Goal: Task Accomplishment & Management: Manage account settings

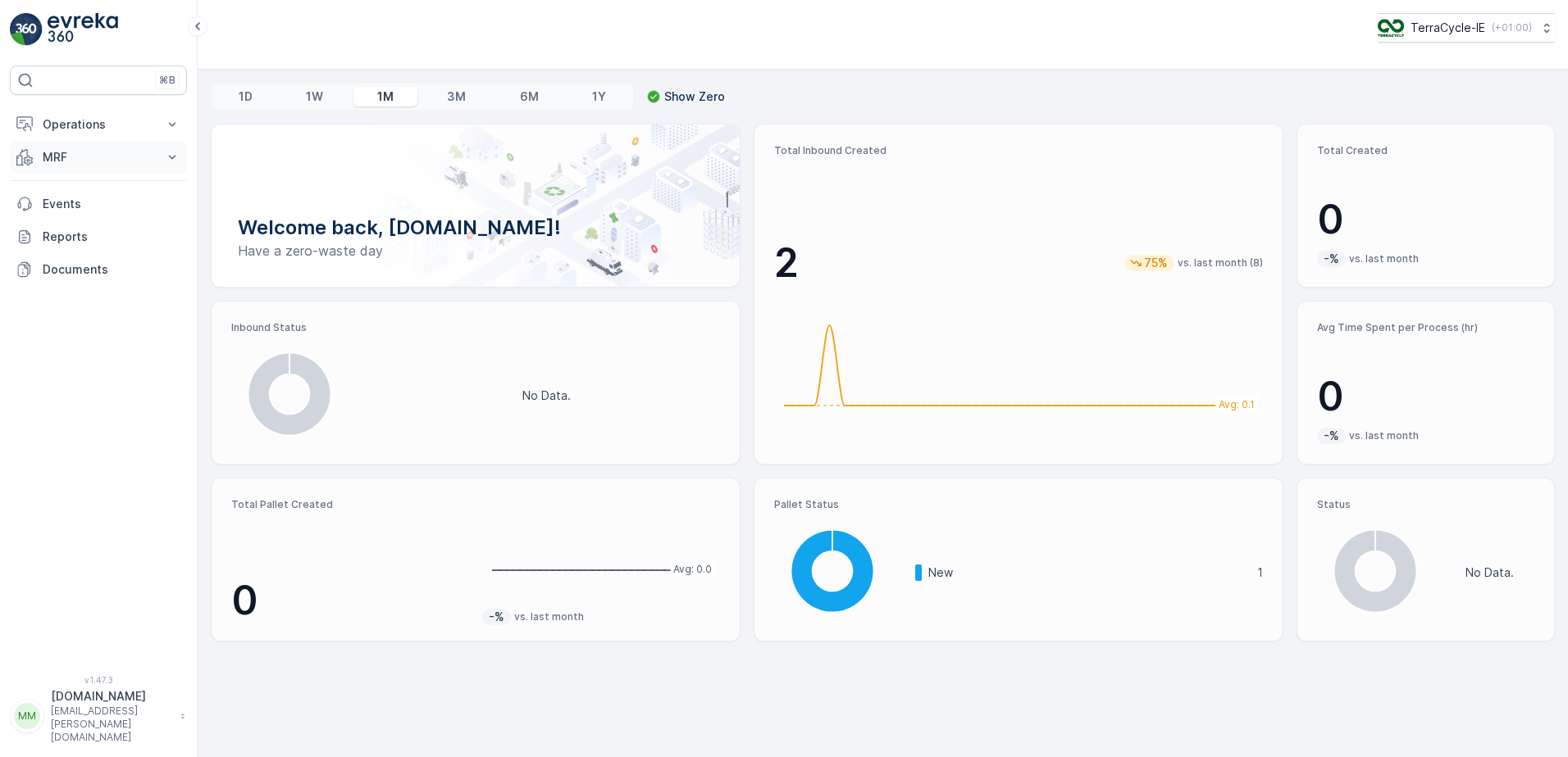
click at [174, 159] on icon at bounding box center [172, 157] width 16 height 16
click at [105, 210] on link "Inbound" at bounding box center [111, 208] width 152 height 23
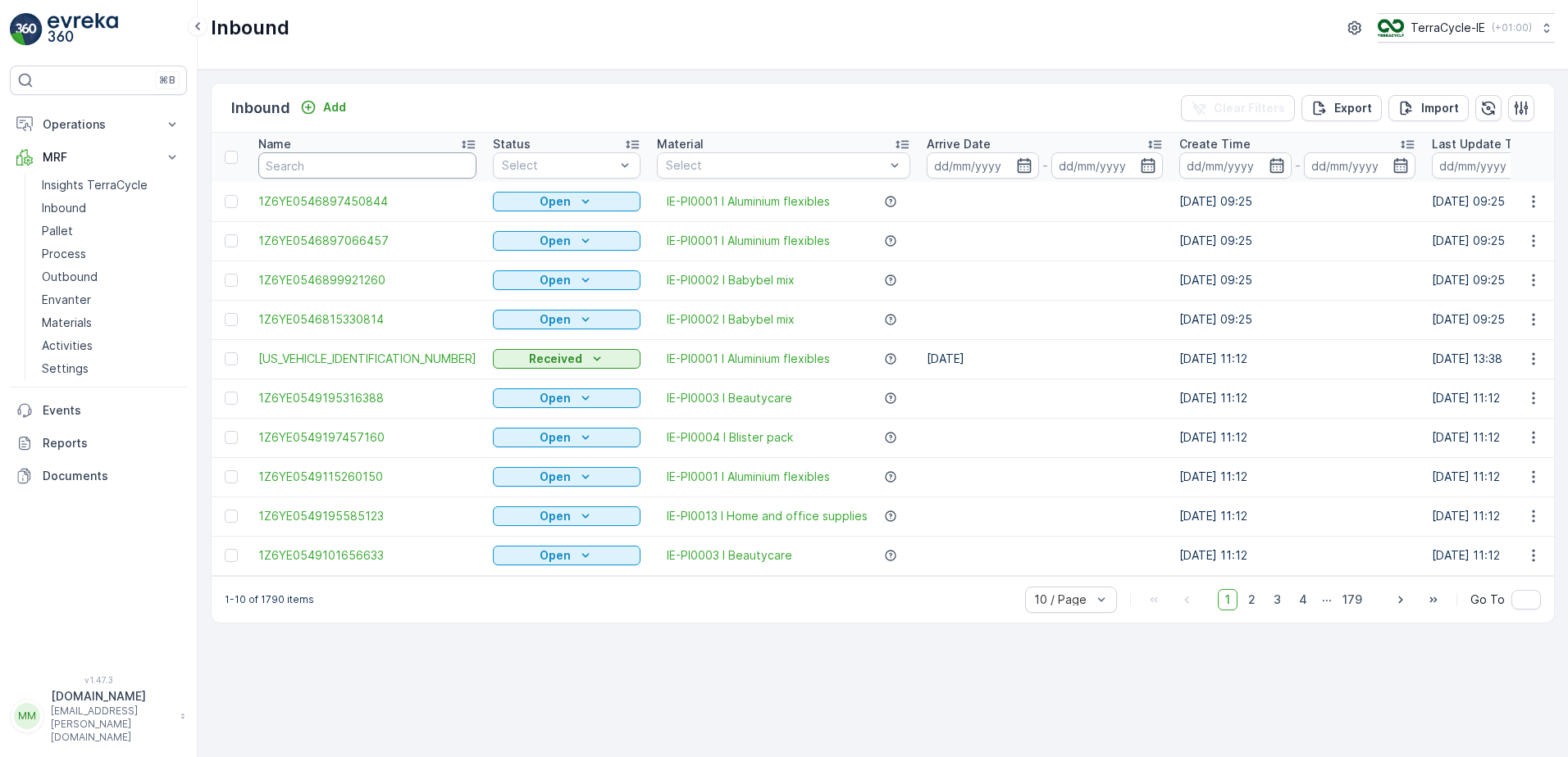
click at [299, 157] on input "text" at bounding box center [367, 165] width 218 height 26
type input "3312"
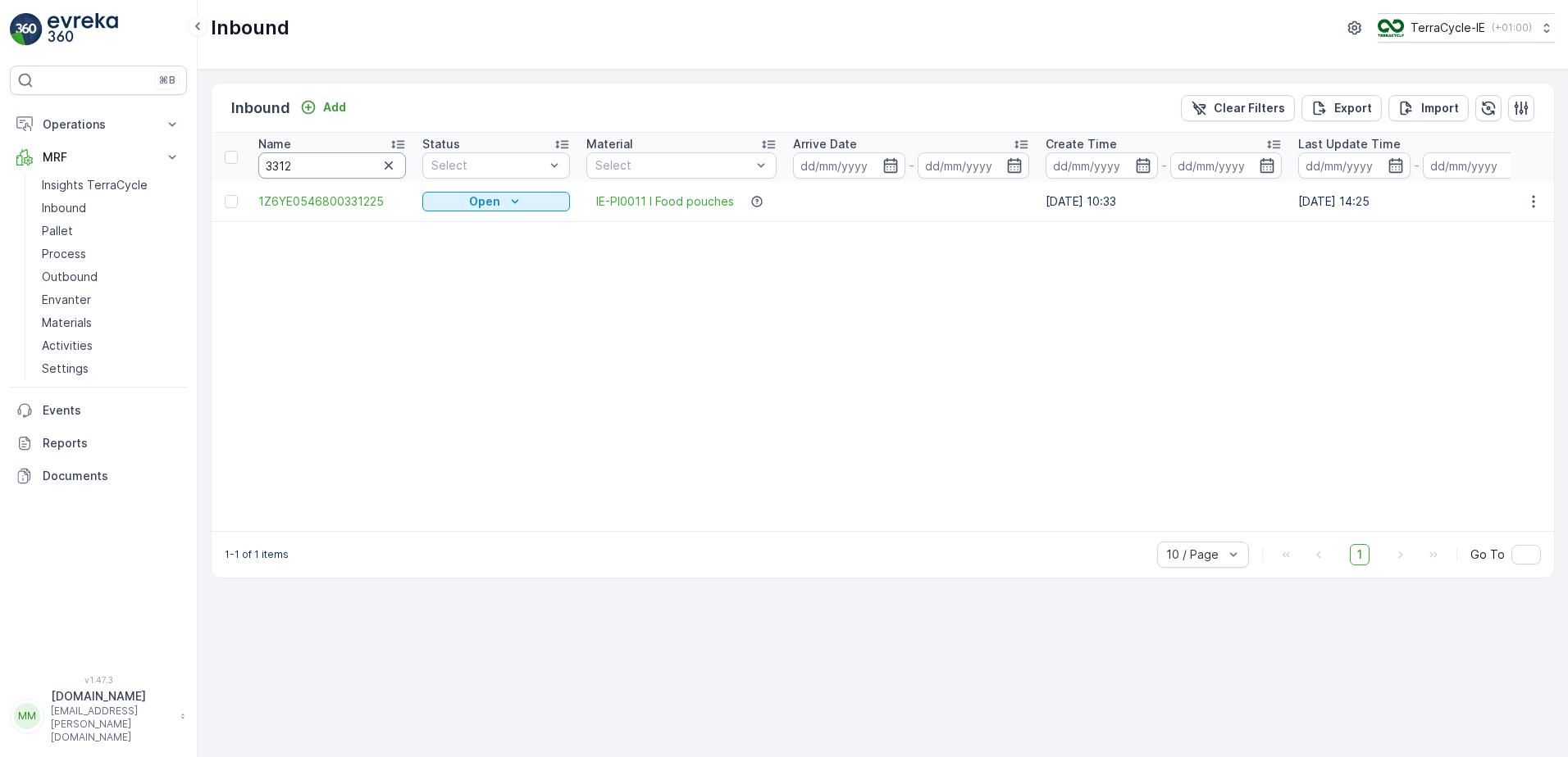
click at [293, 165] on input "3312" at bounding box center [331, 165] width 148 height 26
type input "3313"
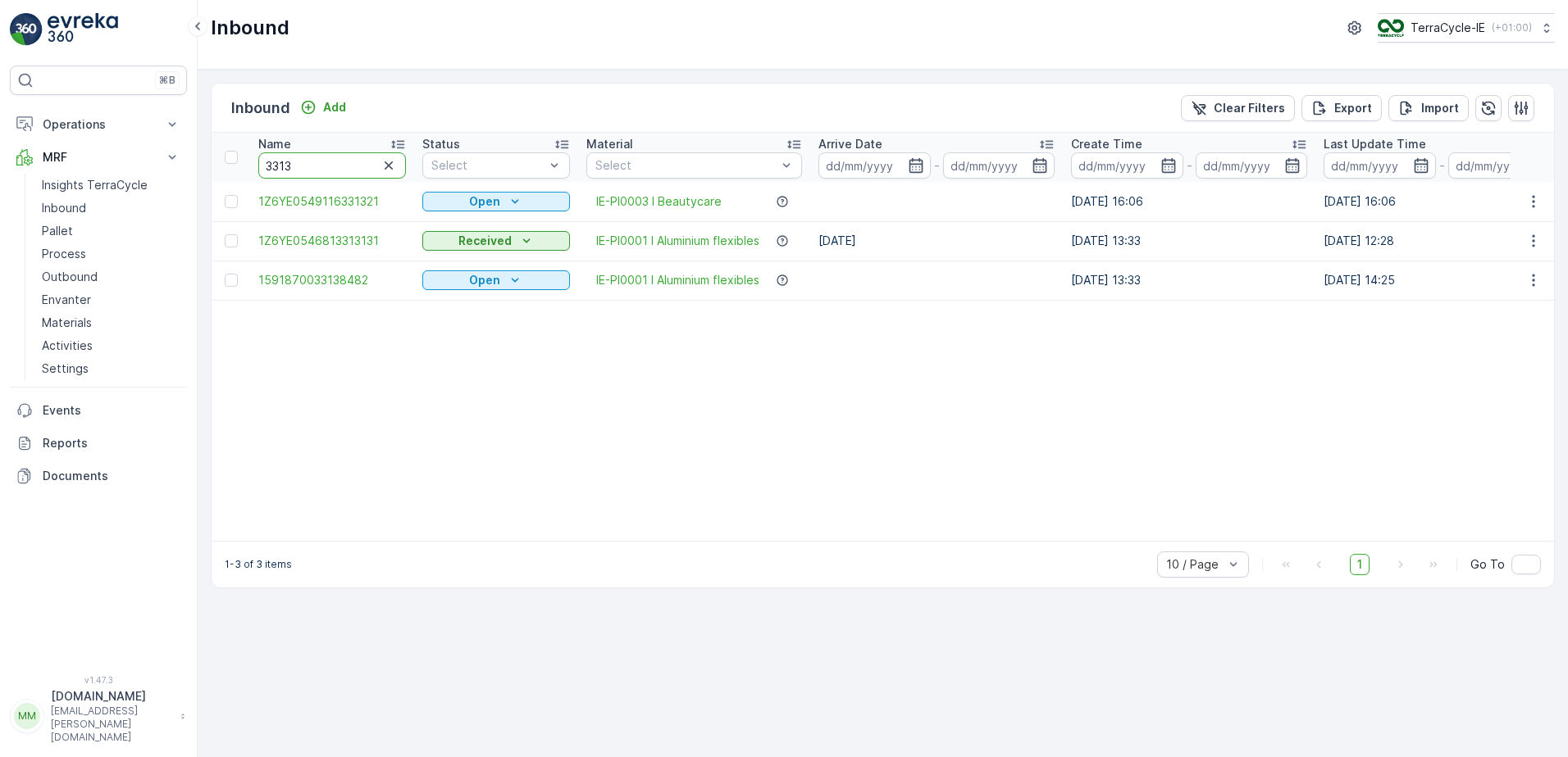
click at [267, 161] on input "3313" at bounding box center [331, 165] width 148 height 26
type input "9802 3313"
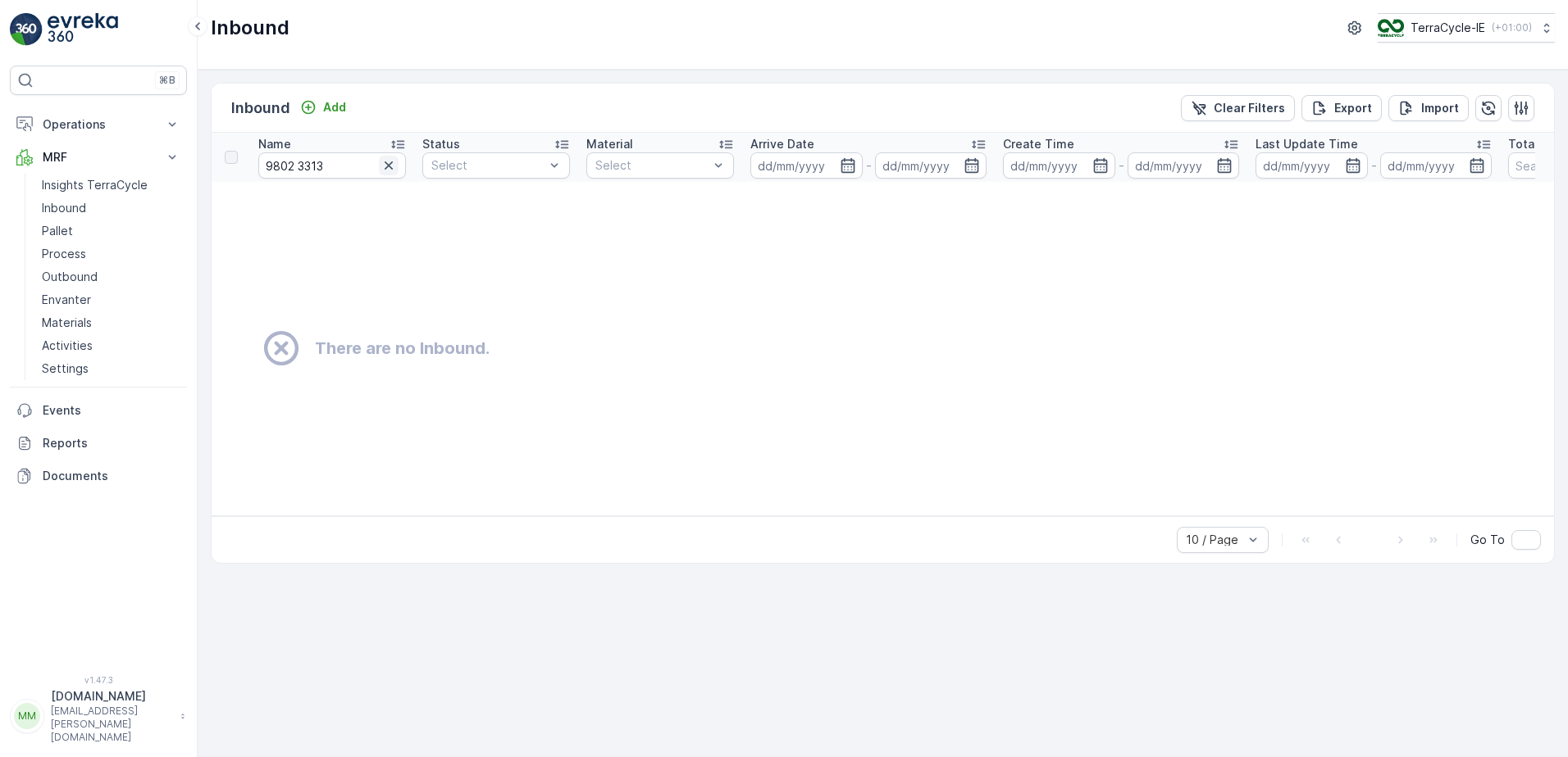
click at [389, 165] on icon "button" at bounding box center [389, 165] width 9 height 9
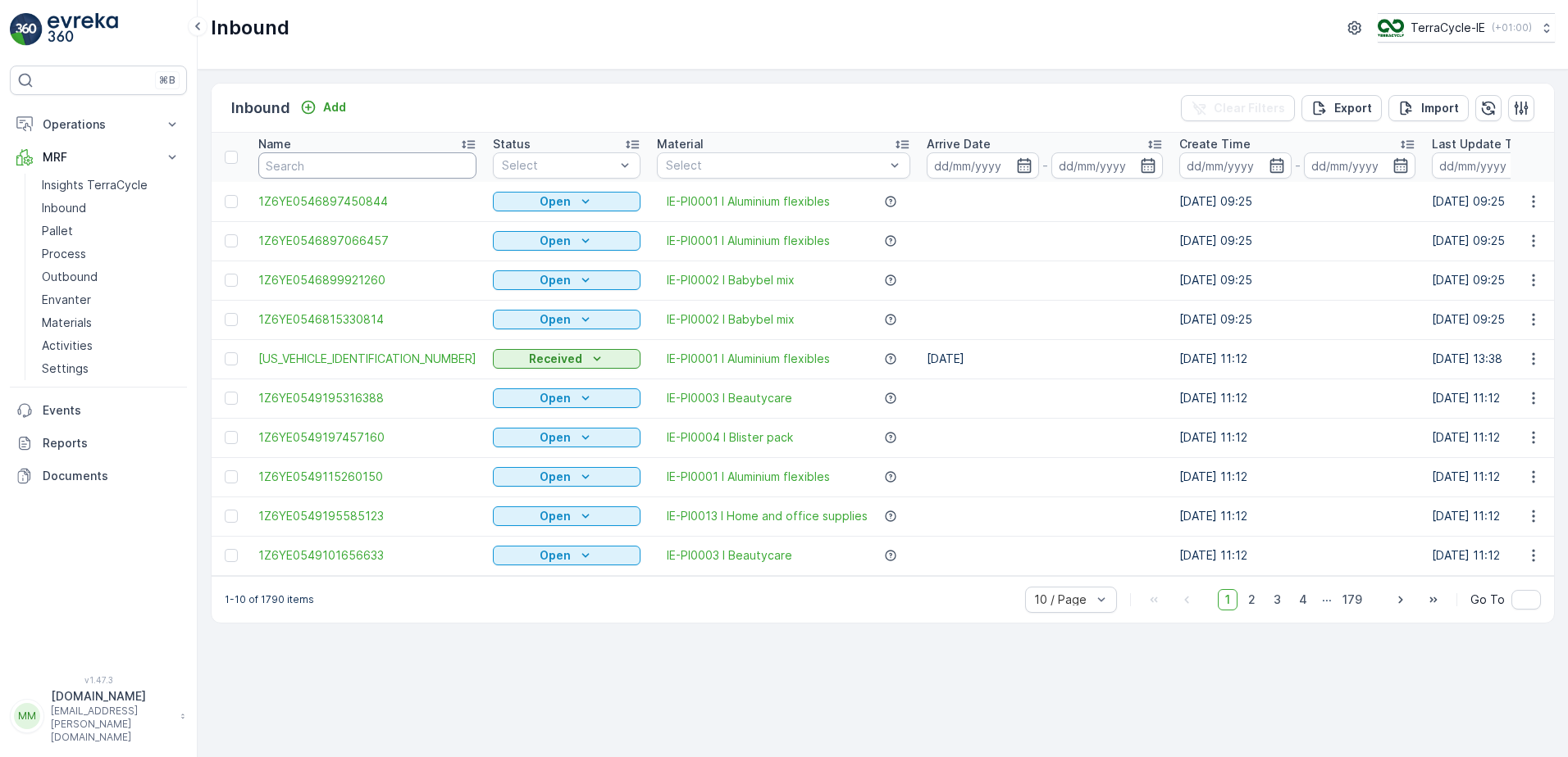
click at [305, 171] on input "text" at bounding box center [367, 165] width 218 height 26
type input "9802"
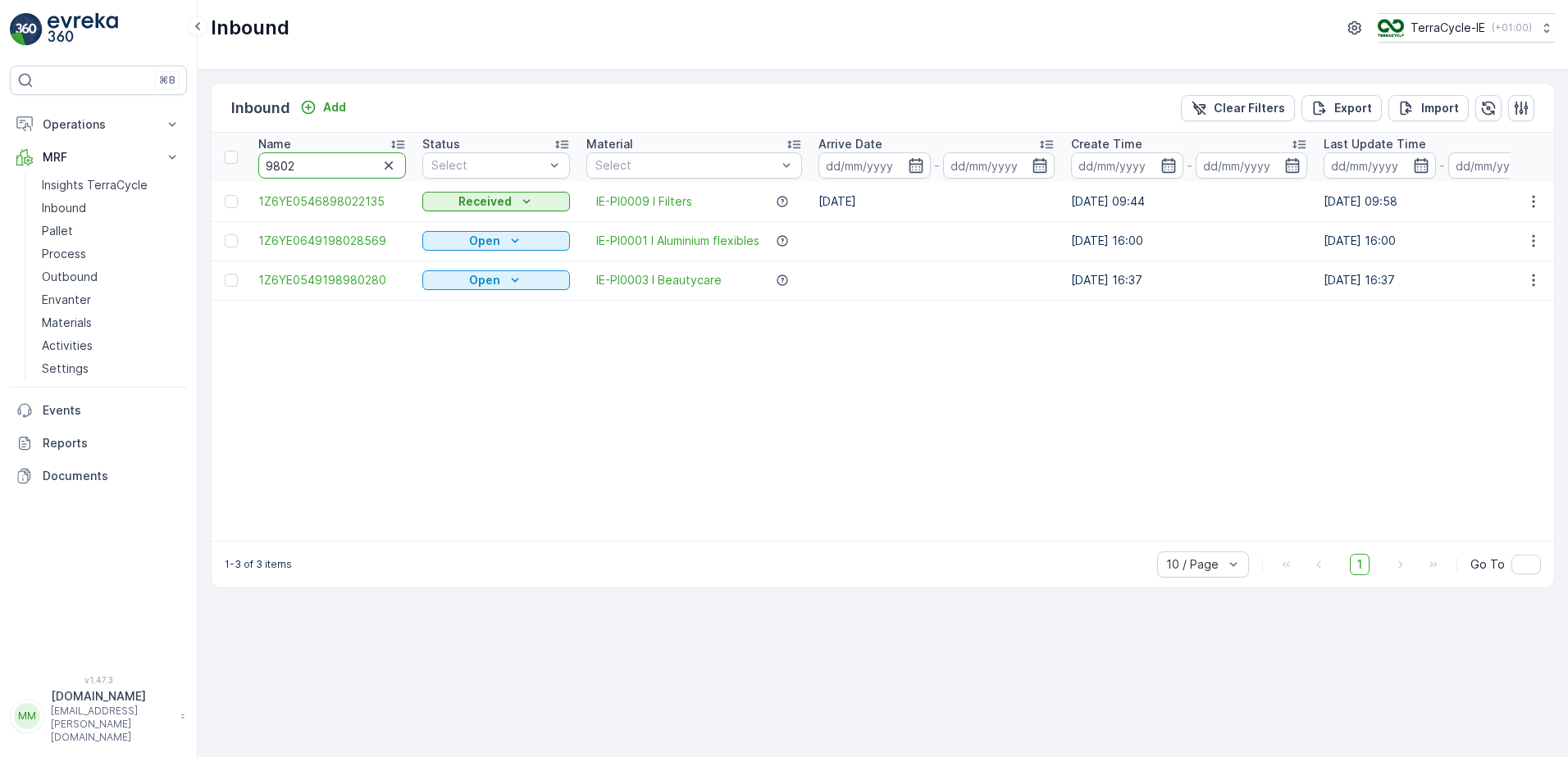
click at [301, 171] on input "9802" at bounding box center [331, 165] width 148 height 26
type input "9802"
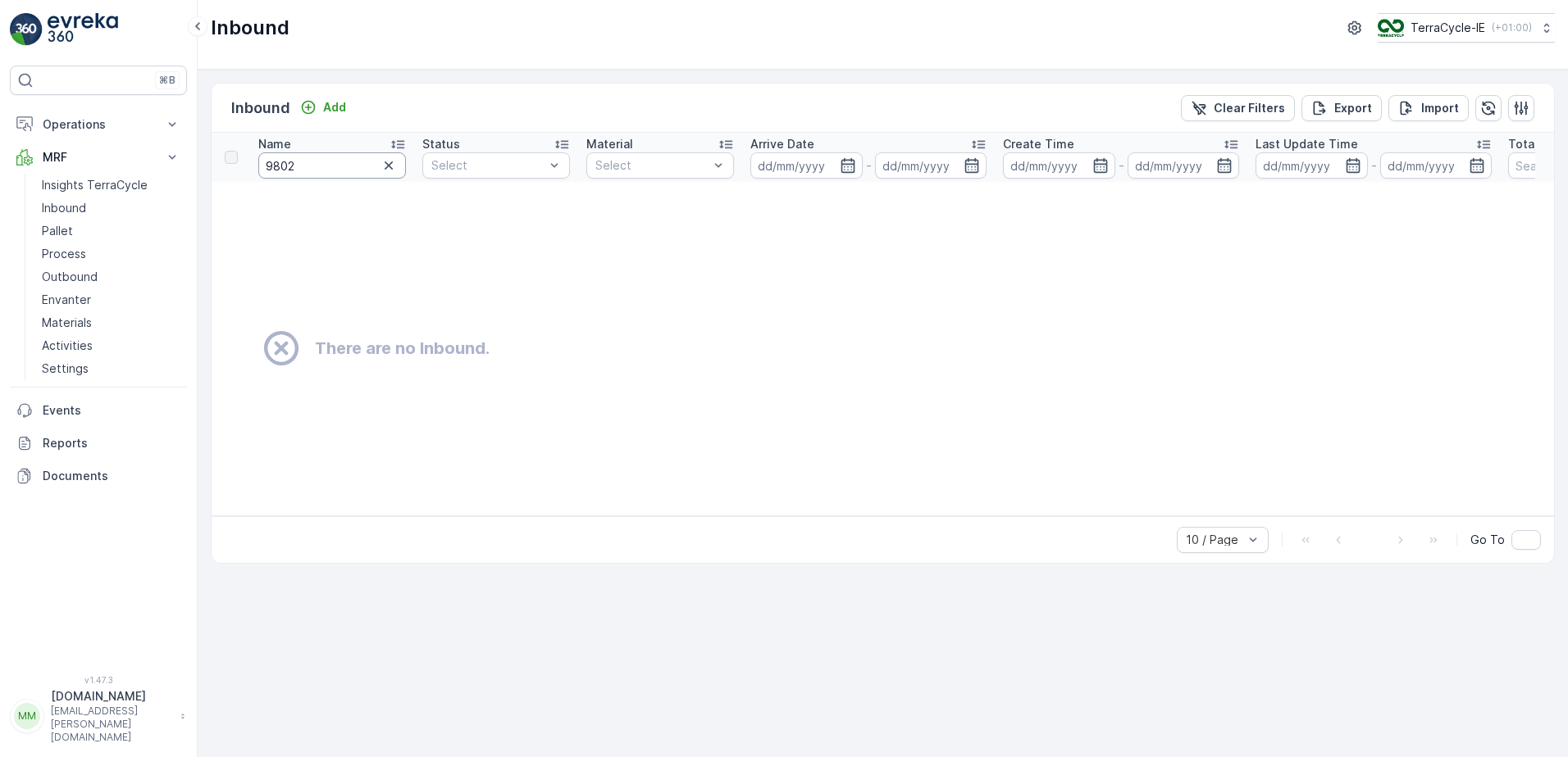
click at [301, 171] on input "9802" at bounding box center [331, 165] width 148 height 26
type input "9802 3313"
click at [388, 169] on icon "button" at bounding box center [388, 165] width 16 height 16
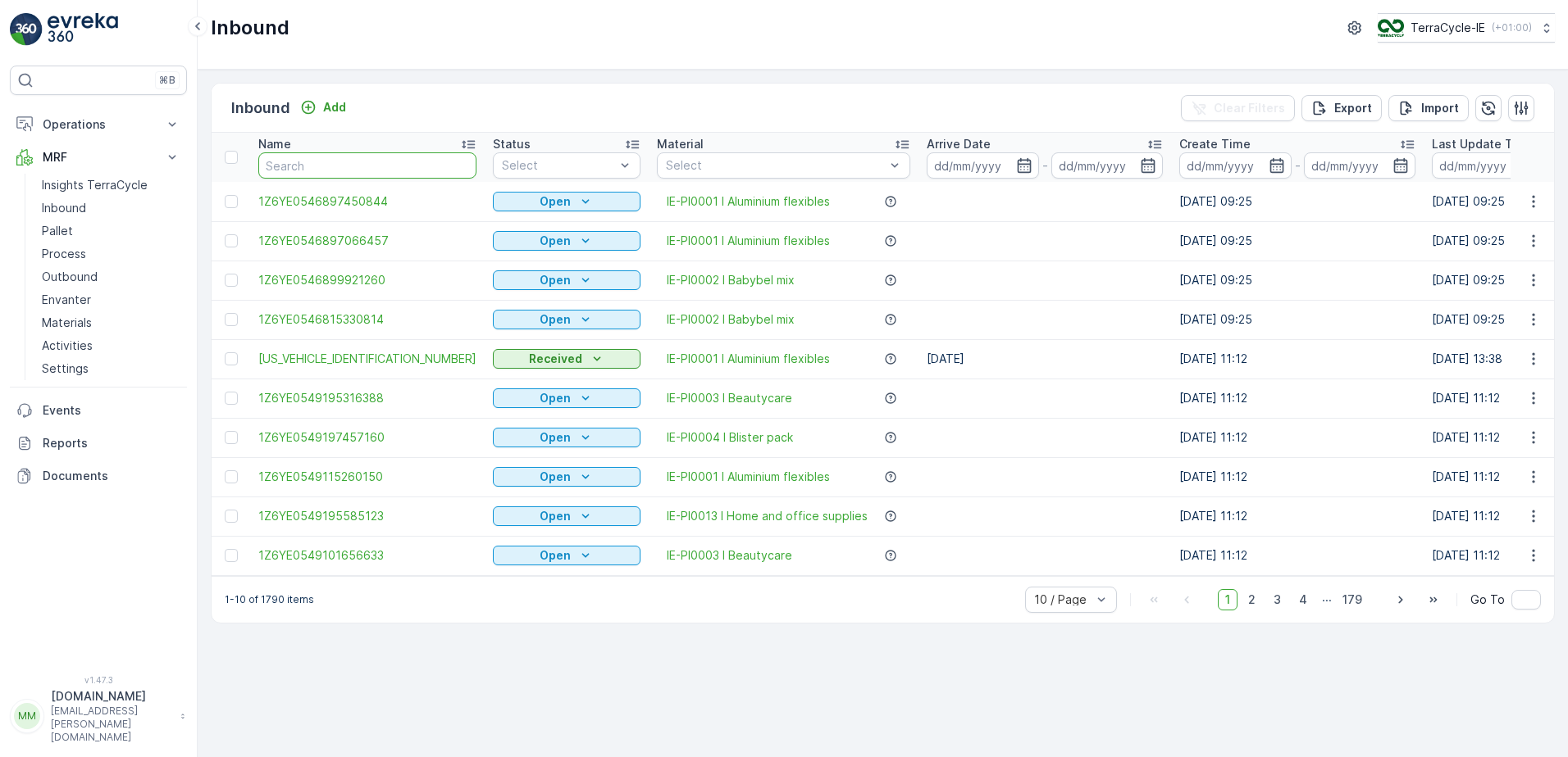
click at [294, 173] on input "text" at bounding box center [367, 165] width 218 height 26
type input "5843"
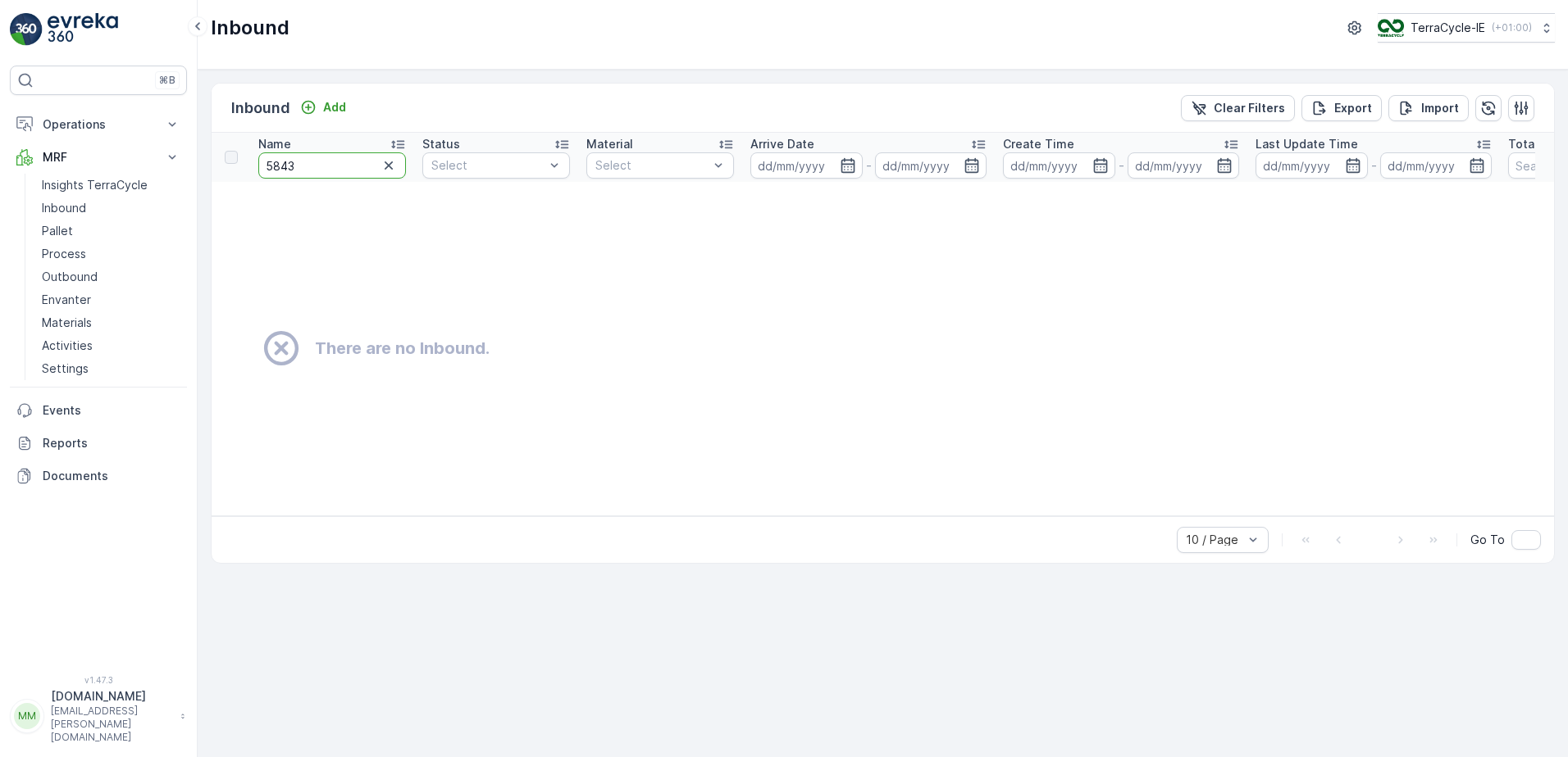
drag, startPoint x: 304, startPoint y: 160, endPoint x: 254, endPoint y: 157, distance: 50.1
click at [254, 157] on th "Name 5843" at bounding box center [332, 158] width 164 height 50
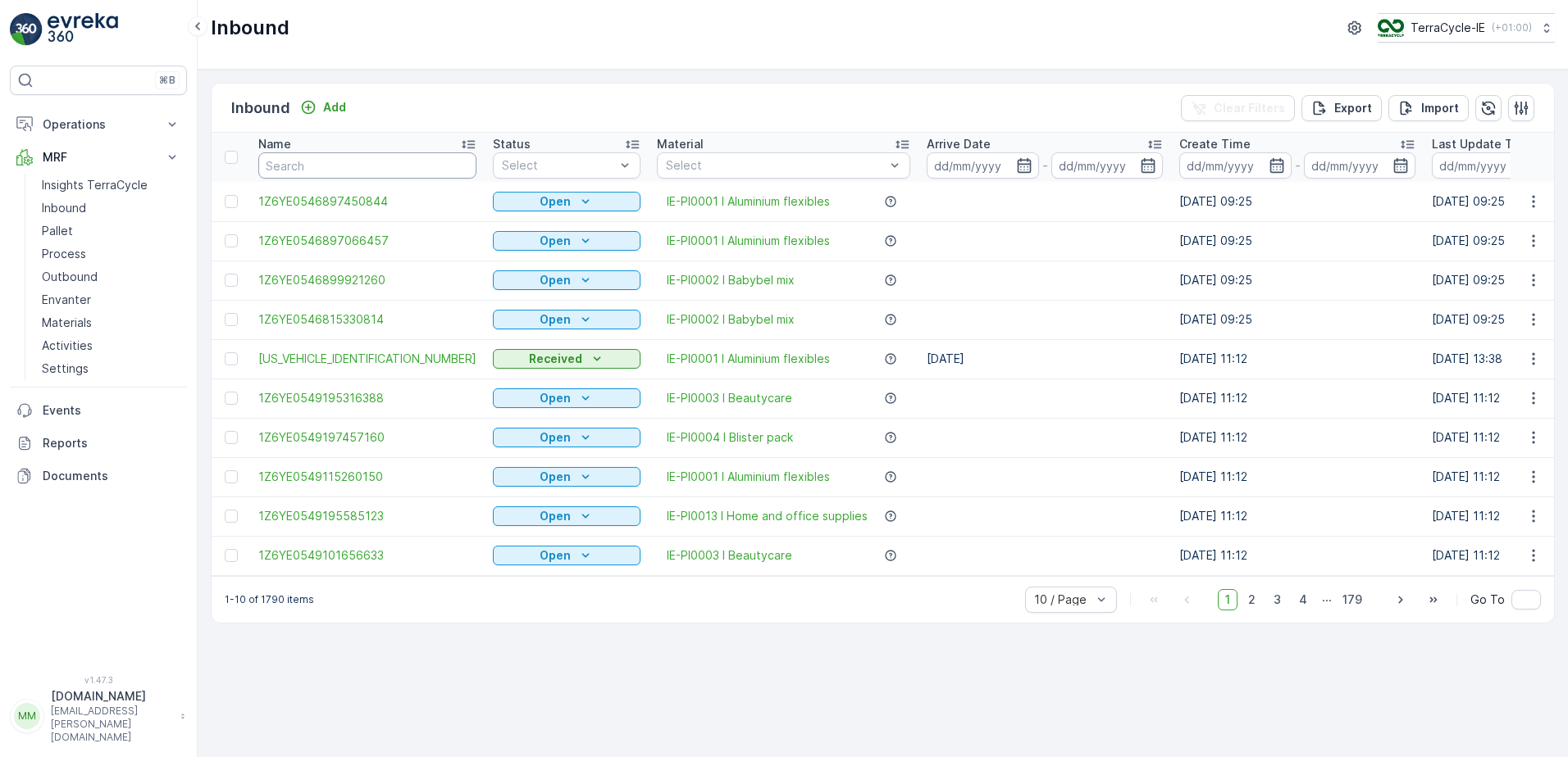
click at [293, 175] on input "text" at bounding box center [367, 165] width 218 height 26
type input "2321"
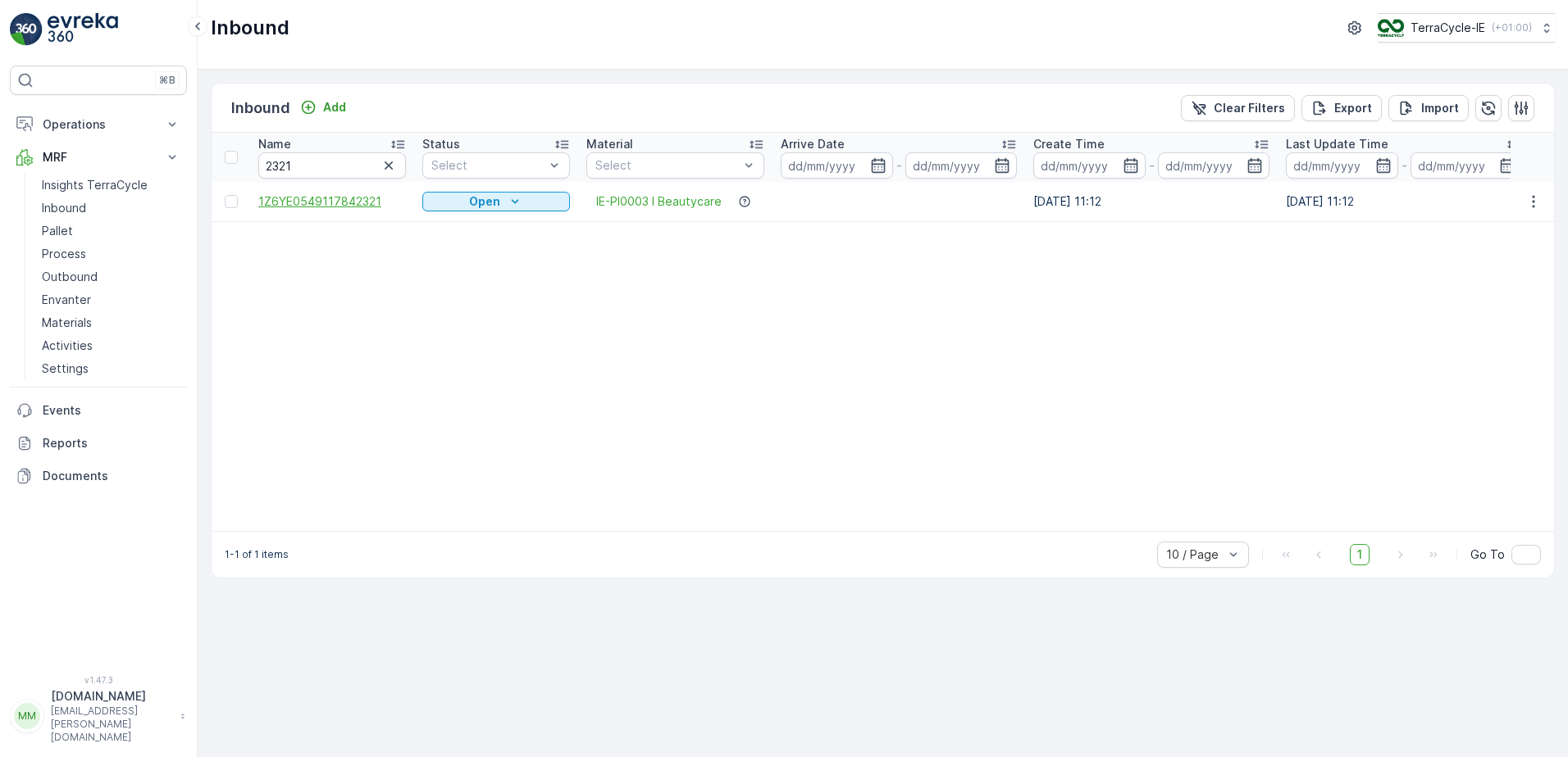
click at [354, 199] on span "1Z6YE0549117842321" at bounding box center [331, 201] width 148 height 16
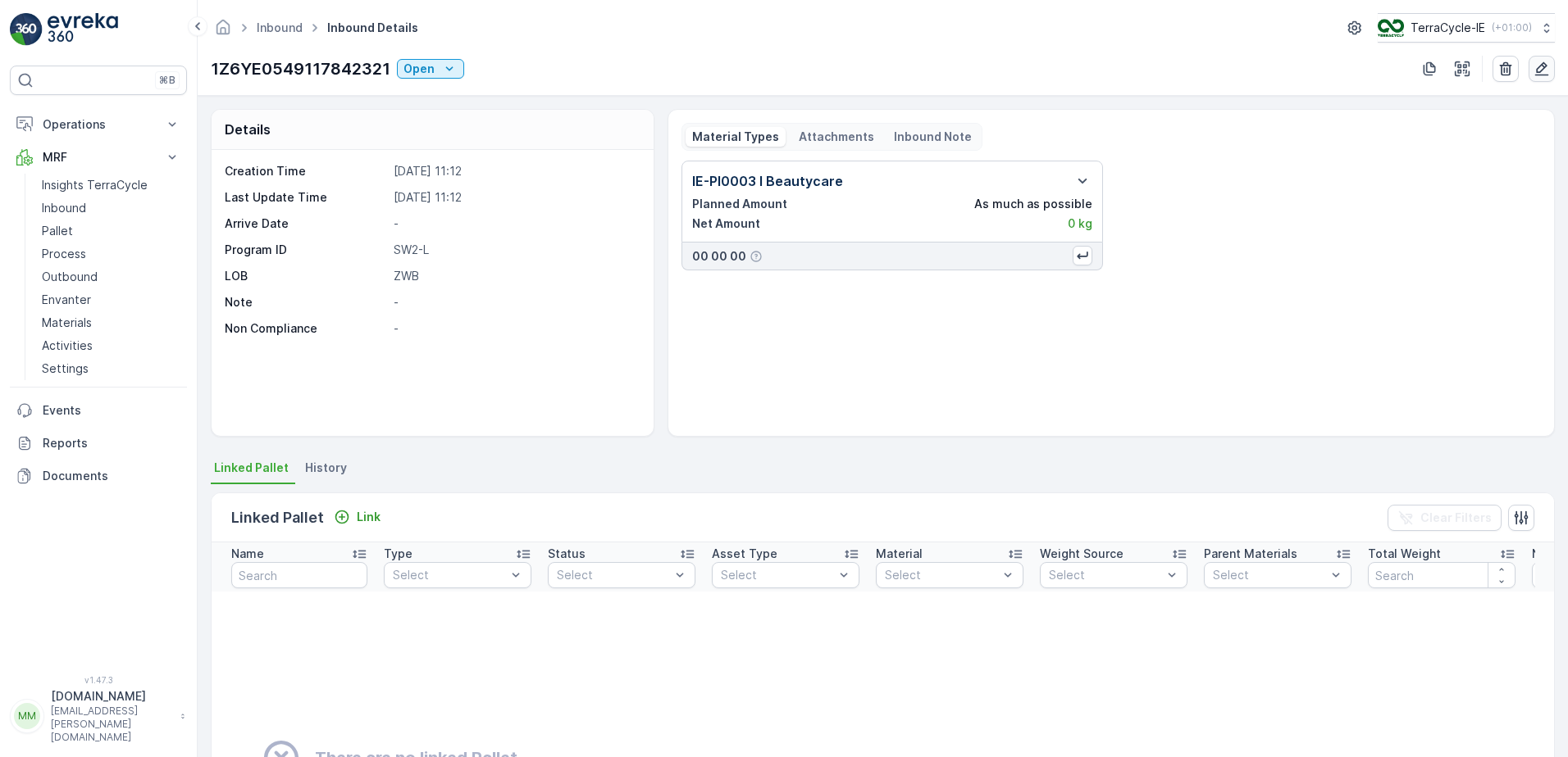
click at [1541, 70] on icon "button" at bounding box center [1541, 69] width 14 height 14
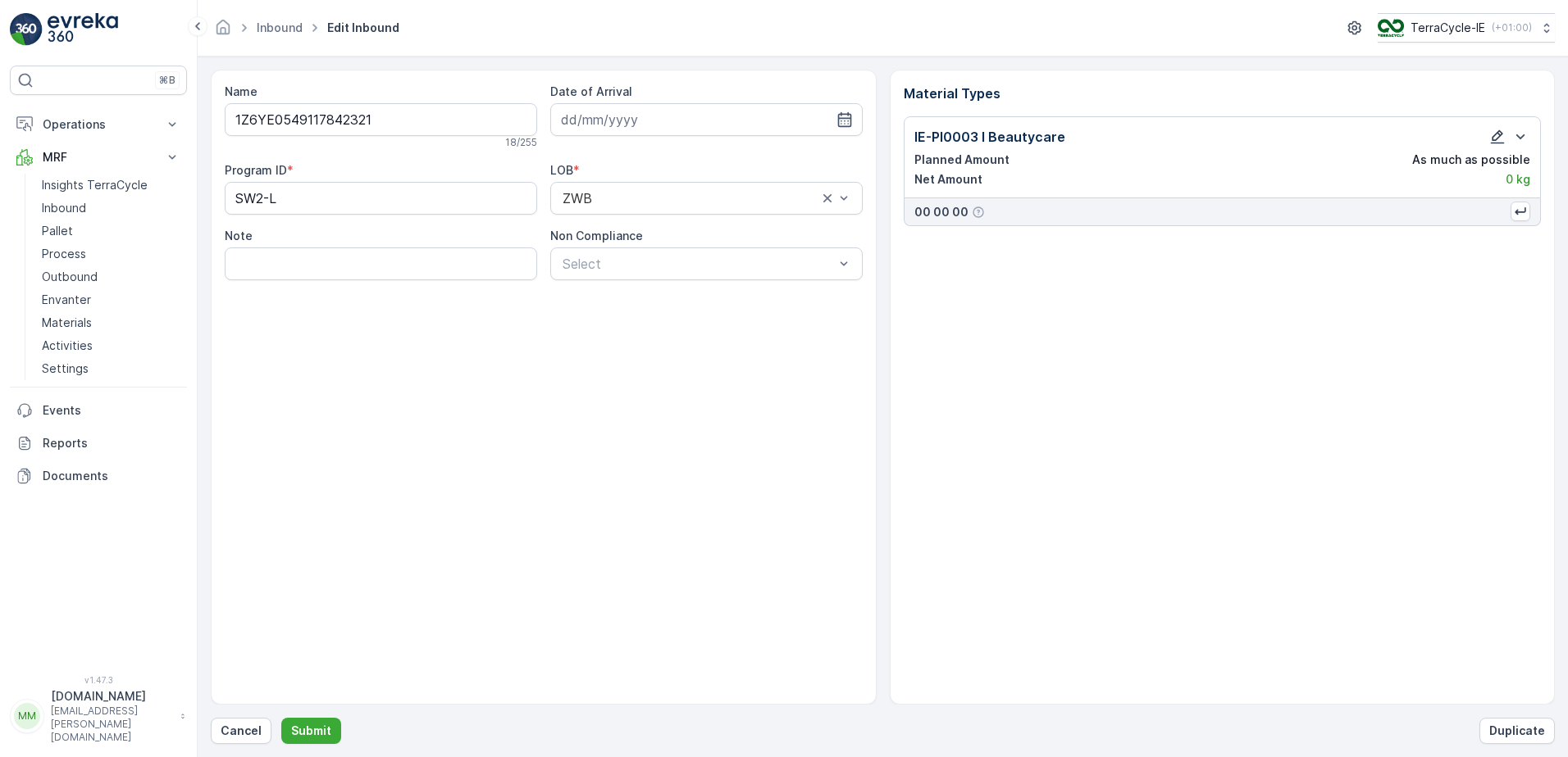
click at [1498, 137] on icon "button" at bounding box center [1497, 137] width 14 height 14
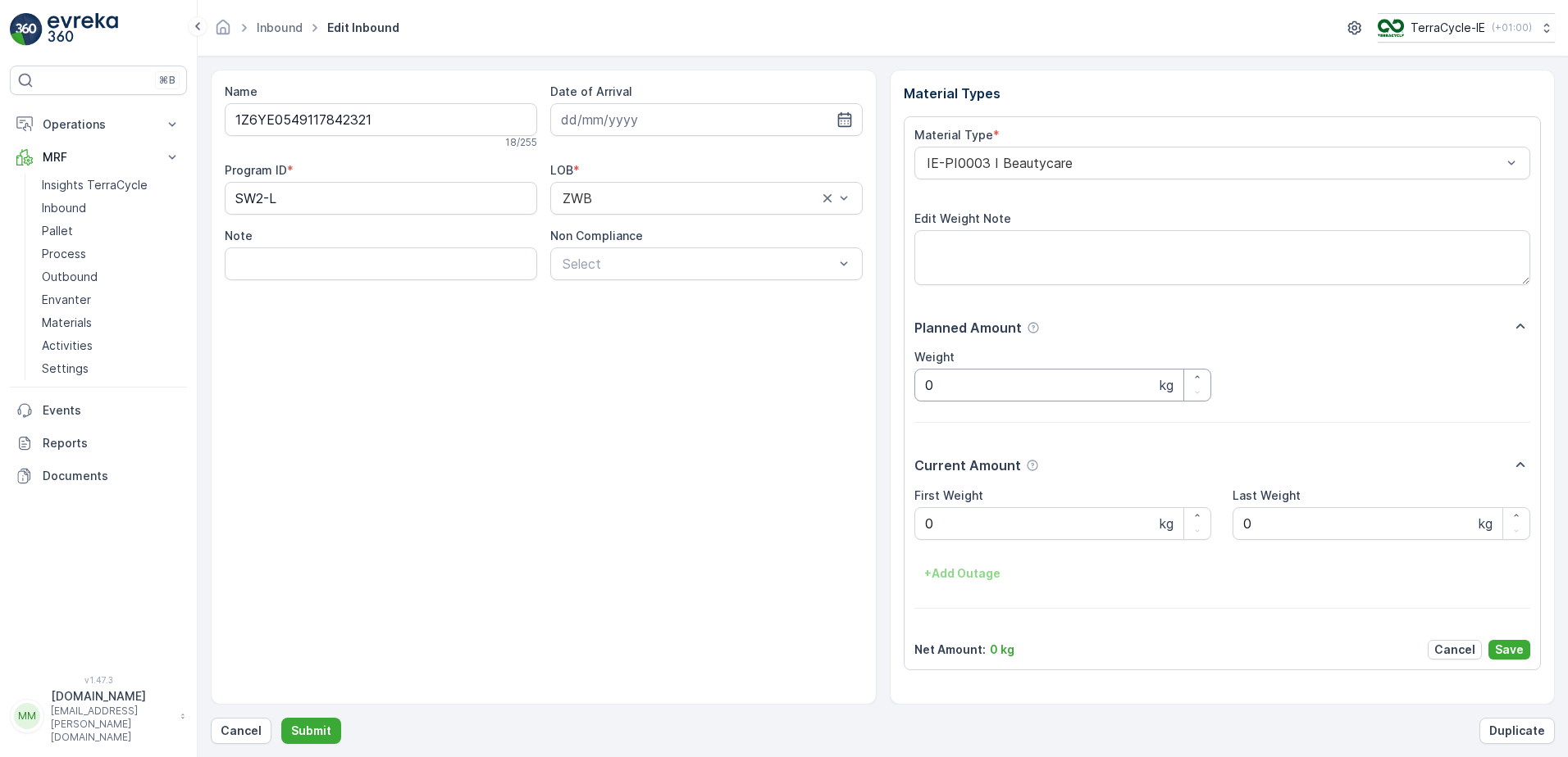
click at [961, 389] on input "0" at bounding box center [1063, 385] width 298 height 32
type input "24.2"
click at [943, 521] on Weight "0" at bounding box center [1063, 524] width 298 height 32
type Weight "24.2"
click at [328, 725] on button "Submit" at bounding box center [311, 730] width 60 height 26
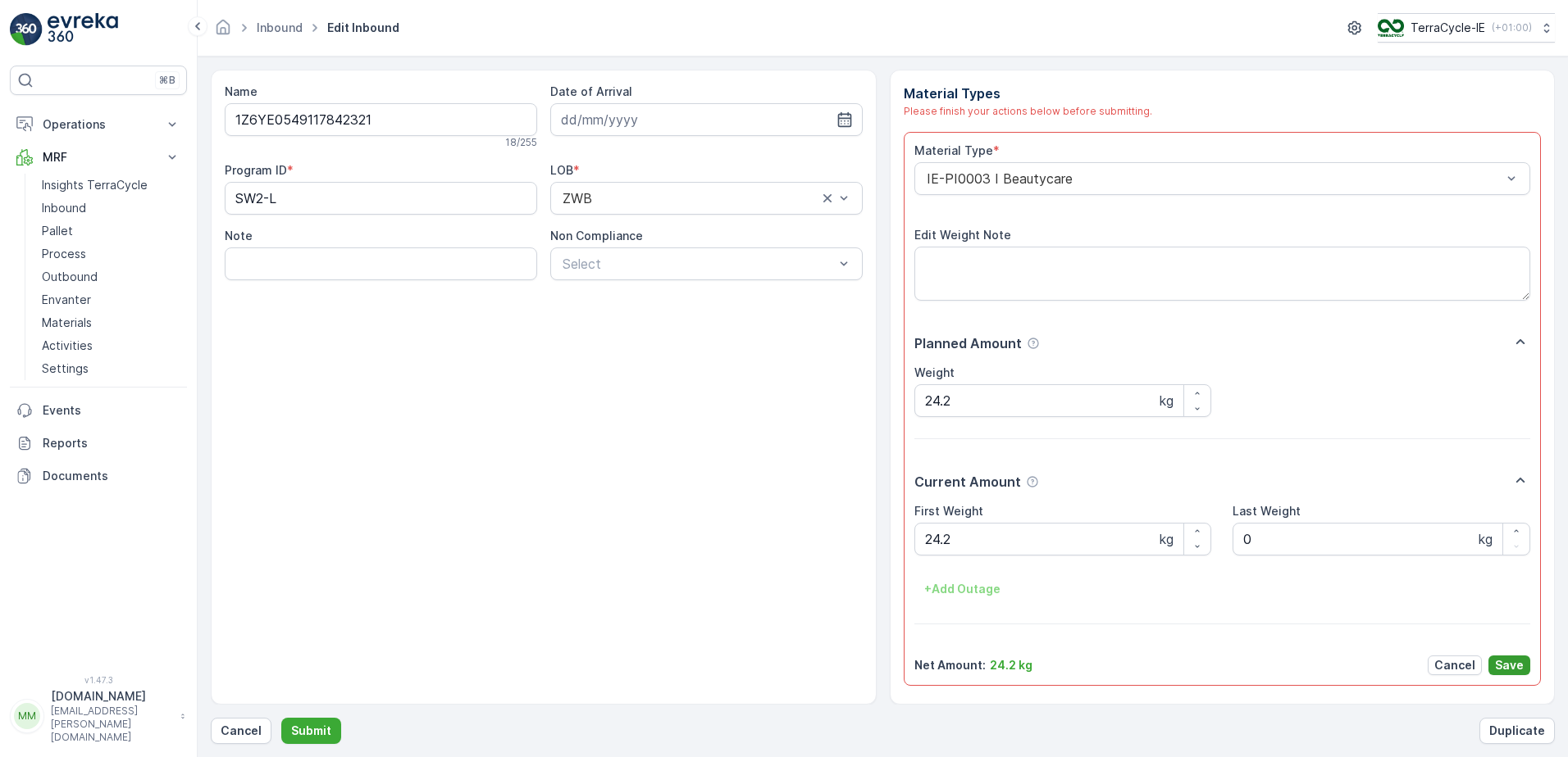
click at [1522, 673] on p "Save" at bounding box center [1509, 665] width 29 height 16
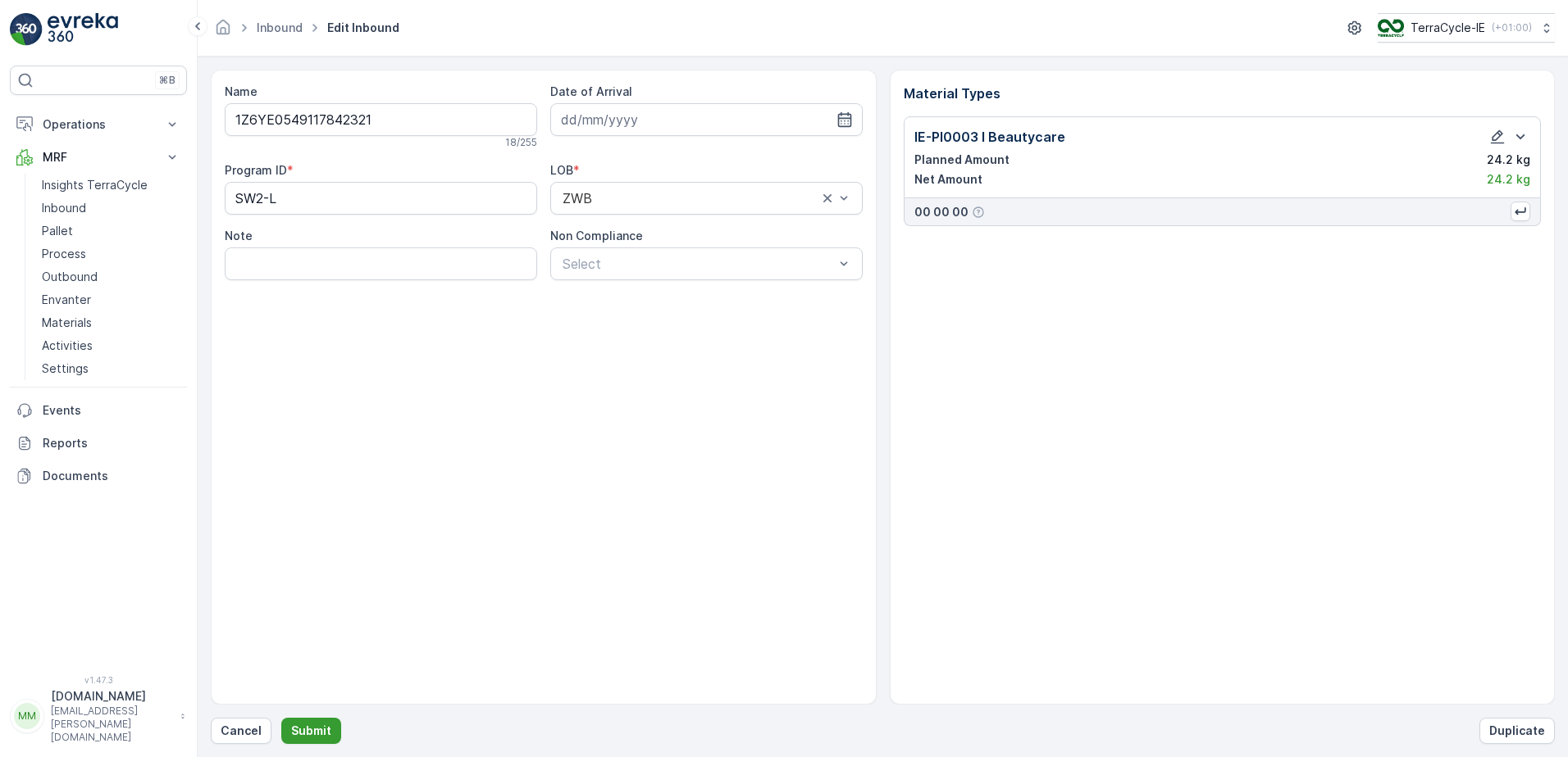
click at [305, 732] on p "Submit" at bounding box center [311, 730] width 40 height 16
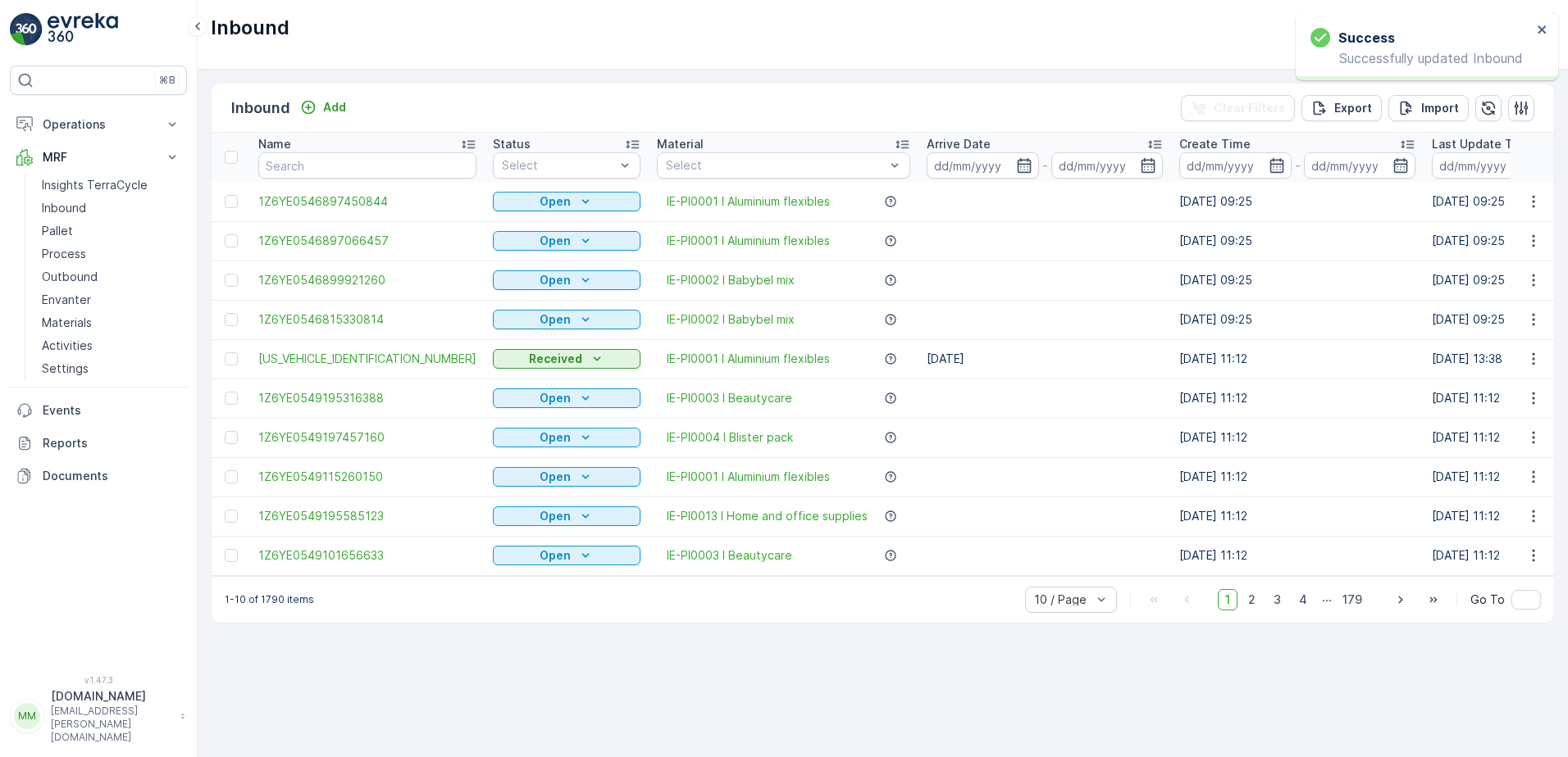
click at [293, 176] on input "text" at bounding box center [367, 165] width 218 height 26
type input "232"
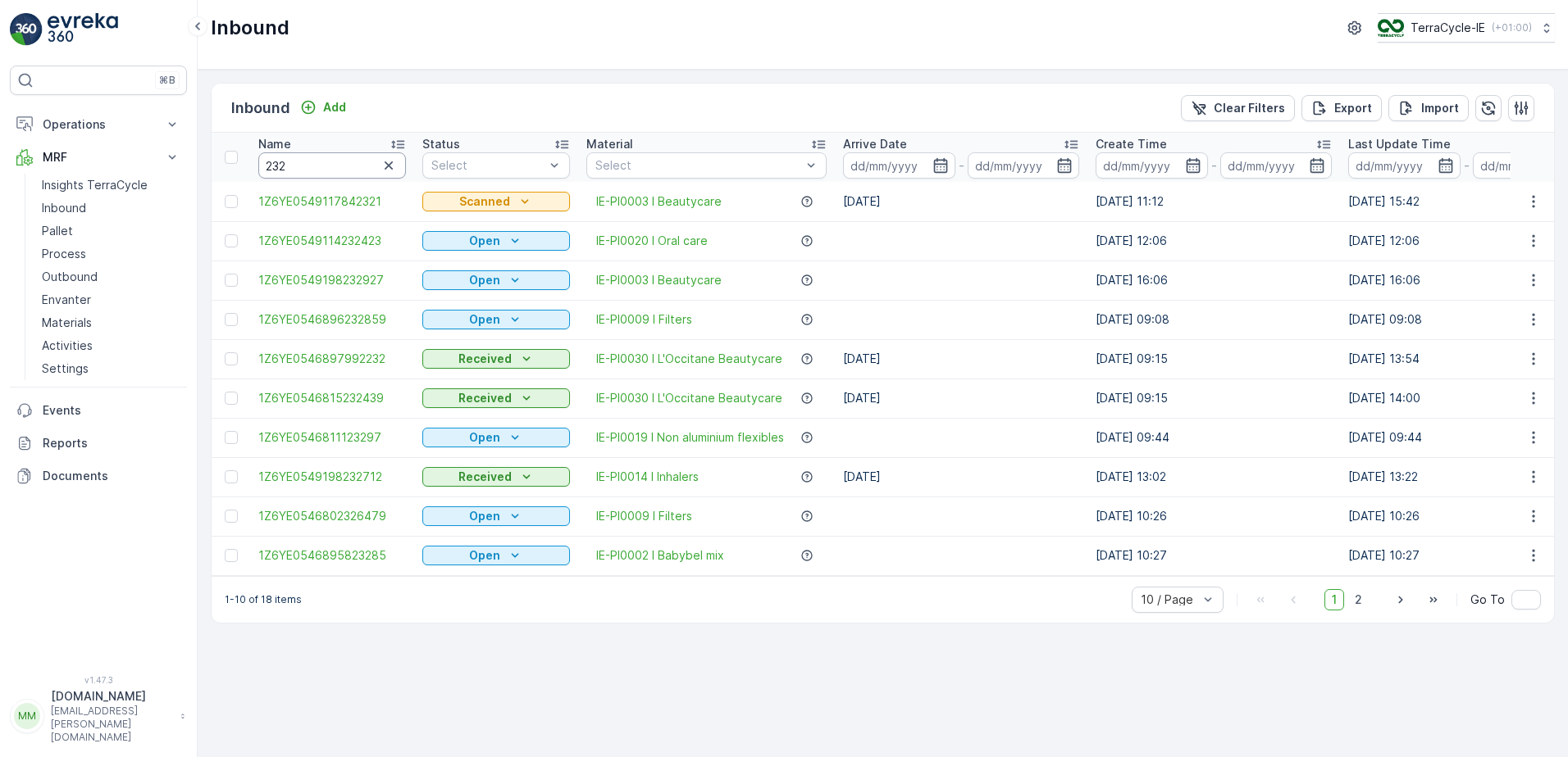
click at [293, 162] on input "232" at bounding box center [331, 165] width 148 height 26
type input "2321"
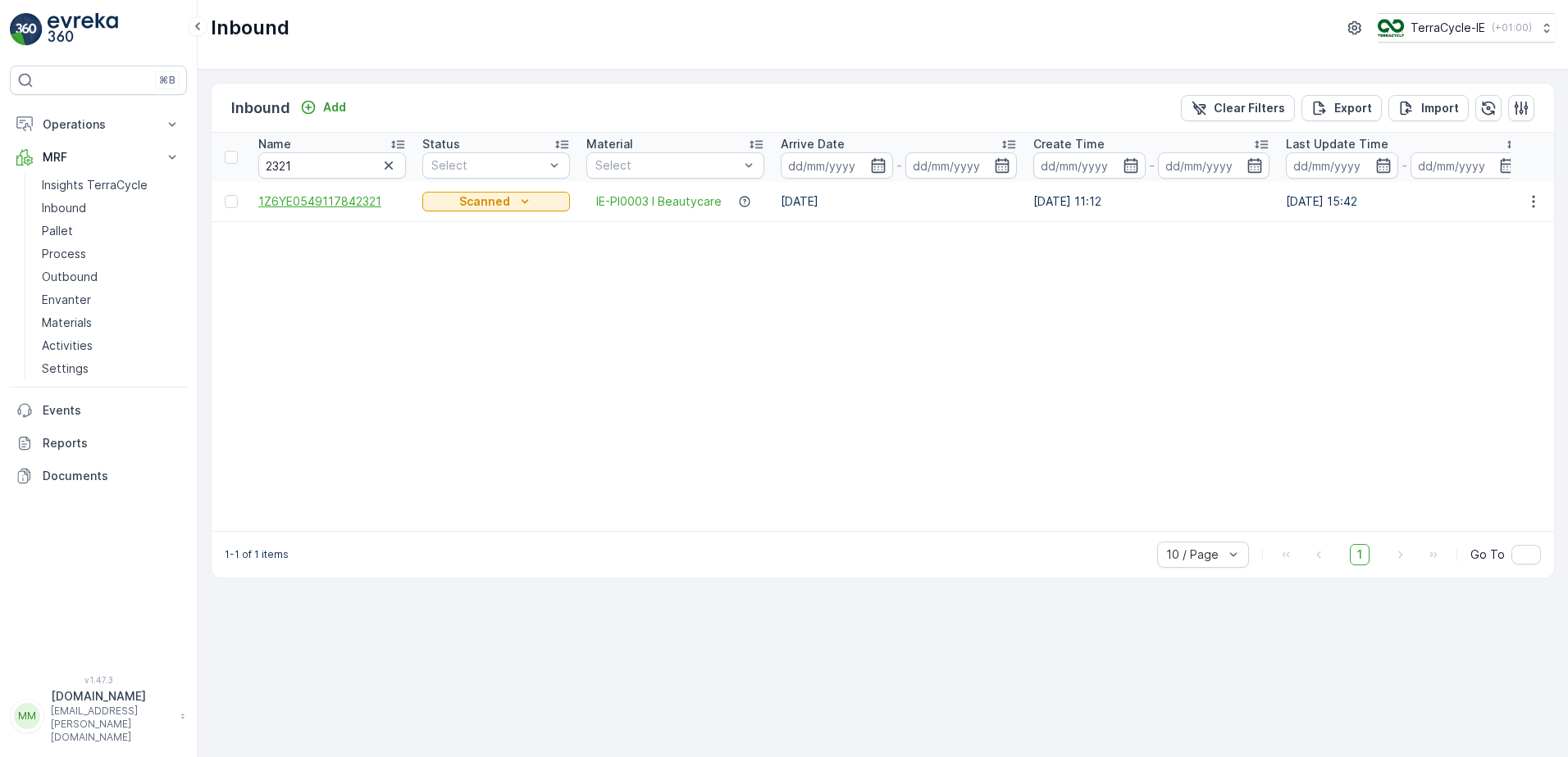
click at [370, 202] on span "1Z6YE0549117842321" at bounding box center [331, 201] width 148 height 16
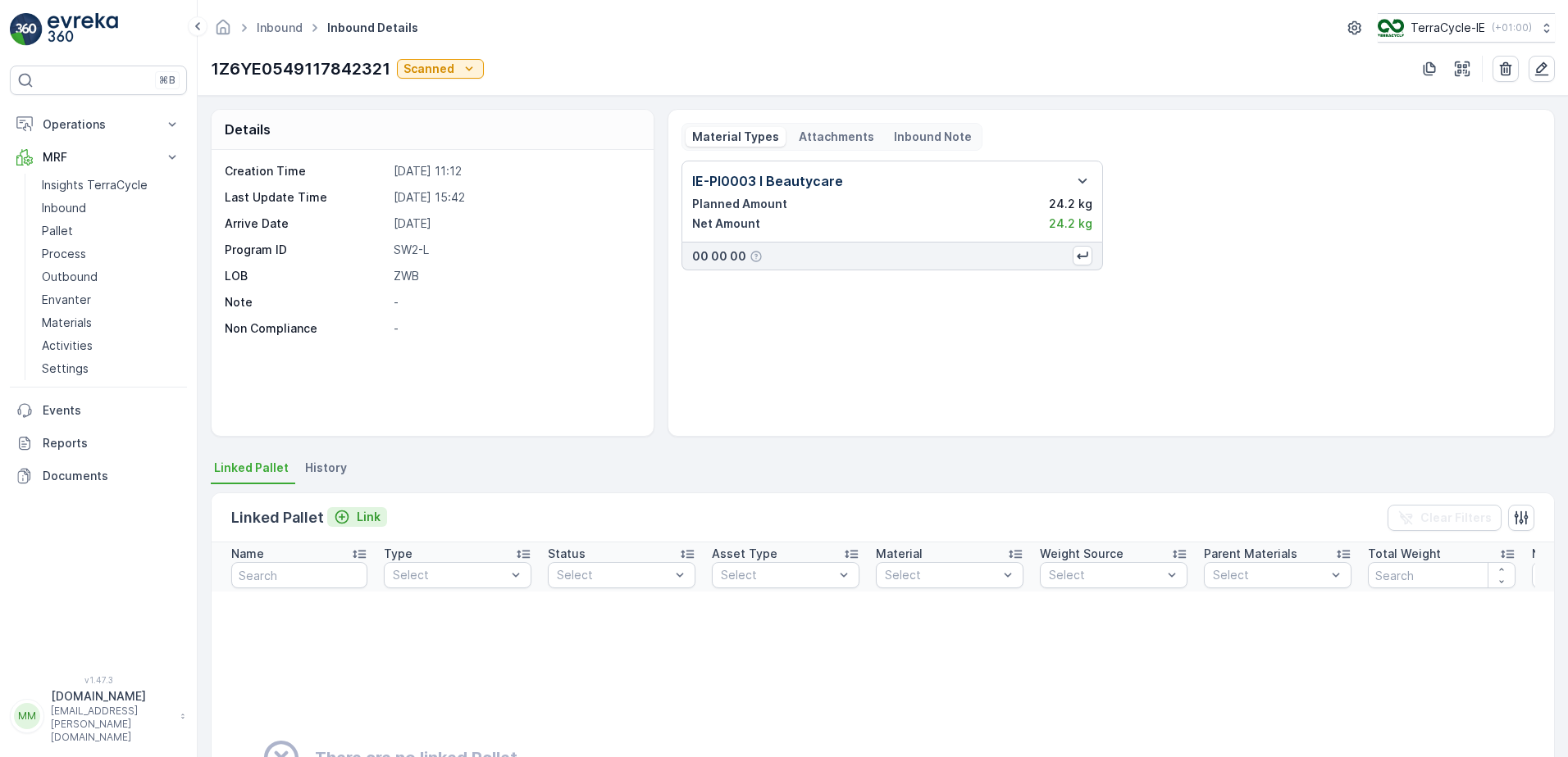
click at [369, 517] on p "Link" at bounding box center [369, 516] width 24 height 16
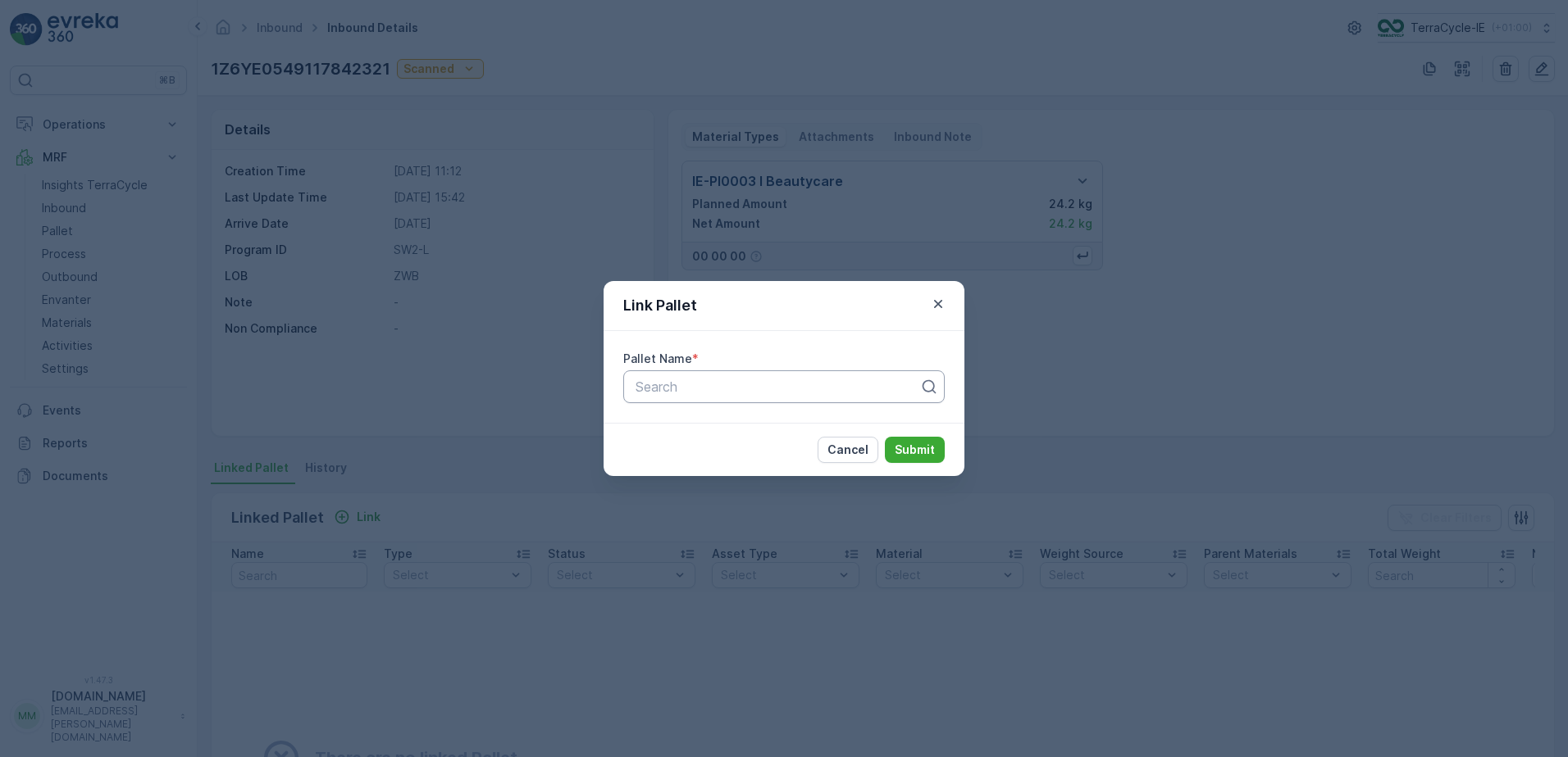
click at [804, 381] on div at bounding box center [777, 387] width 287 height 14
type input "palle"
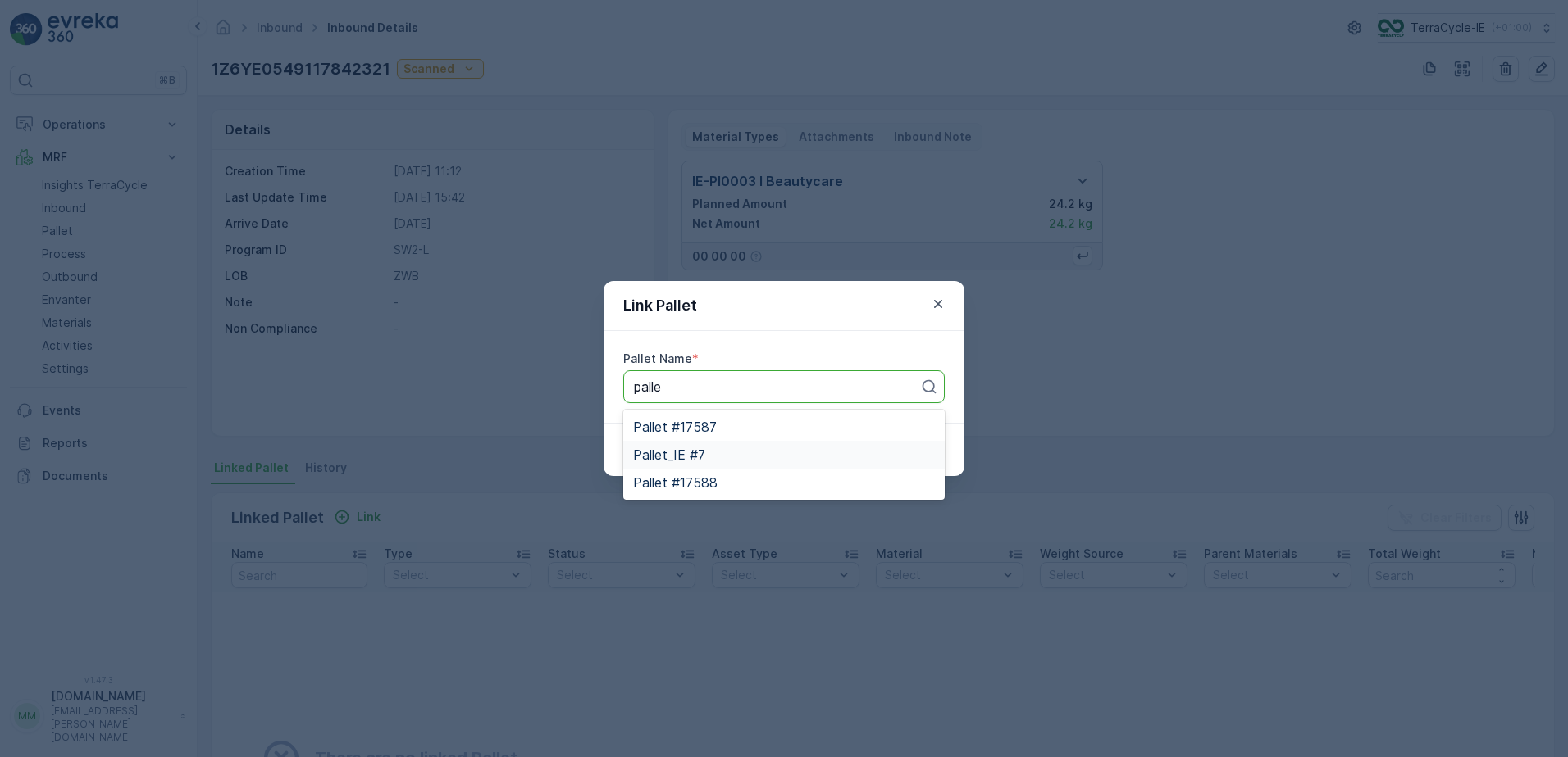
click at [733, 452] on div "Pallet_IE #7" at bounding box center [784, 454] width 302 height 14
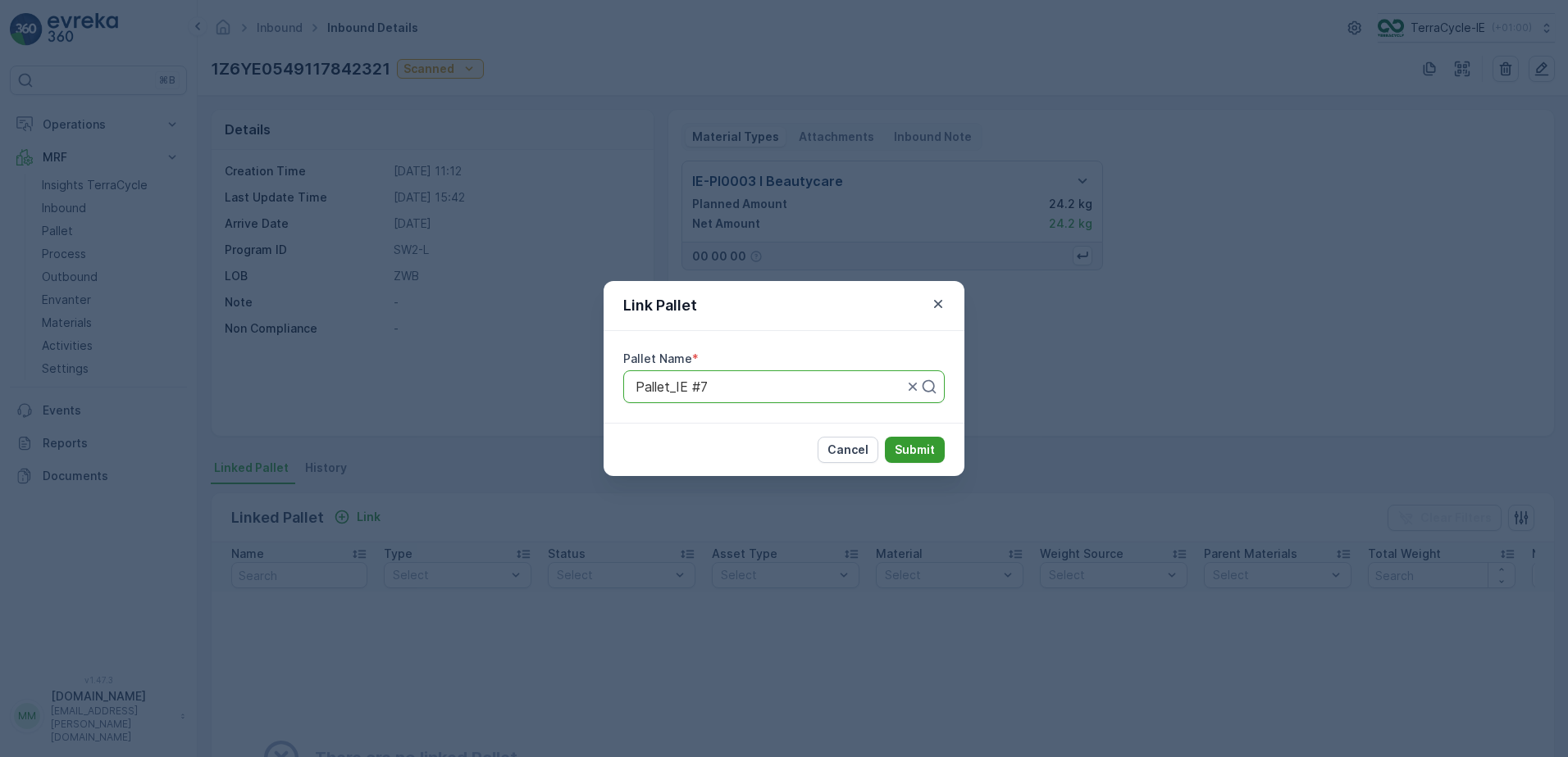
click at [935, 452] on button "Submit" at bounding box center [915, 450] width 60 height 26
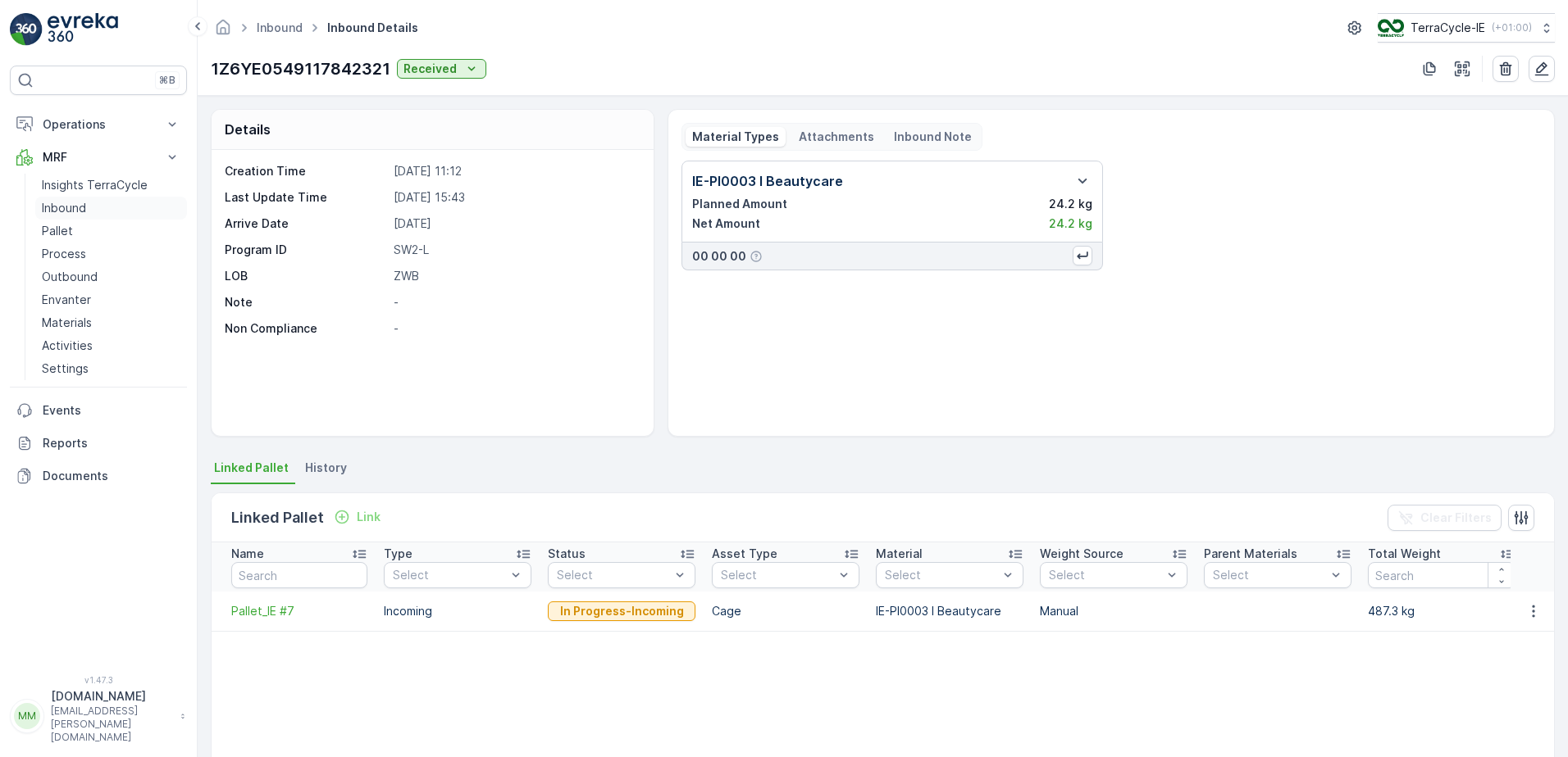
click at [88, 206] on link "Inbound" at bounding box center [111, 208] width 152 height 23
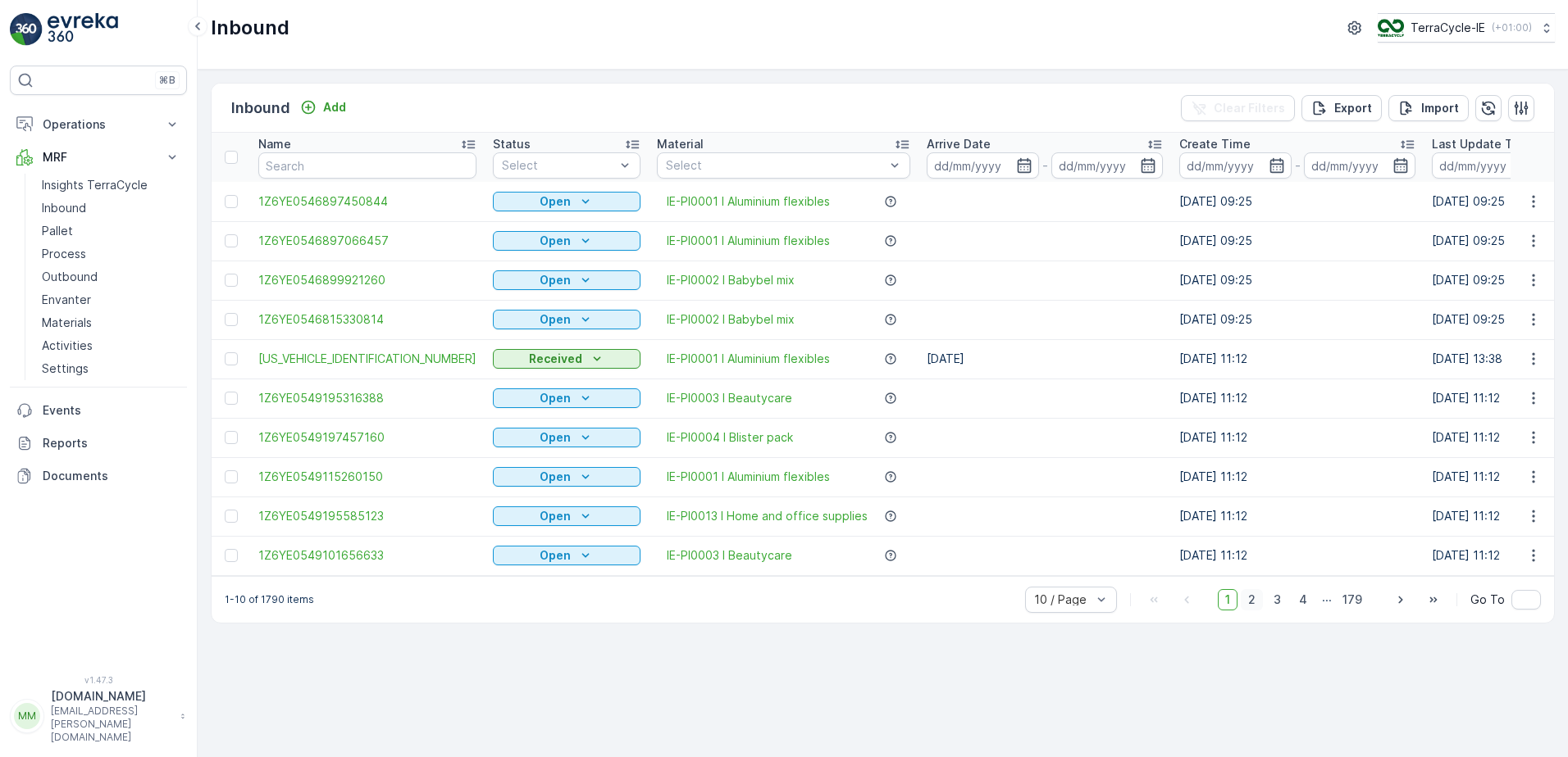
click at [1259, 609] on span "2" at bounding box center [1251, 599] width 22 height 21
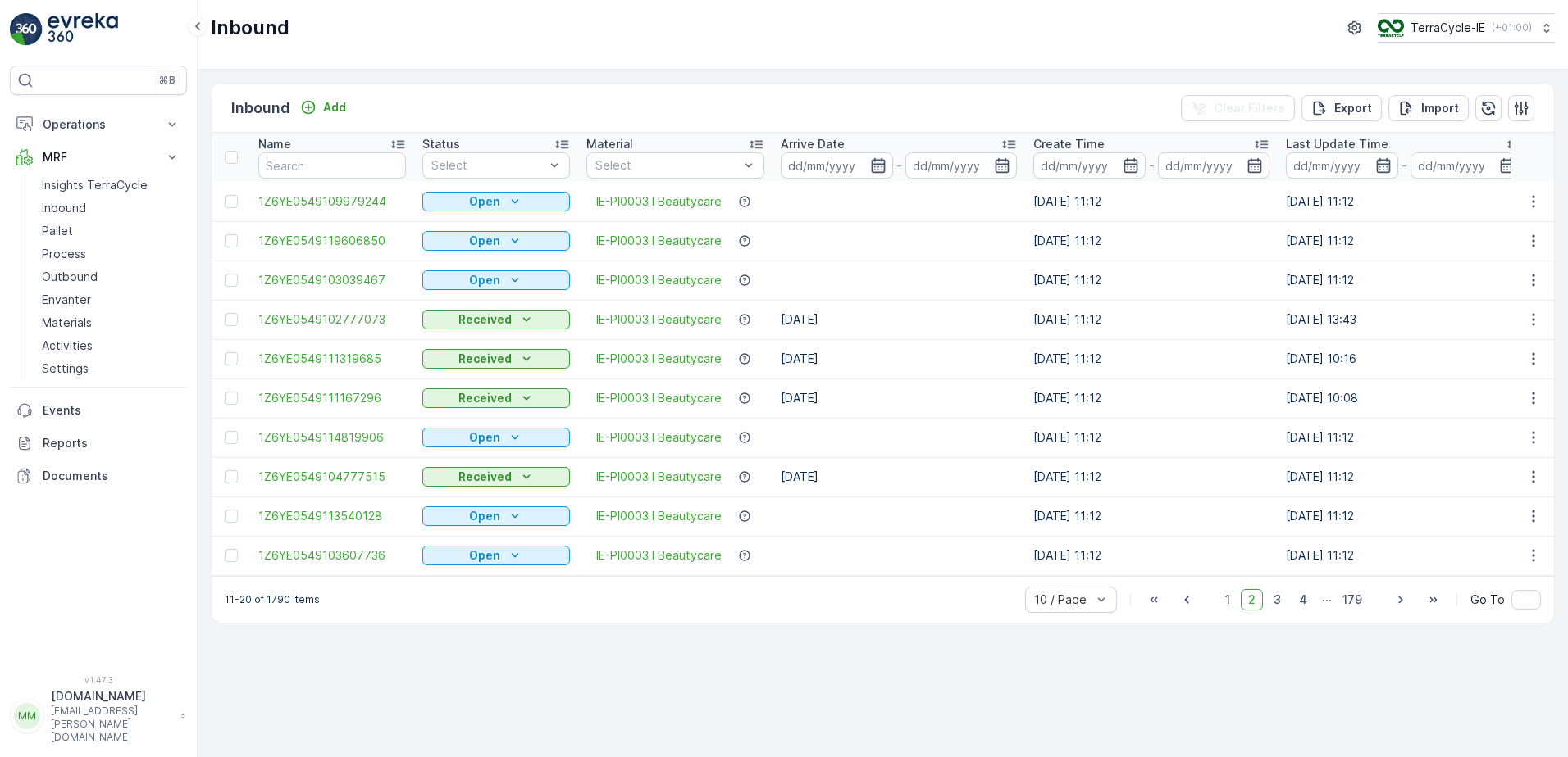
click at [884, 164] on icon "button" at bounding box center [878, 165] width 14 height 14
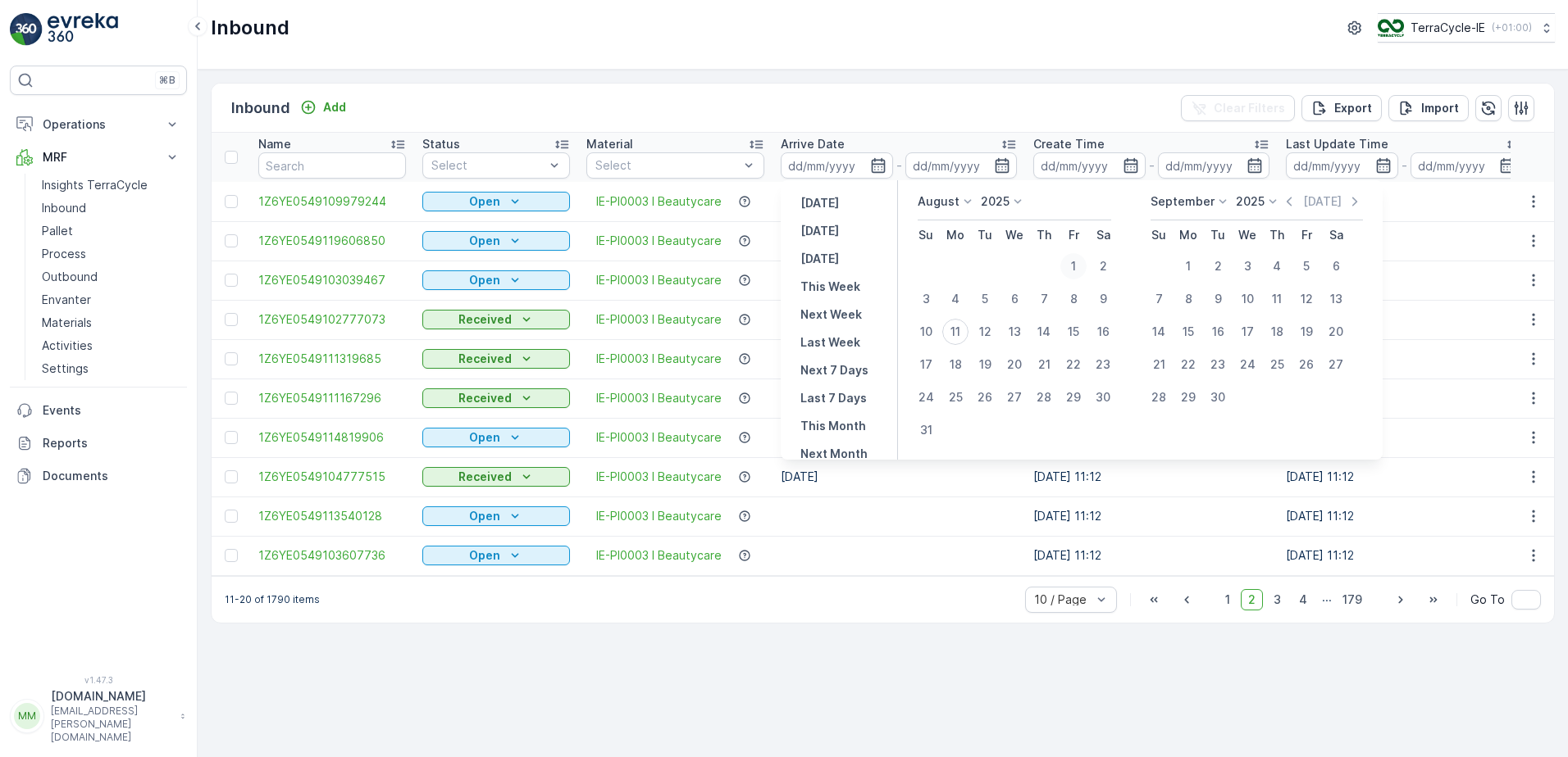
click at [1074, 265] on div "1" at bounding box center [1072, 265] width 26 height 26
type input "[DATE]"
click at [879, 162] on icon "button" at bounding box center [878, 165] width 16 height 16
type input "[DATE]"
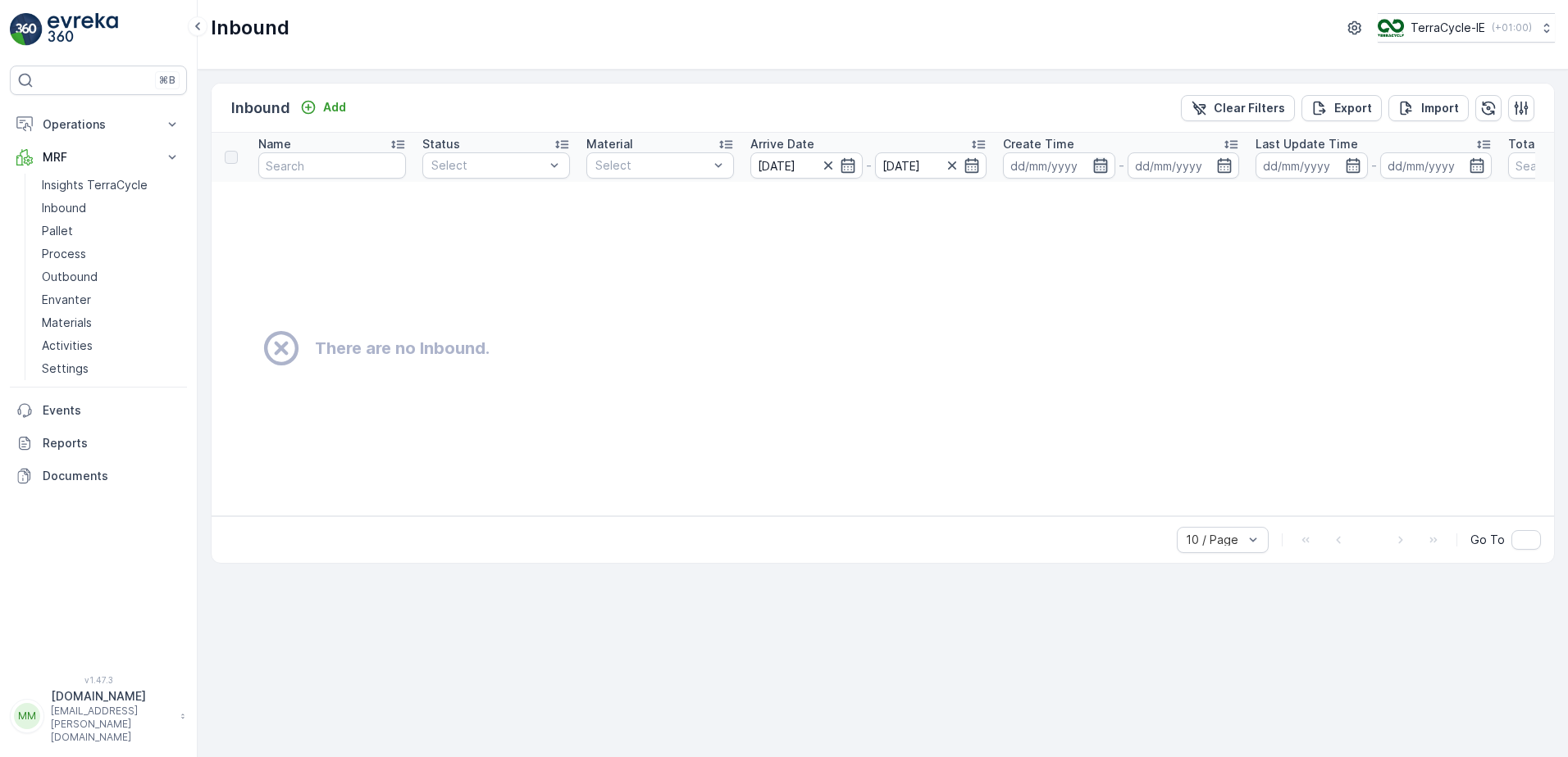
click at [1097, 165] on icon "button" at bounding box center [1100, 165] width 16 height 16
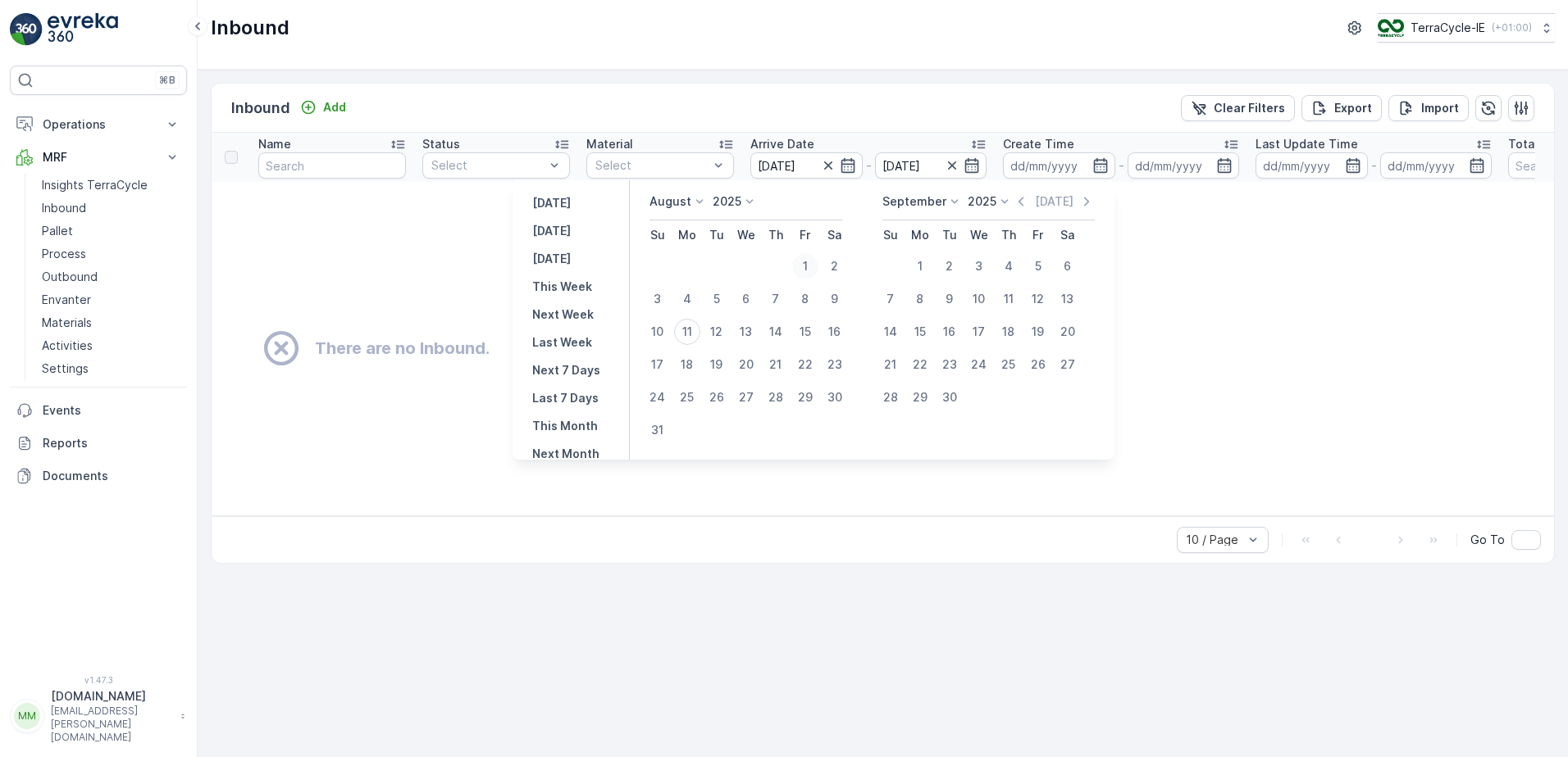
click at [815, 263] on div "1" at bounding box center [804, 265] width 26 height 26
type input "[DATE]"
click at [1350, 167] on icon "button" at bounding box center [1352, 165] width 16 height 16
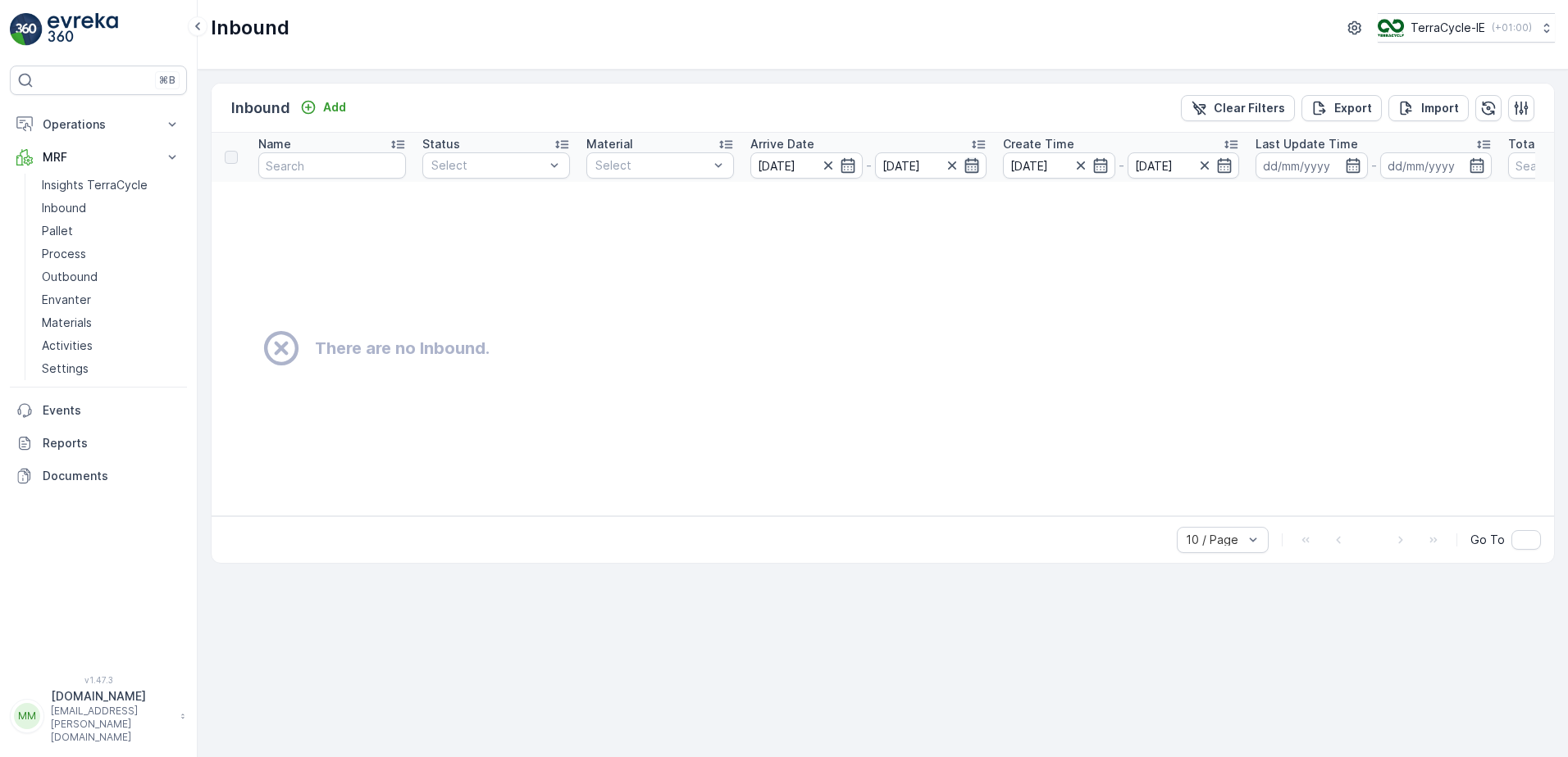
click at [972, 165] on icon "button" at bounding box center [972, 165] width 14 height 14
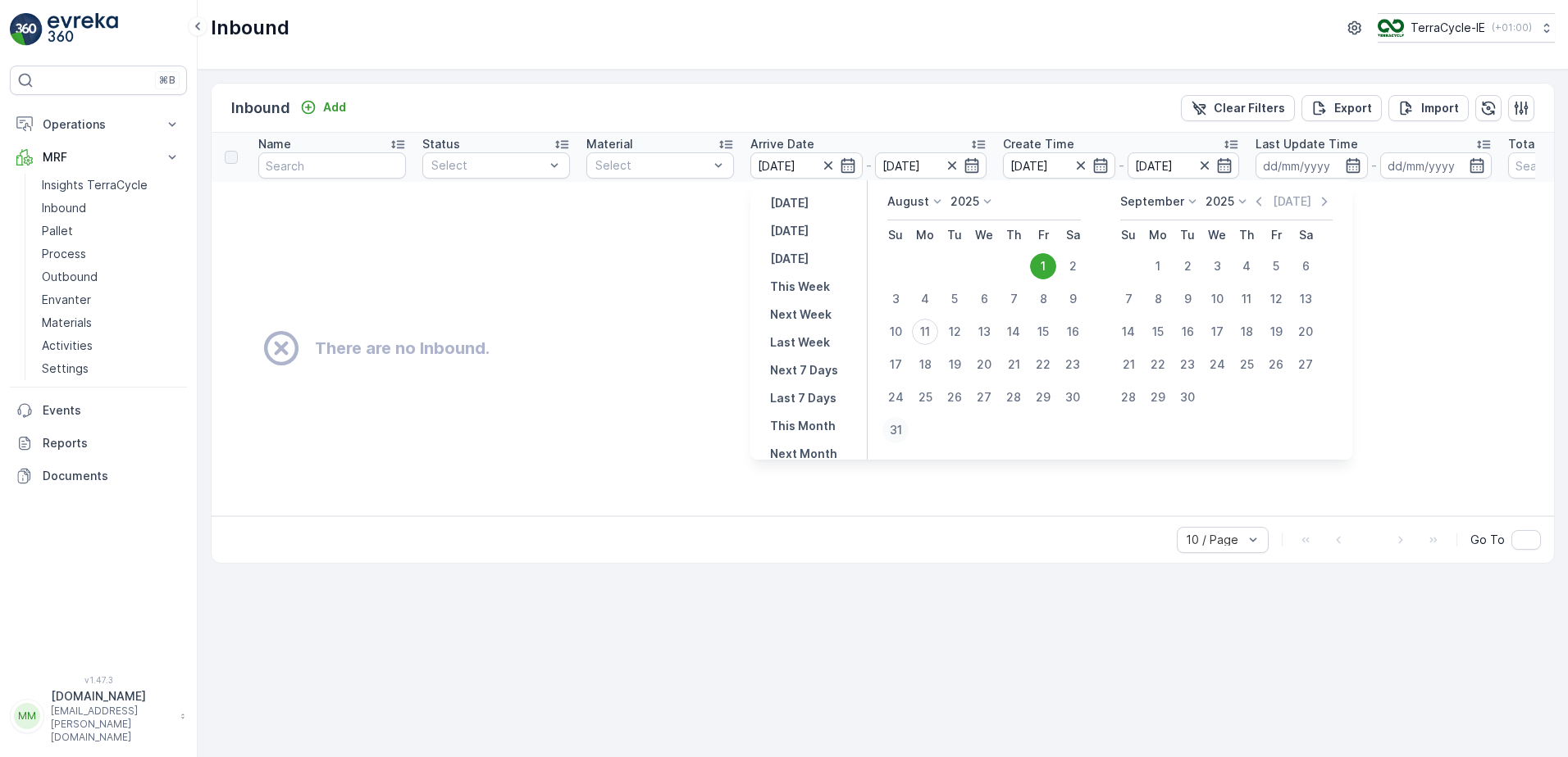
click at [891, 432] on div "31" at bounding box center [895, 430] width 26 height 26
type input "[DATE]"
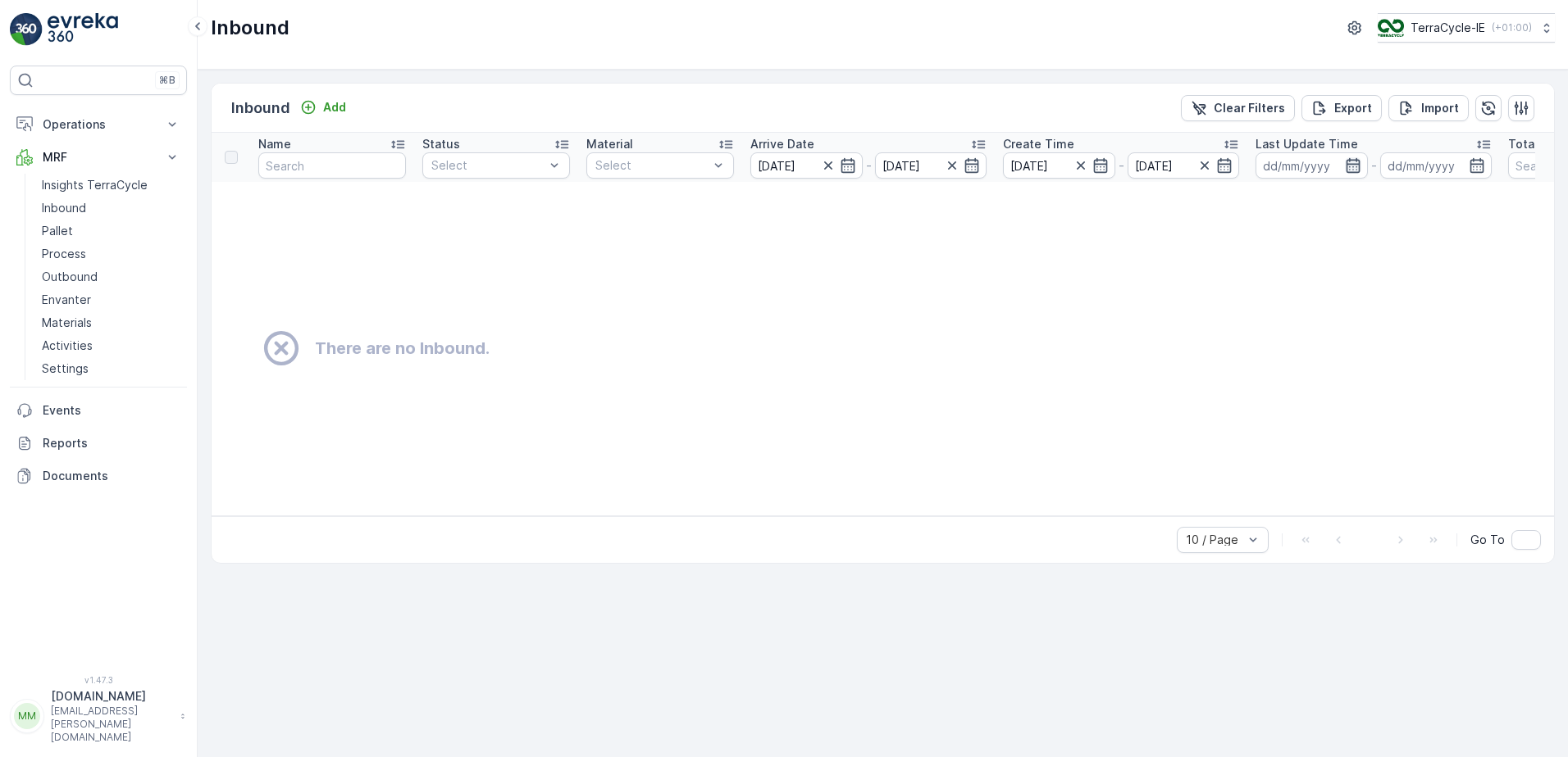
click at [1354, 165] on icon "button" at bounding box center [1352, 165] width 14 height 14
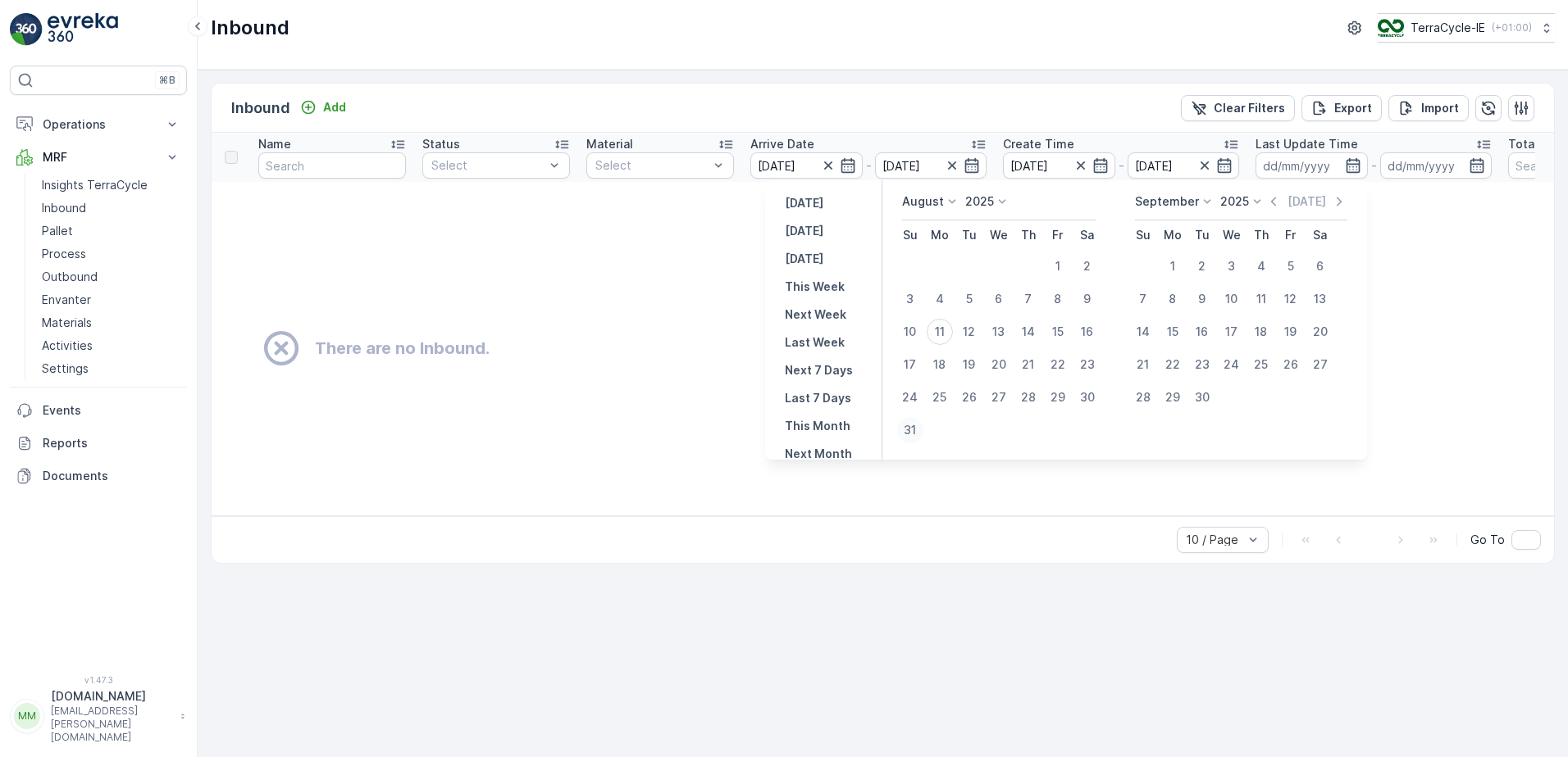
click at [917, 428] on div "31" at bounding box center [909, 430] width 26 height 26
type input "[DATE]"
click at [1354, 160] on icon "button" at bounding box center [1352, 165] width 14 height 14
type input "[DATE]"
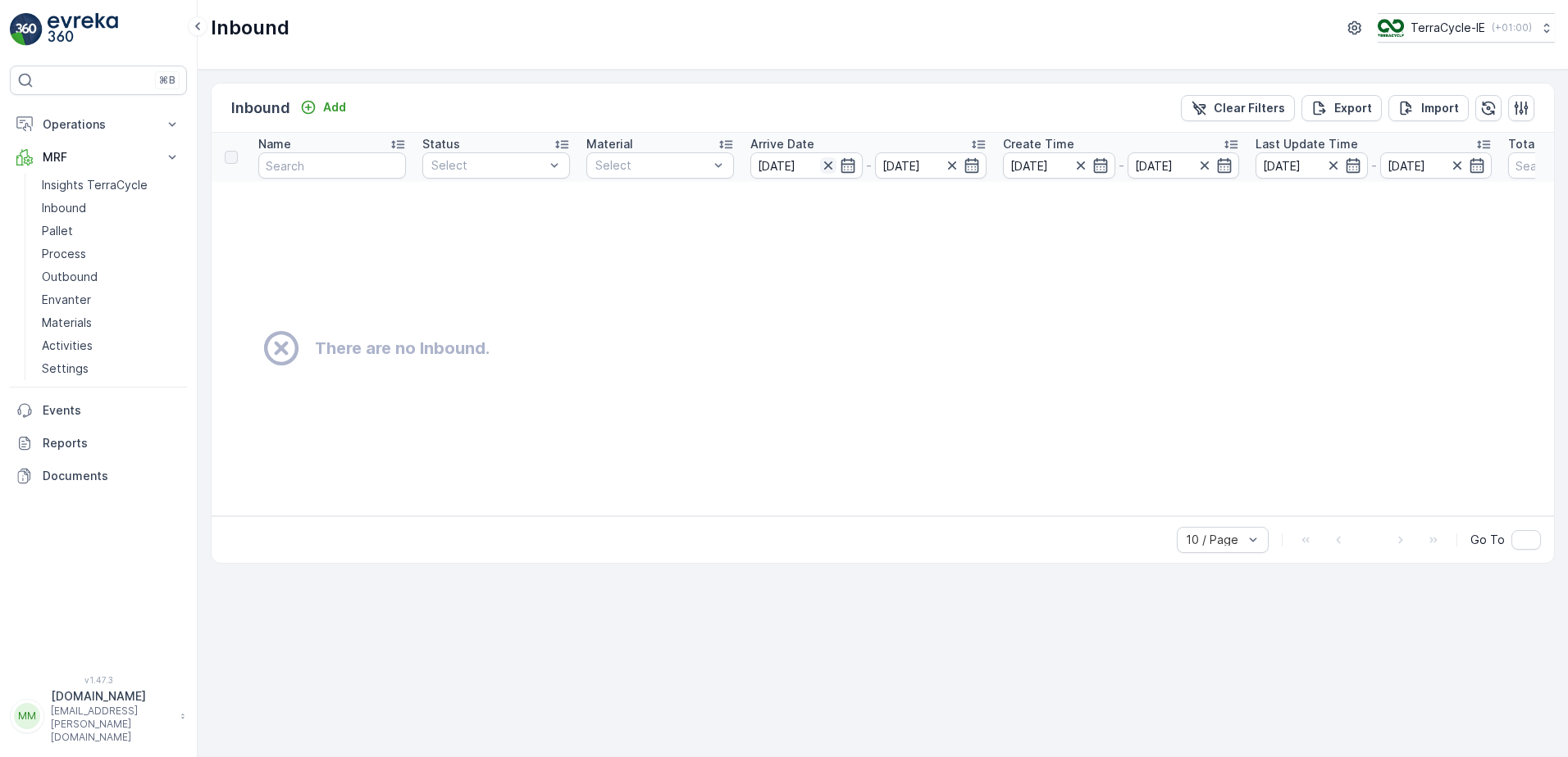
click at [833, 167] on icon "button" at bounding box center [828, 165] width 16 height 16
click at [1080, 166] on icon "button" at bounding box center [1080, 165] width 9 height 9
click at [1240, 109] on p "Clear Filters" at bounding box center [1249, 108] width 72 height 16
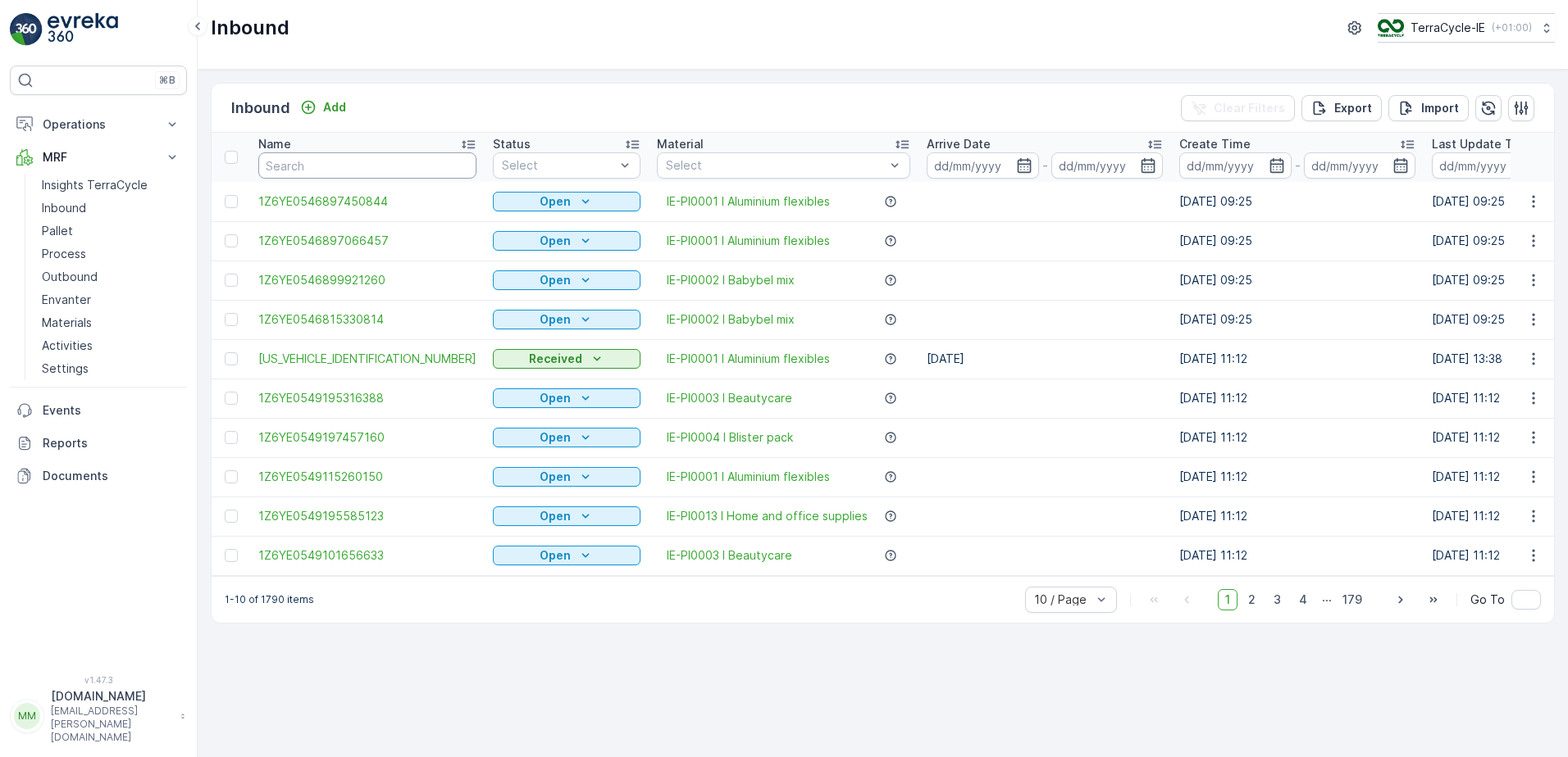
click at [299, 158] on input "text" at bounding box center [367, 165] width 218 height 26
type input "9711"
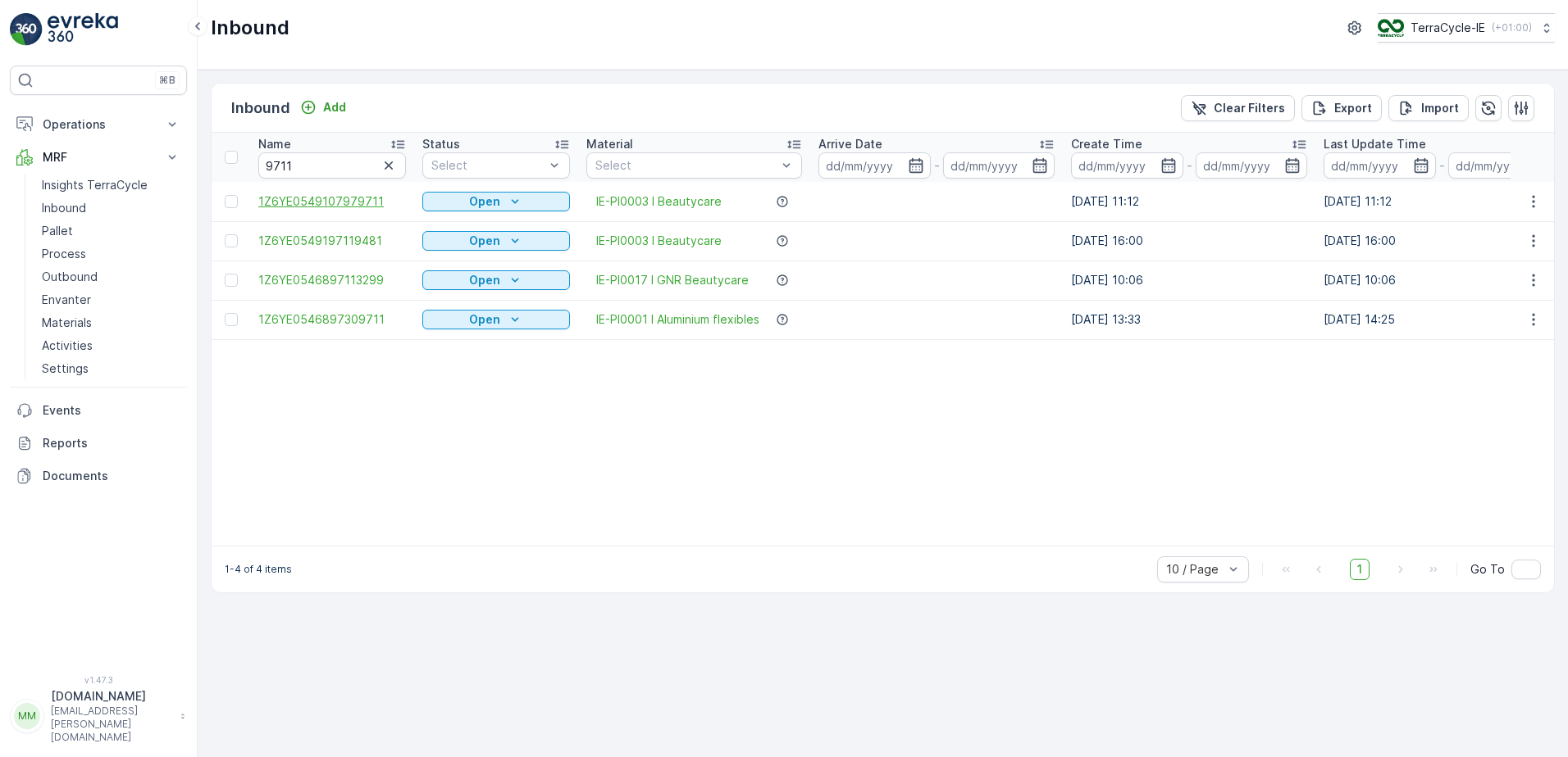
click at [359, 203] on span "1Z6YE0549107979711" at bounding box center [331, 201] width 148 height 16
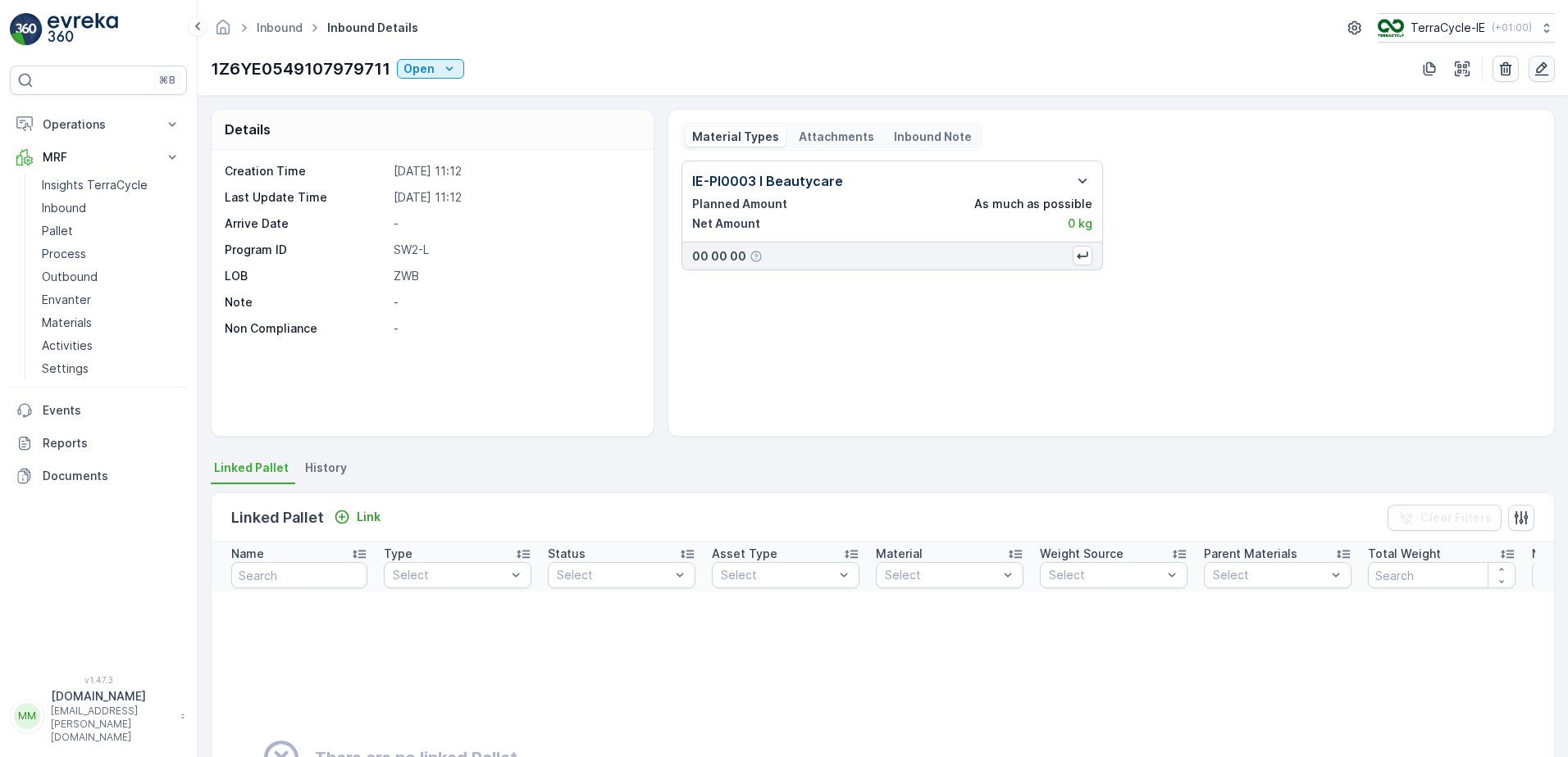
click at [1544, 74] on icon "button" at bounding box center [1541, 69] width 16 height 16
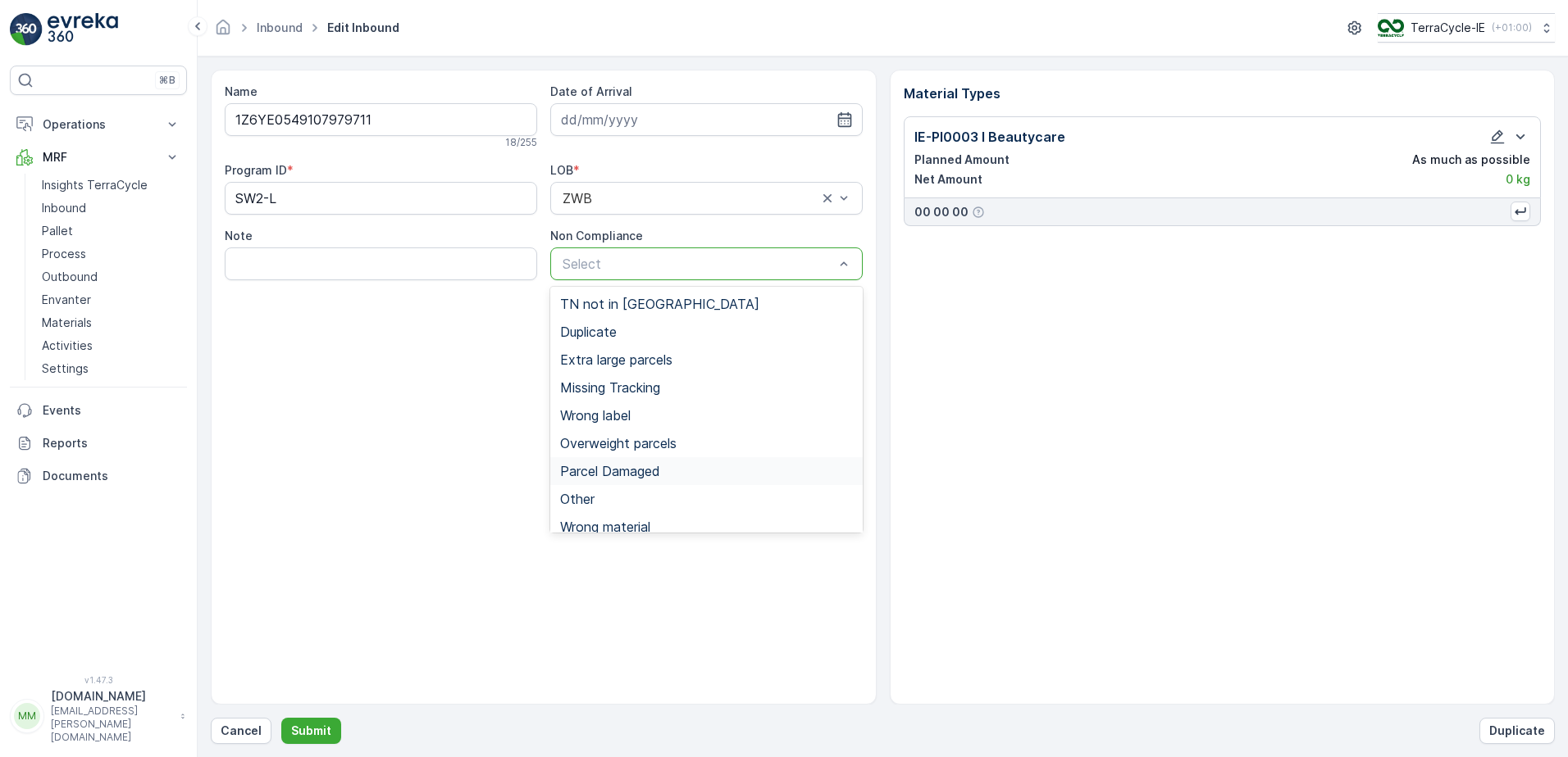
click at [634, 466] on span "Parcel Damaged" at bounding box center [609, 471] width 100 height 14
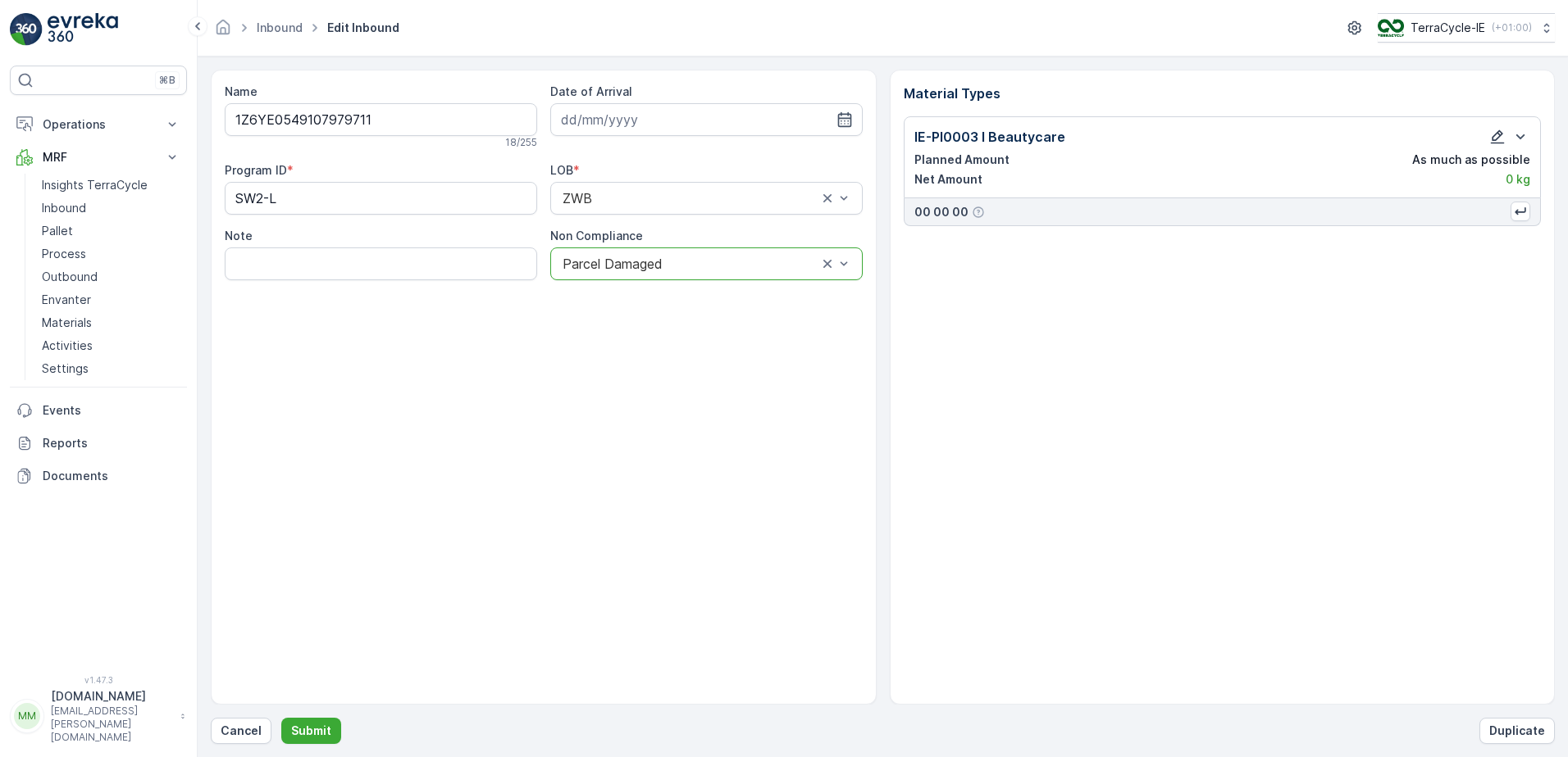
click at [1499, 143] on icon "button" at bounding box center [1497, 137] width 14 height 14
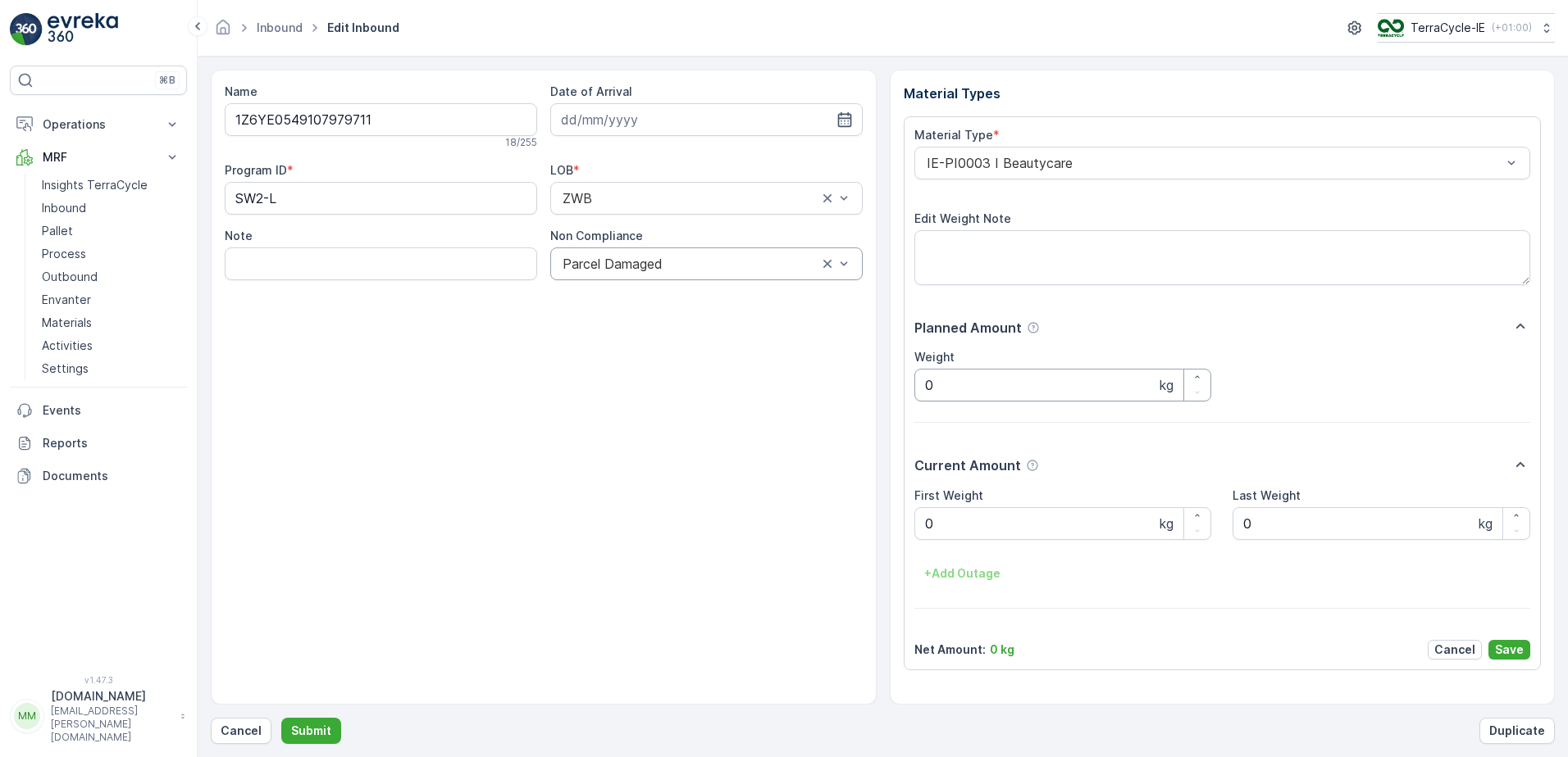
click at [943, 377] on input "0" at bounding box center [1063, 385] width 298 height 32
type input "25.9"
click at [944, 520] on Weight "0" at bounding box center [1063, 524] width 298 height 32
type Weight "25.9"
click at [1494, 649] on button "Save" at bounding box center [1510, 650] width 42 height 20
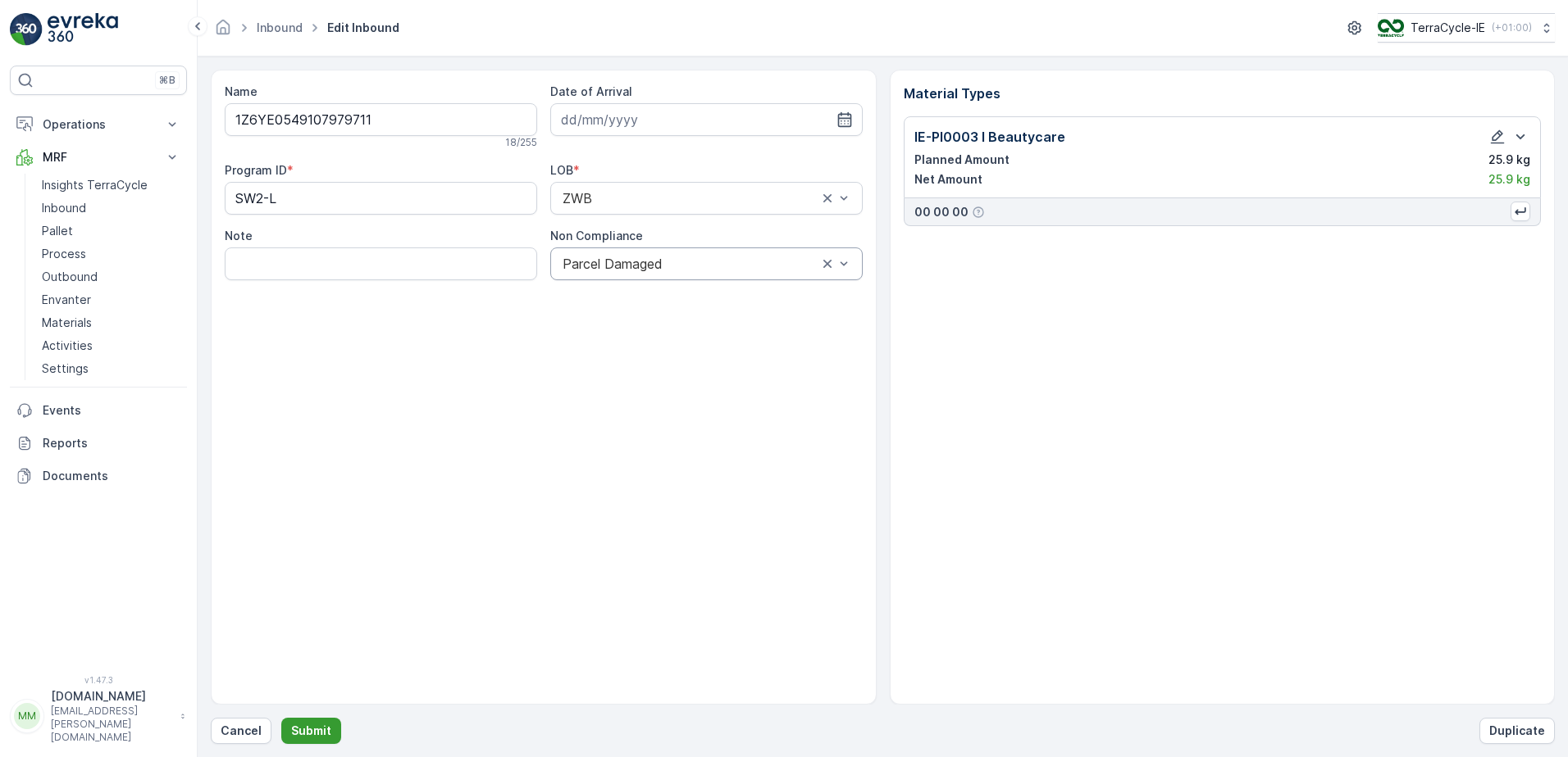
click at [318, 735] on p "Submit" at bounding box center [311, 730] width 40 height 16
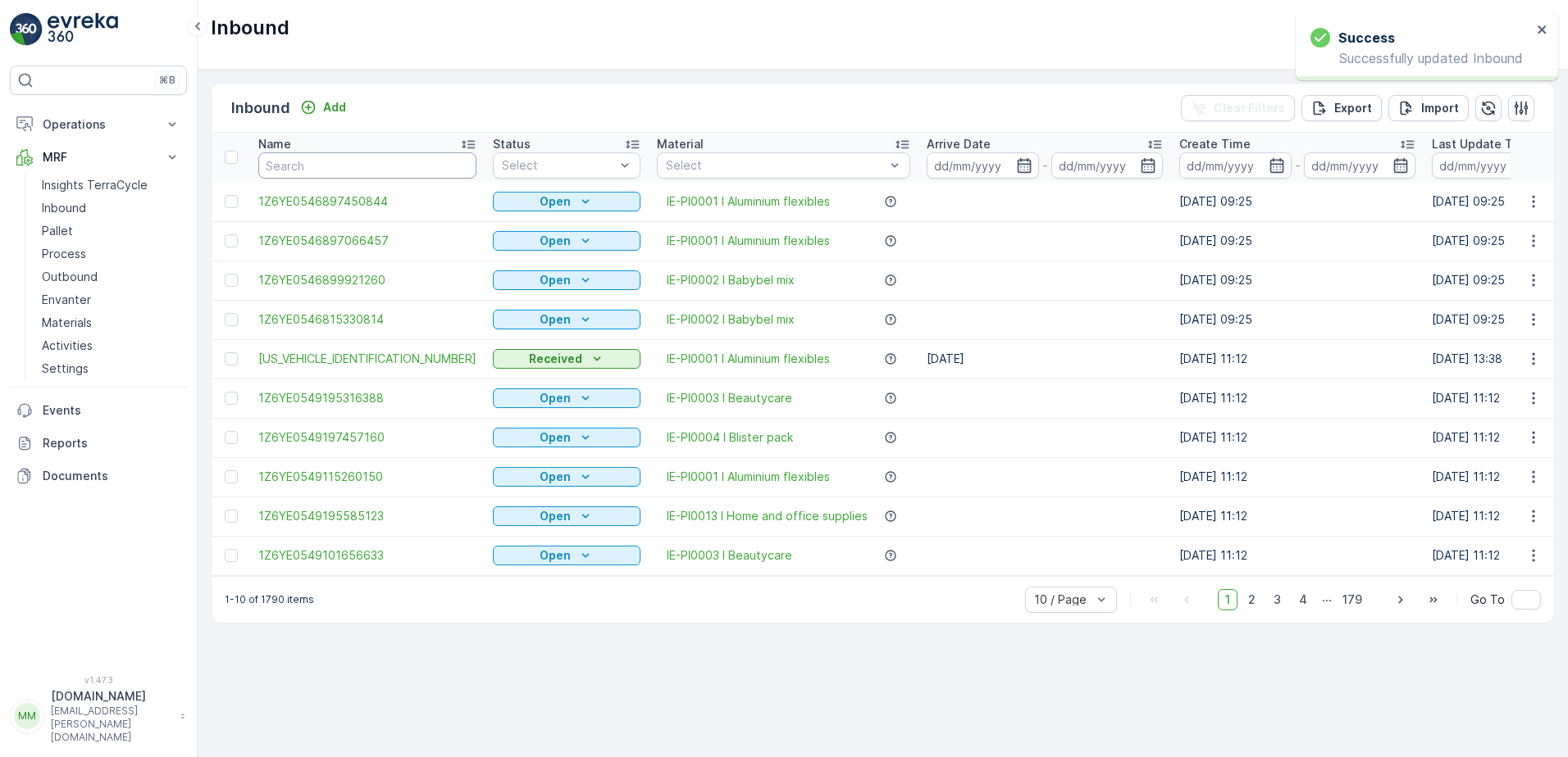
click at [362, 162] on input "text" at bounding box center [367, 165] width 218 height 26
type input "9711"
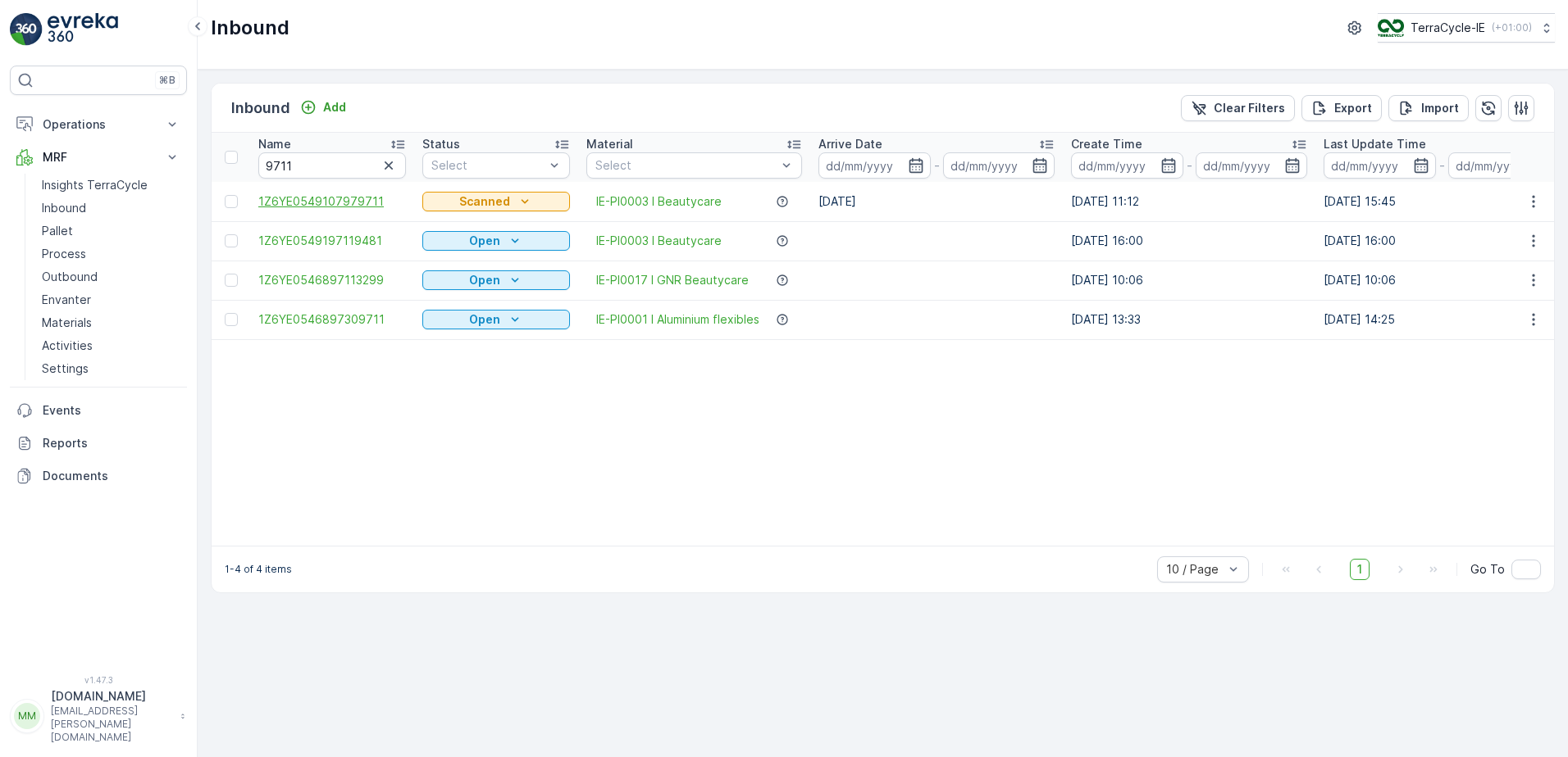
click at [370, 200] on span "1Z6YE0549107979711" at bounding box center [331, 201] width 148 height 16
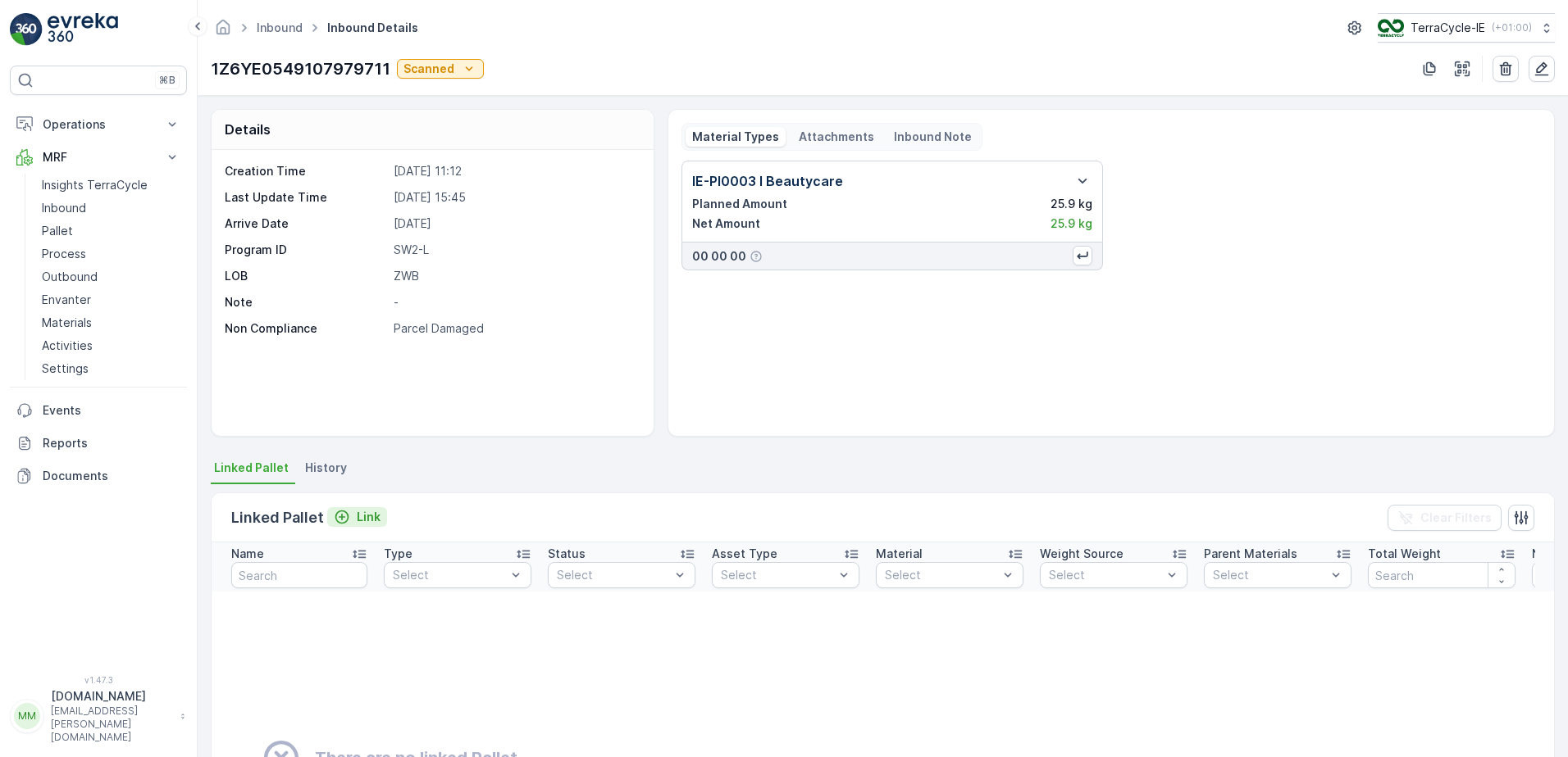
click at [363, 514] on p "Link" at bounding box center [369, 516] width 24 height 16
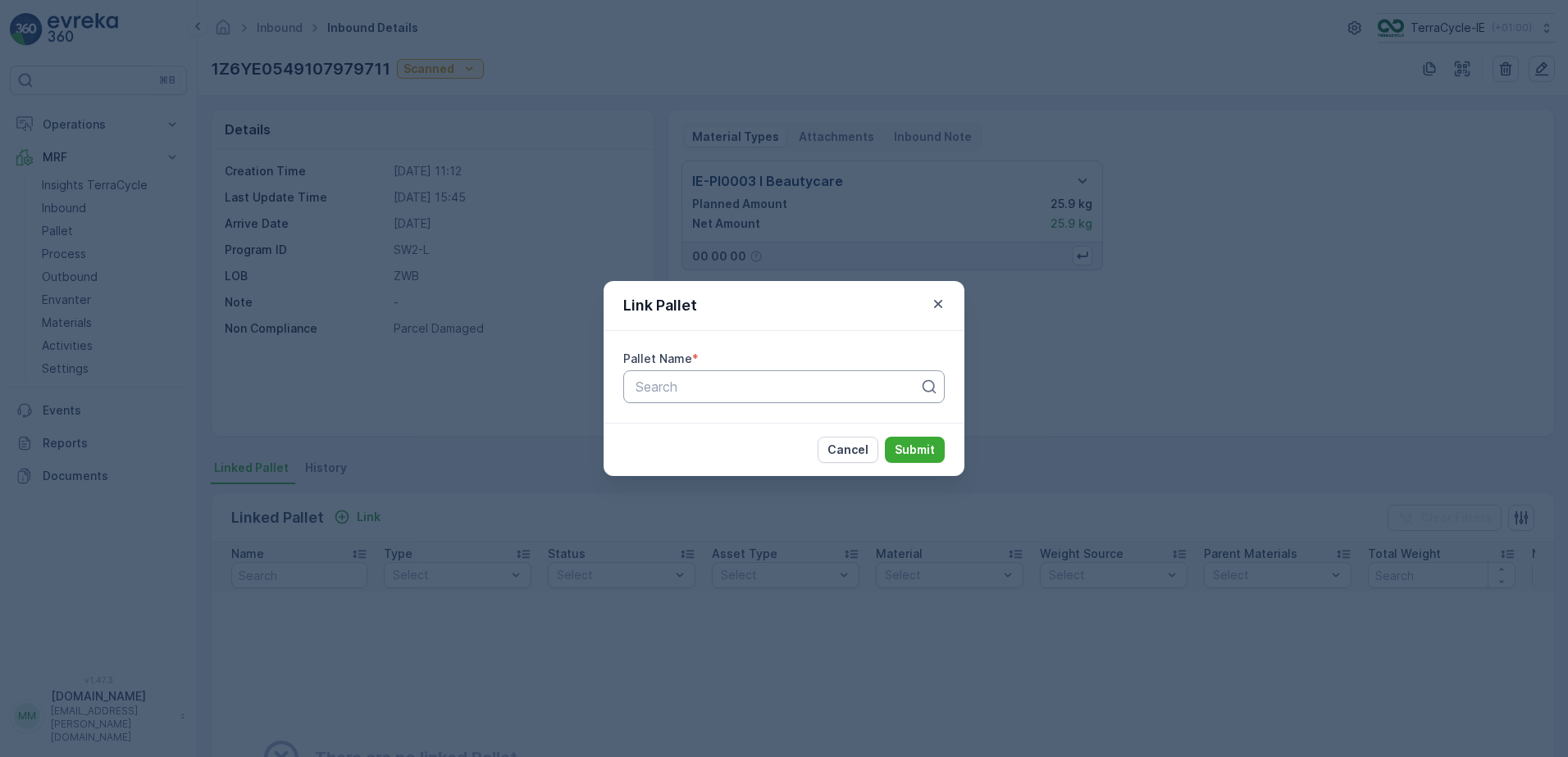
click at [740, 391] on div at bounding box center [777, 387] width 287 height 14
type input "pall"
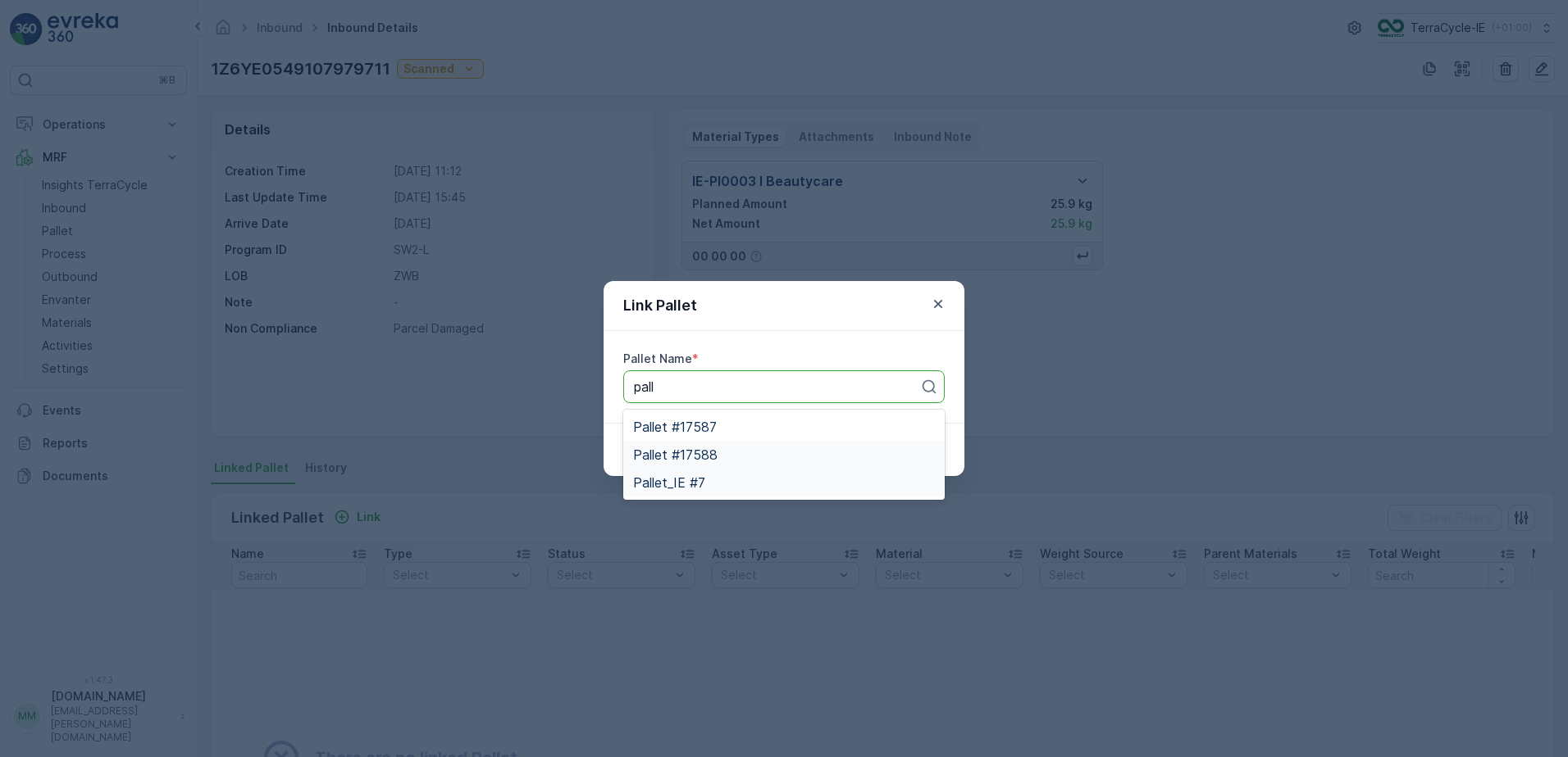
click at [695, 475] on span "Pallet_IE #7" at bounding box center [669, 482] width 73 height 14
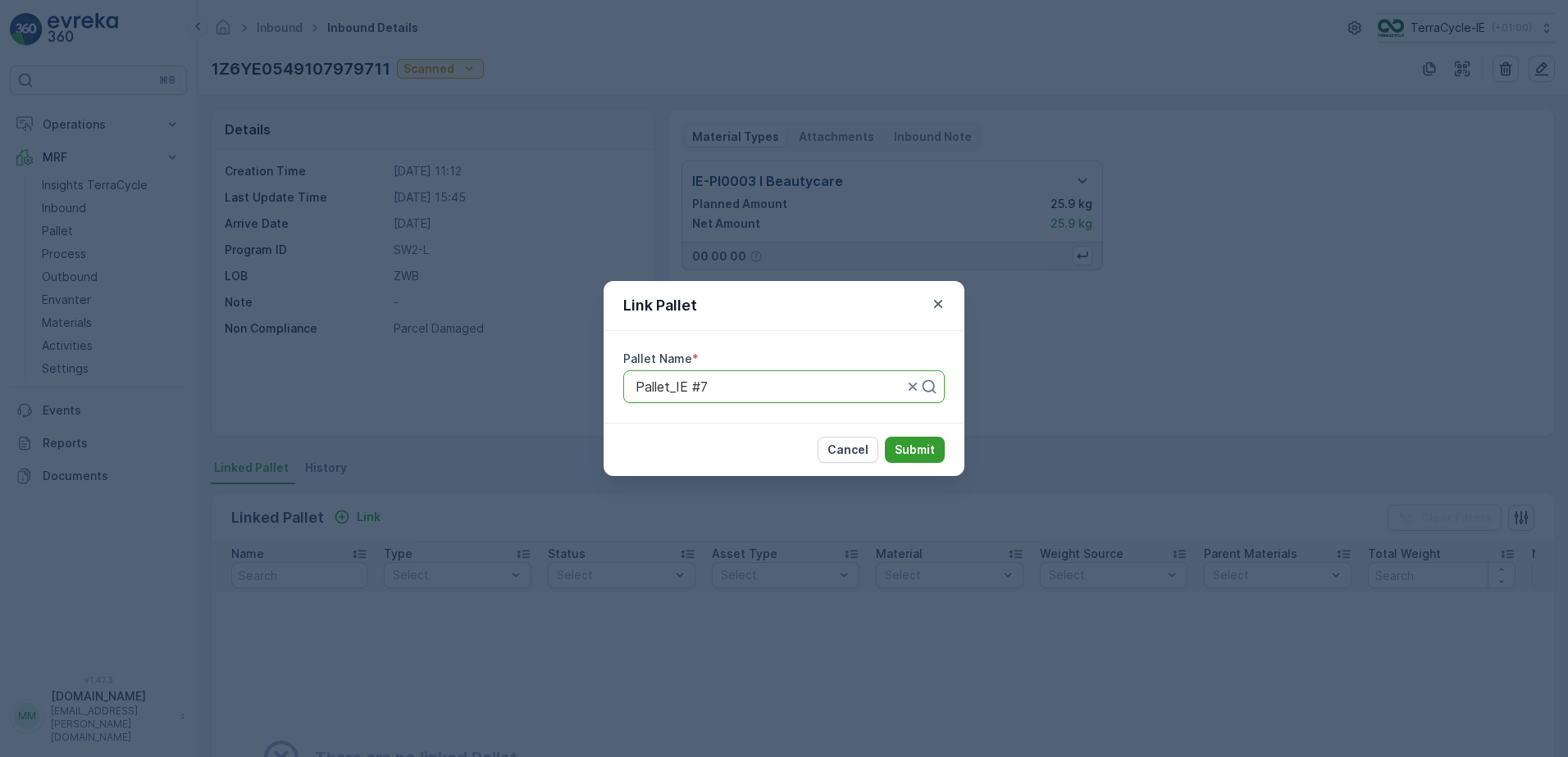
click at [905, 451] on p "Submit" at bounding box center [915, 450] width 40 height 16
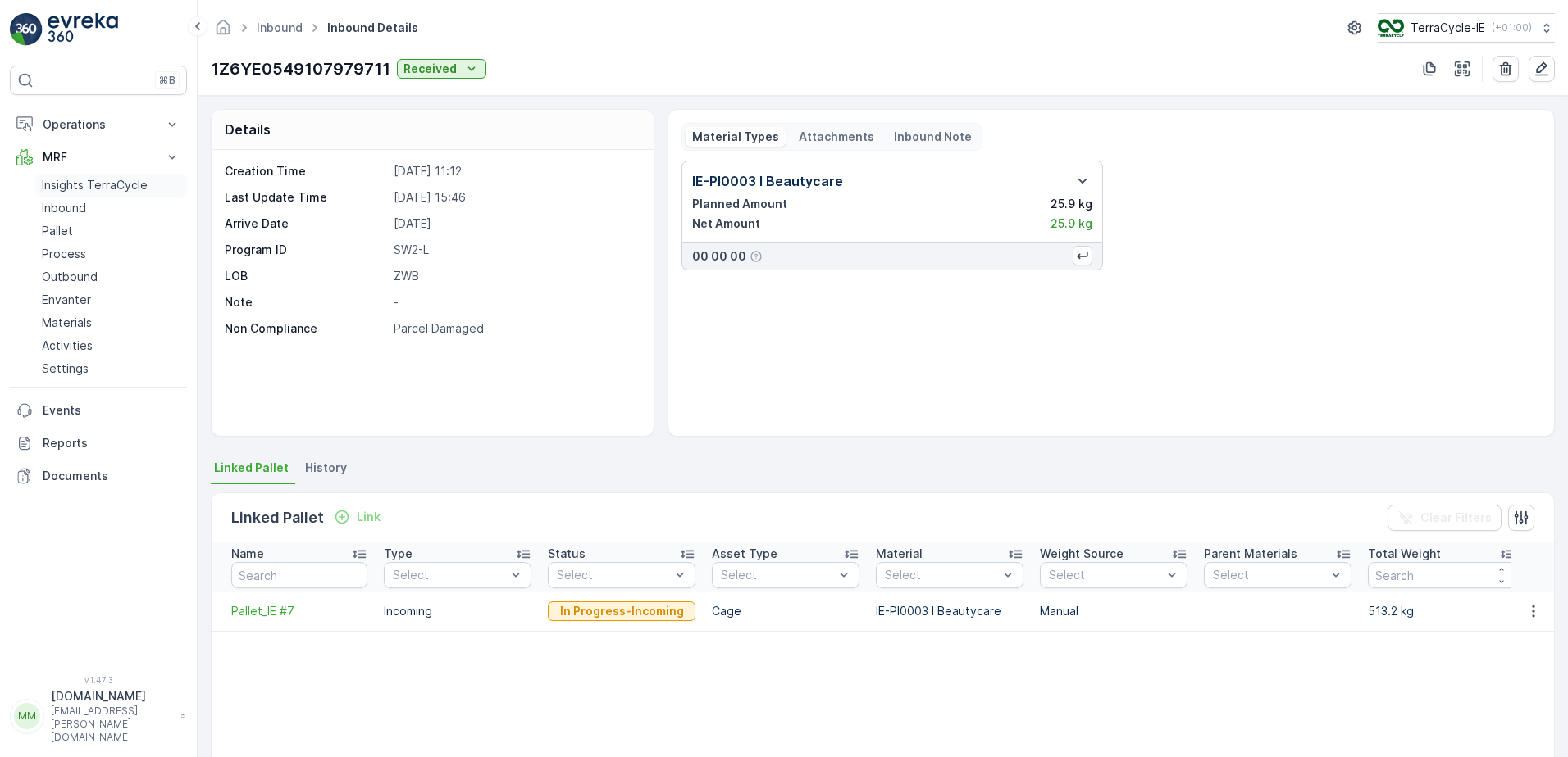
click at [67, 196] on link "Insights TerraCycle" at bounding box center [111, 185] width 152 height 23
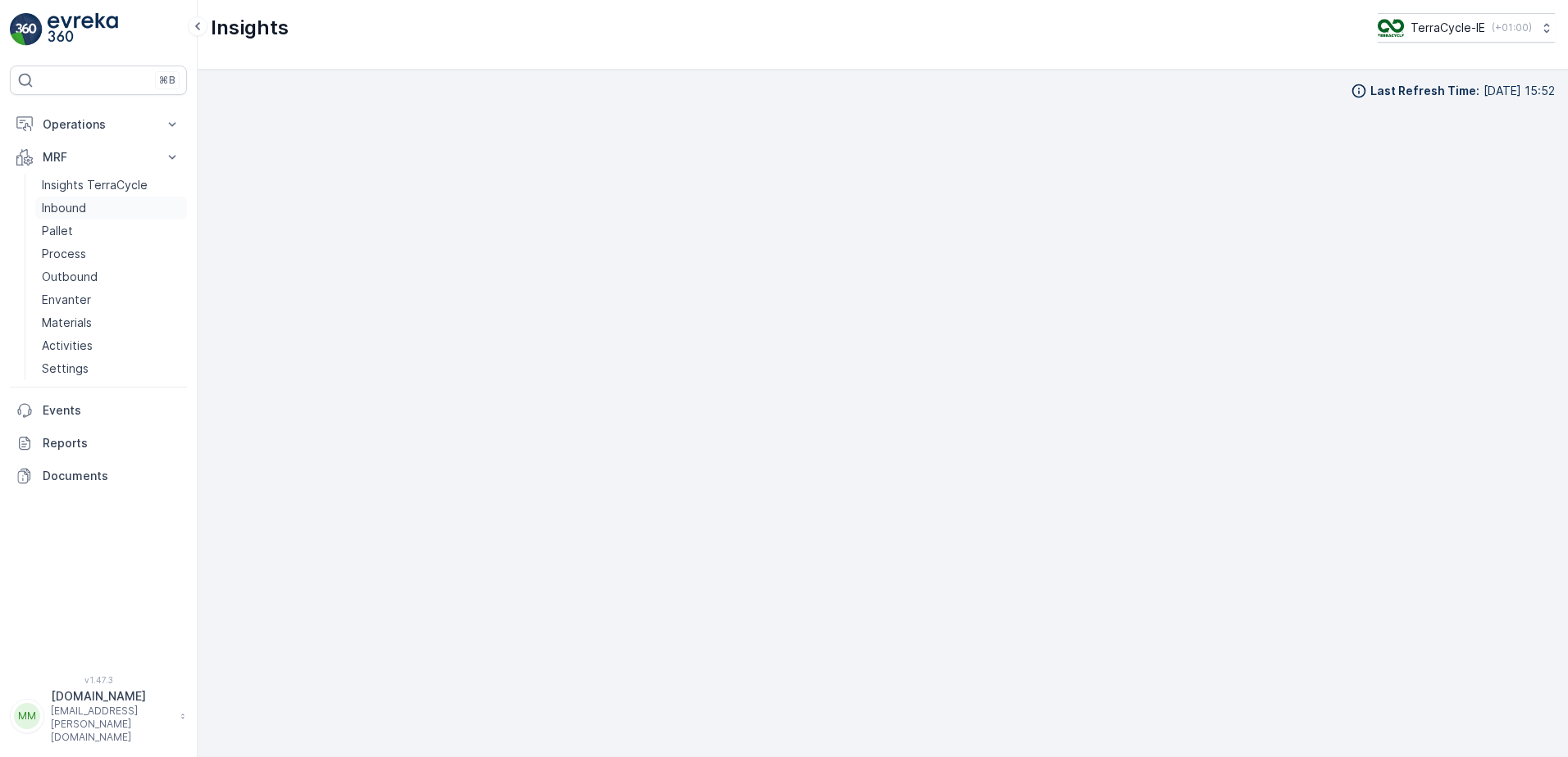
click at [74, 210] on p "Inbound" at bounding box center [64, 208] width 44 height 16
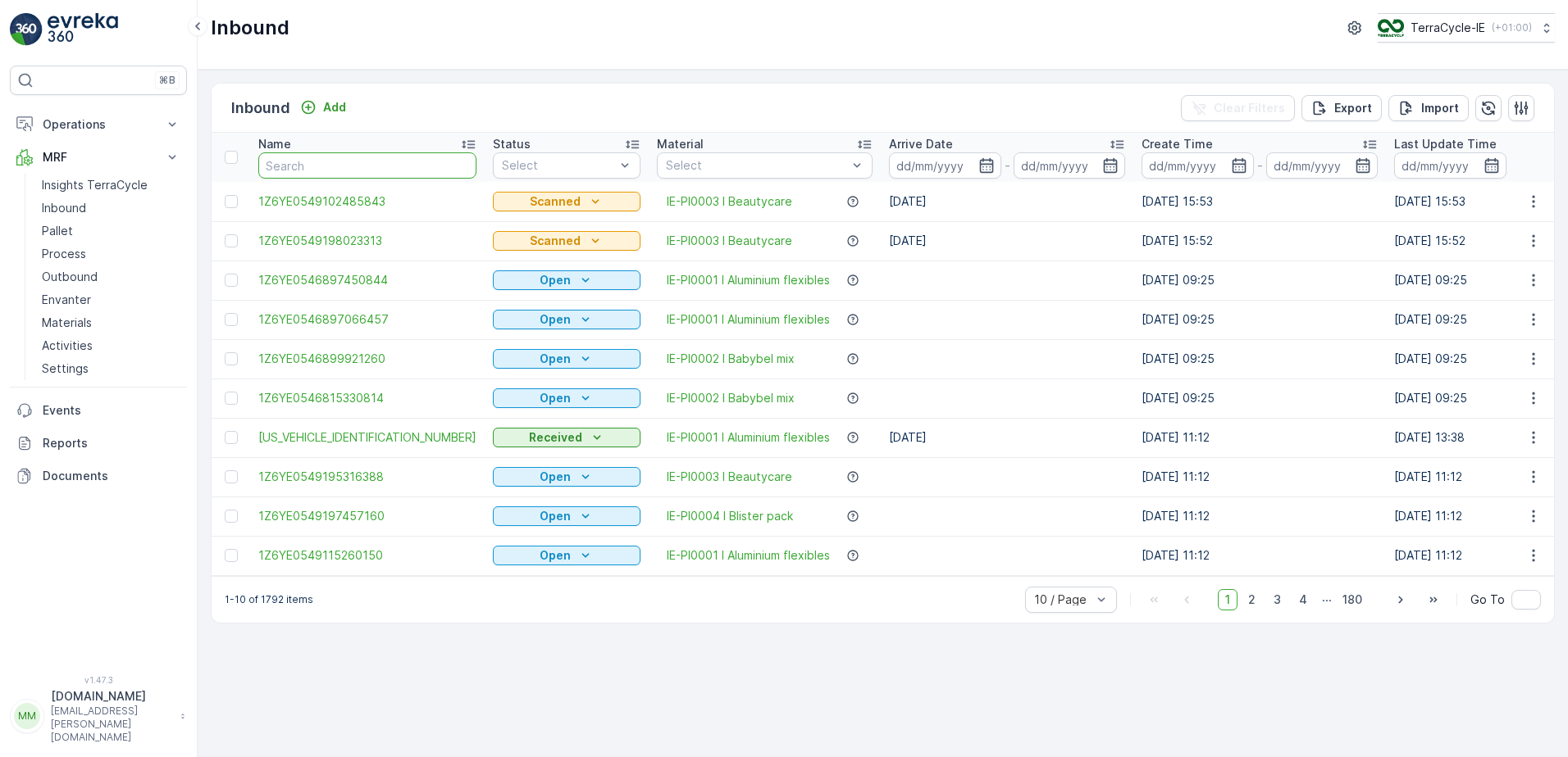
click at [377, 173] on input "text" at bounding box center [367, 165] width 218 height 26
type input "3313"
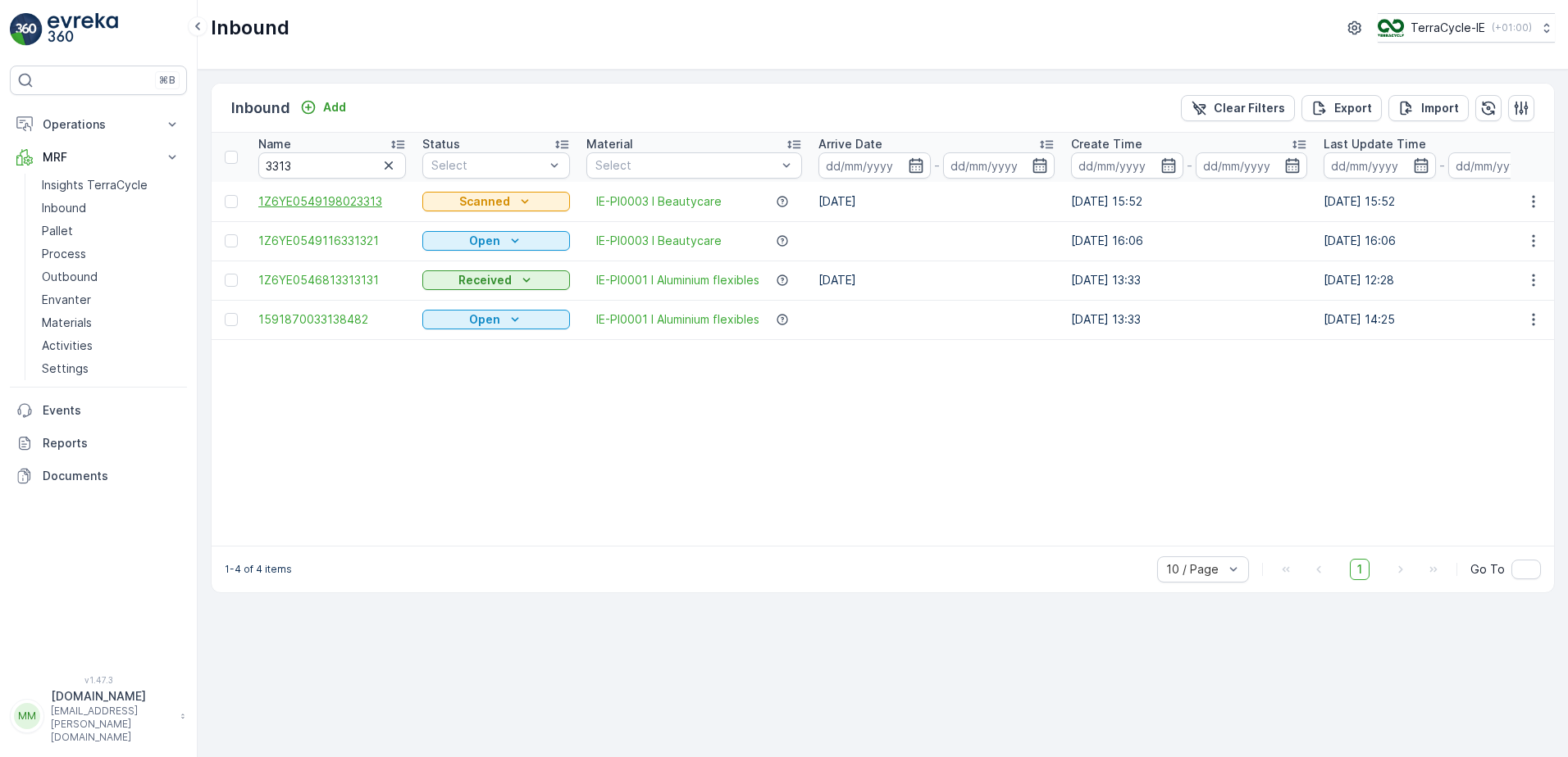
click at [369, 195] on span "1Z6YE0549198023313" at bounding box center [331, 201] width 148 height 16
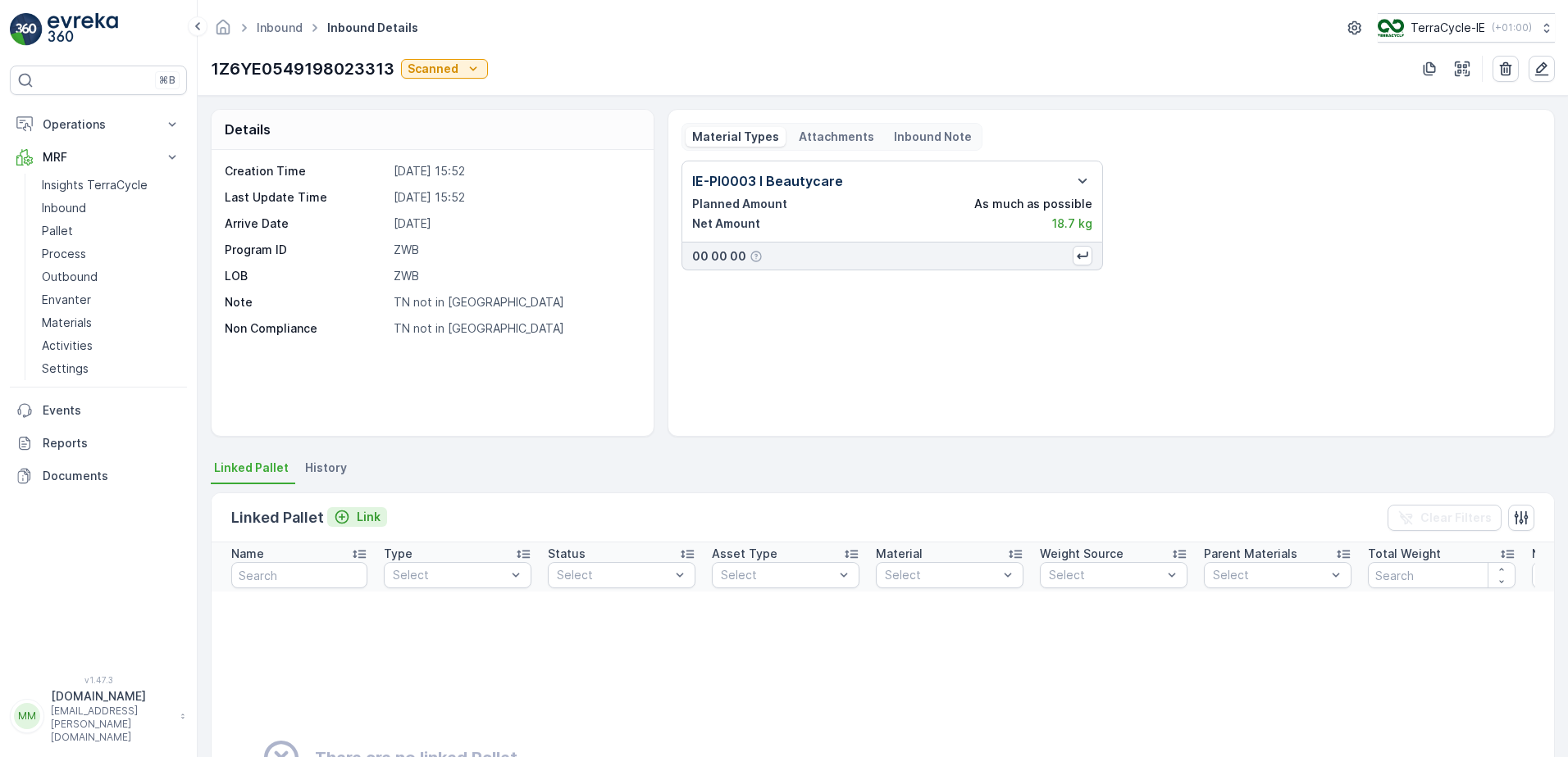
click at [357, 514] on p "Link" at bounding box center [369, 516] width 24 height 16
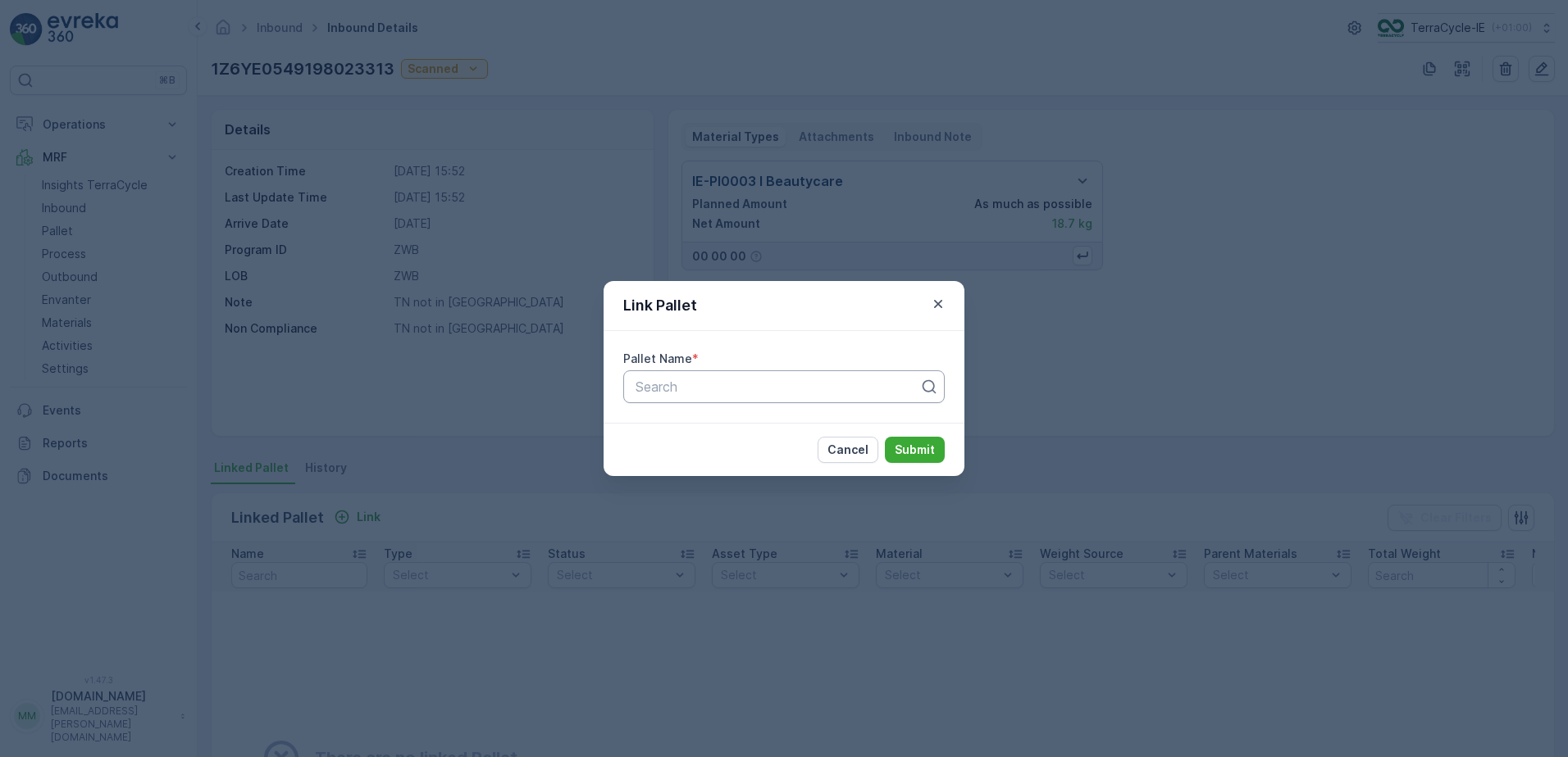
click at [757, 390] on div at bounding box center [777, 387] width 287 height 14
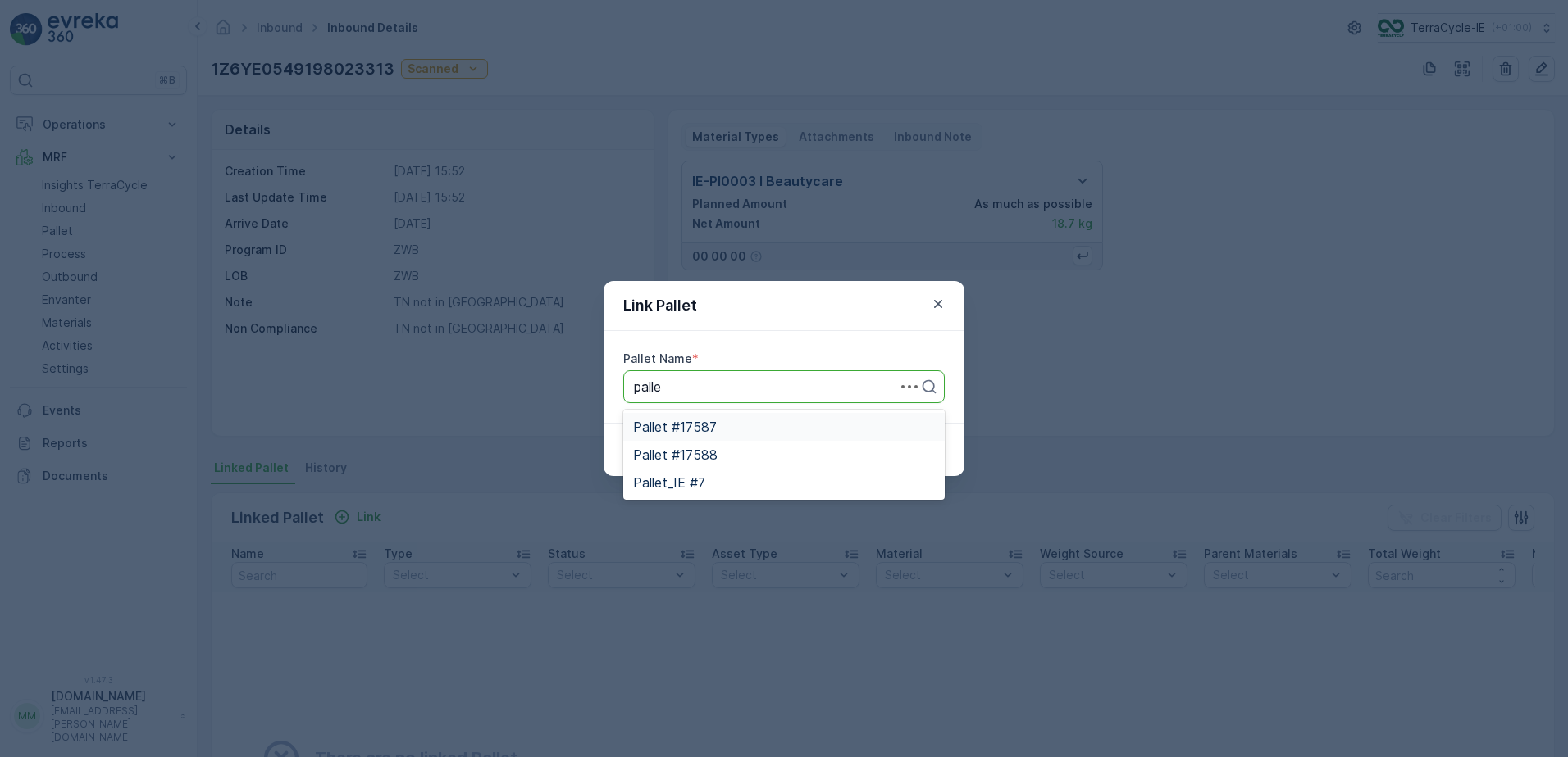
type input "pallet"
click at [710, 477] on div "Pallet_IE #7" at bounding box center [784, 482] width 302 height 14
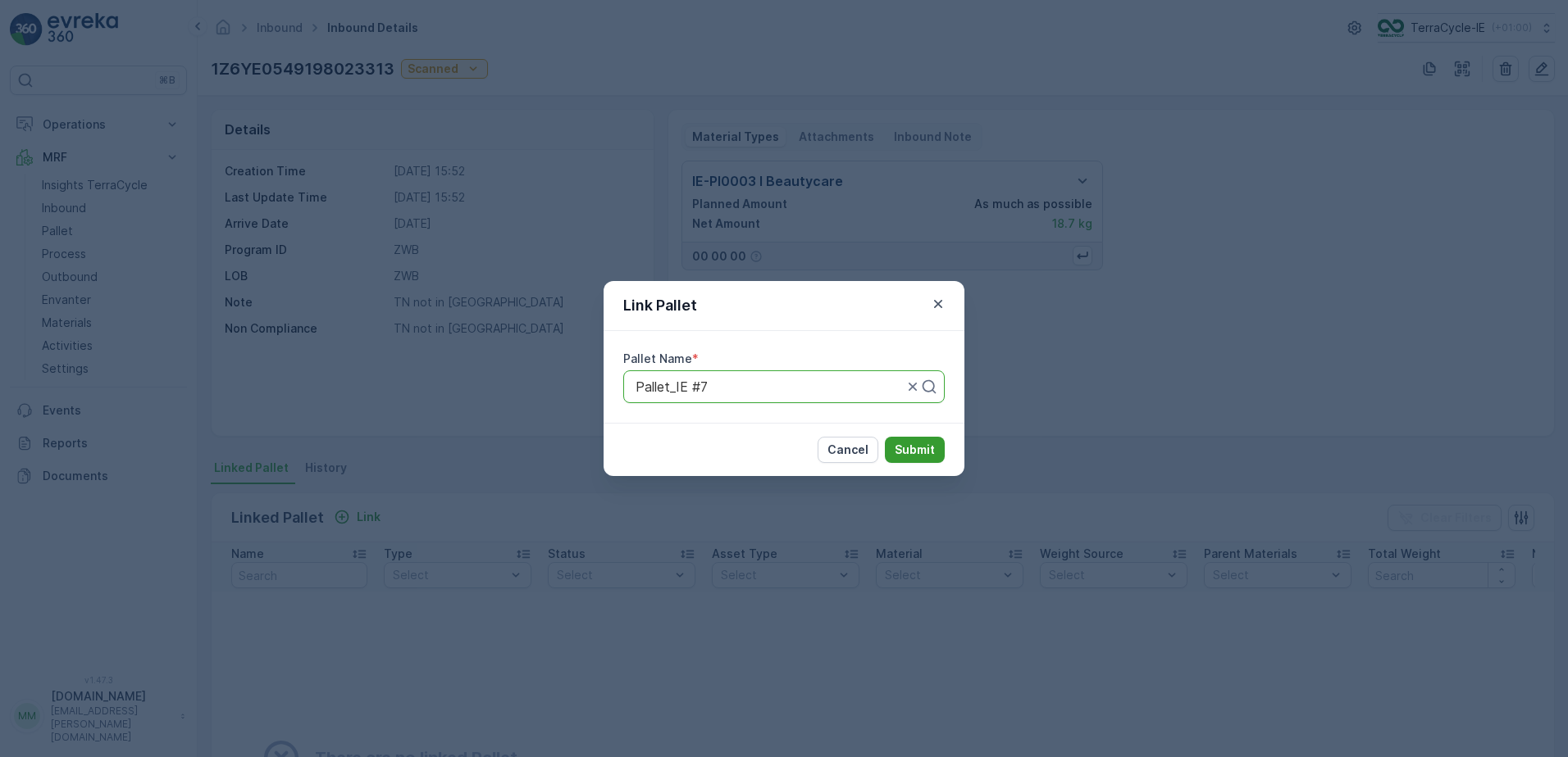
click at [925, 452] on p "Submit" at bounding box center [915, 450] width 40 height 16
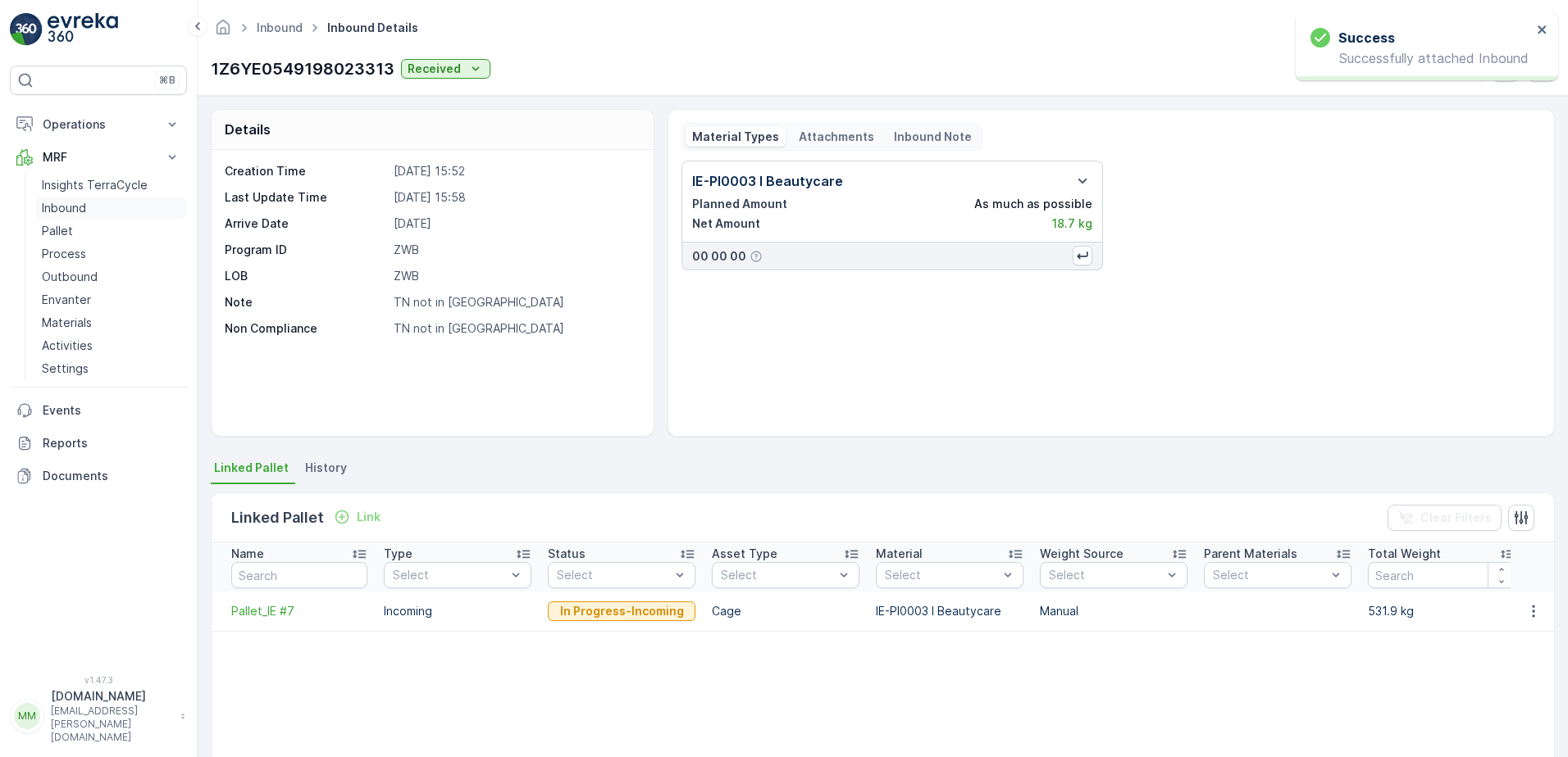
click at [77, 215] on p "Inbound" at bounding box center [64, 208] width 44 height 16
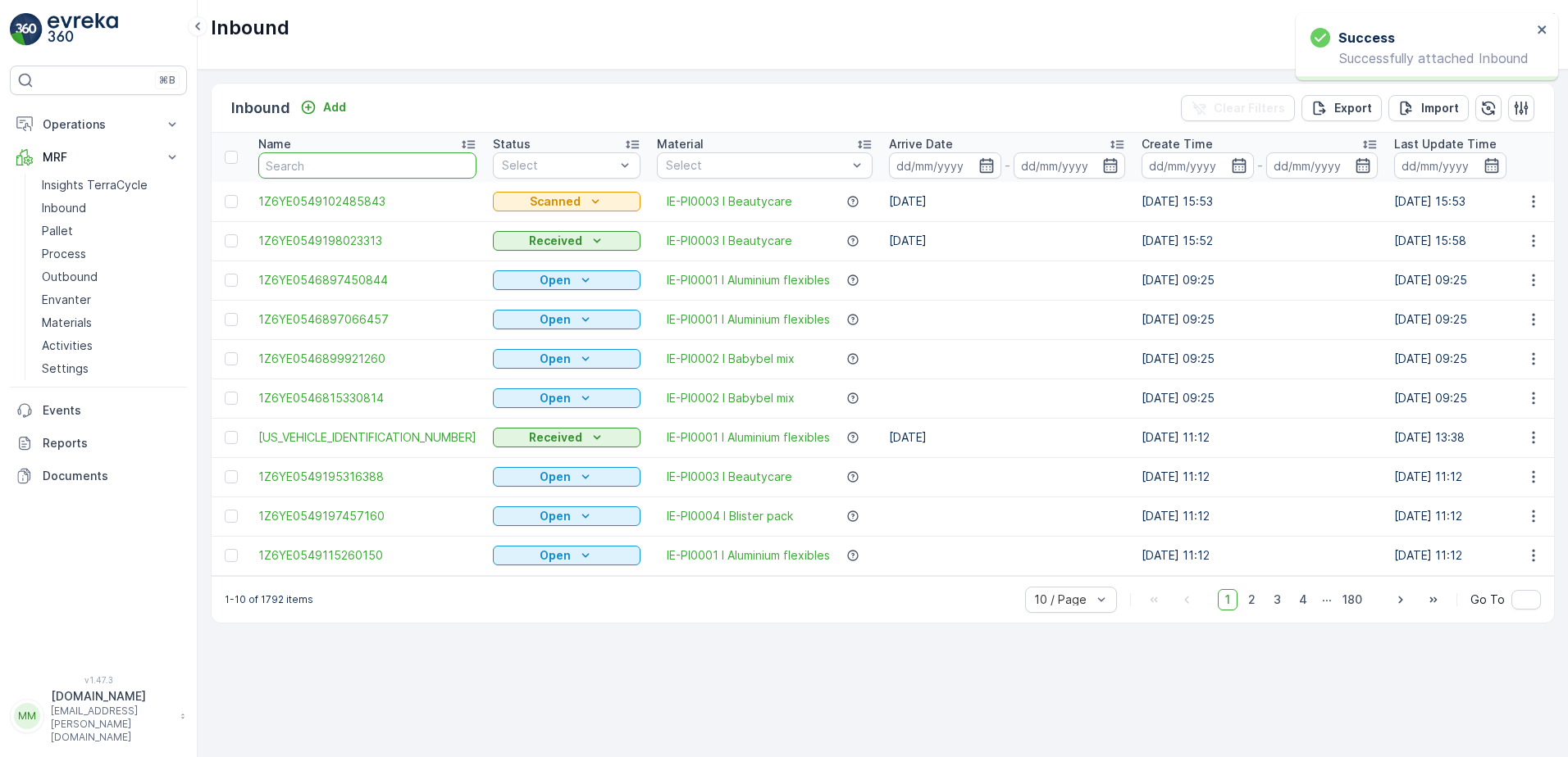
click at [330, 165] on input "text" at bounding box center [367, 165] width 218 height 26
click at [340, 172] on input "text" at bounding box center [367, 165] width 218 height 26
type input "5843"
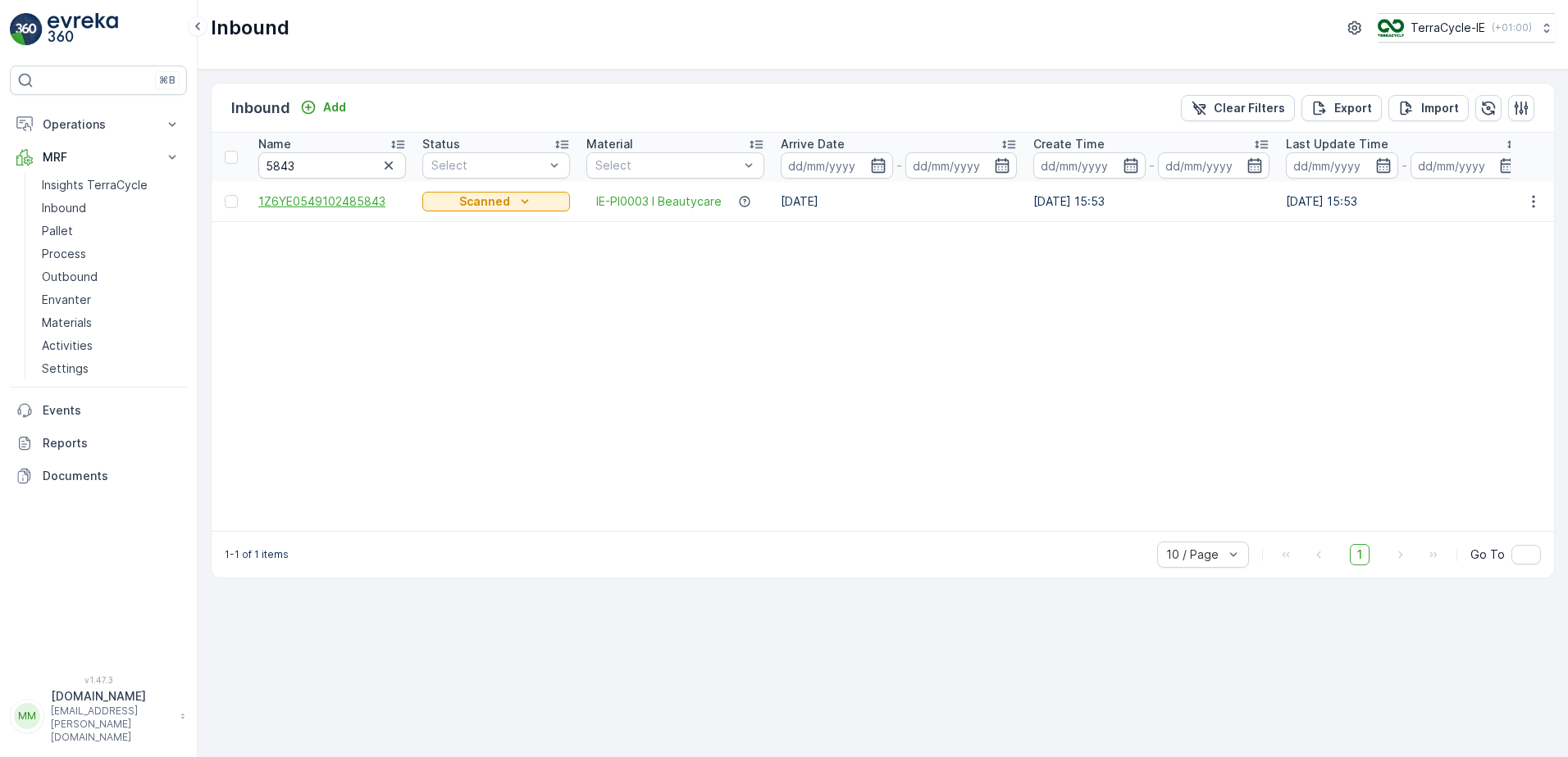
click at [363, 198] on span "1Z6YE0549102485843" at bounding box center [331, 201] width 148 height 16
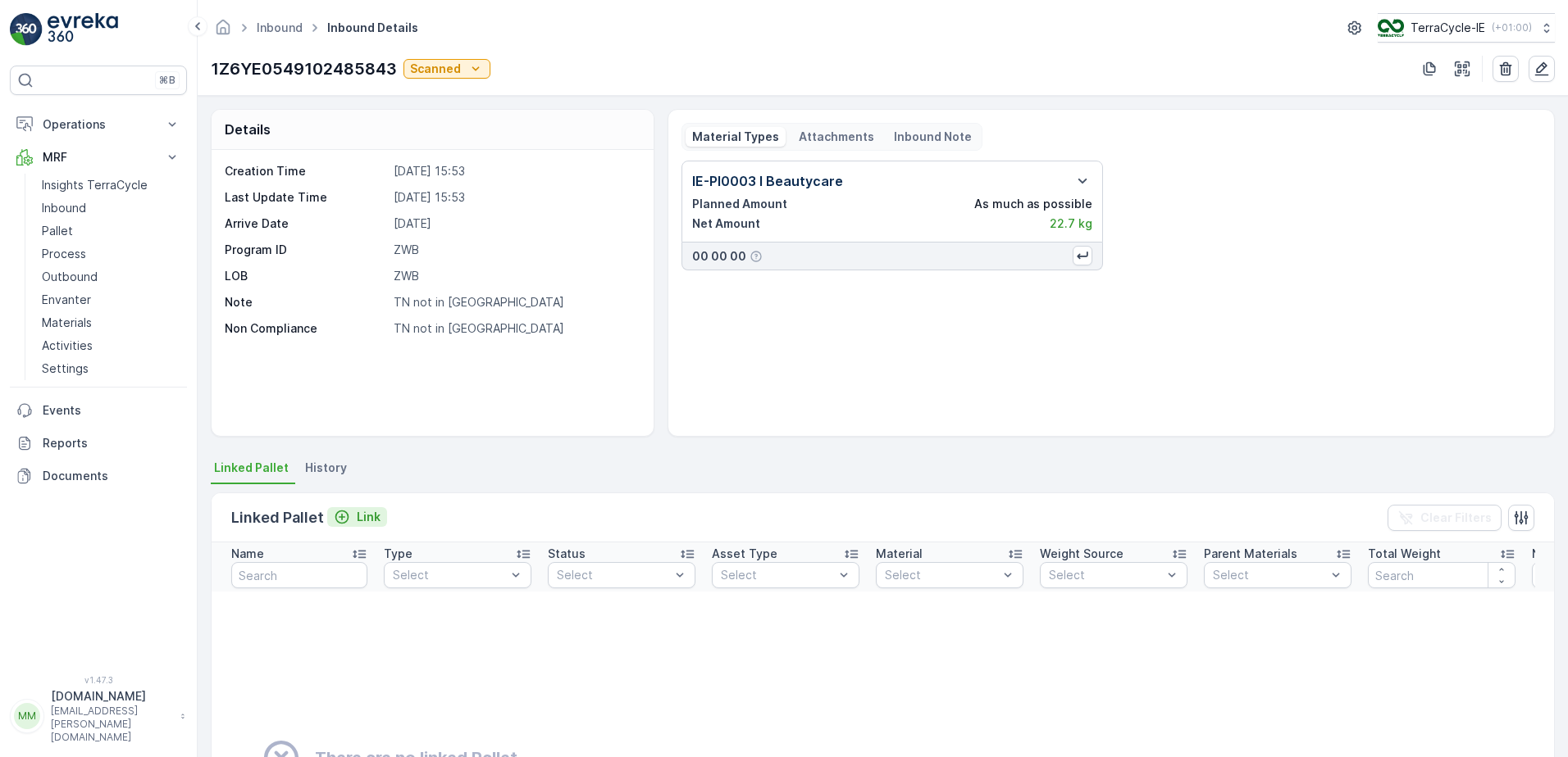
click at [362, 518] on p "Link" at bounding box center [369, 516] width 24 height 16
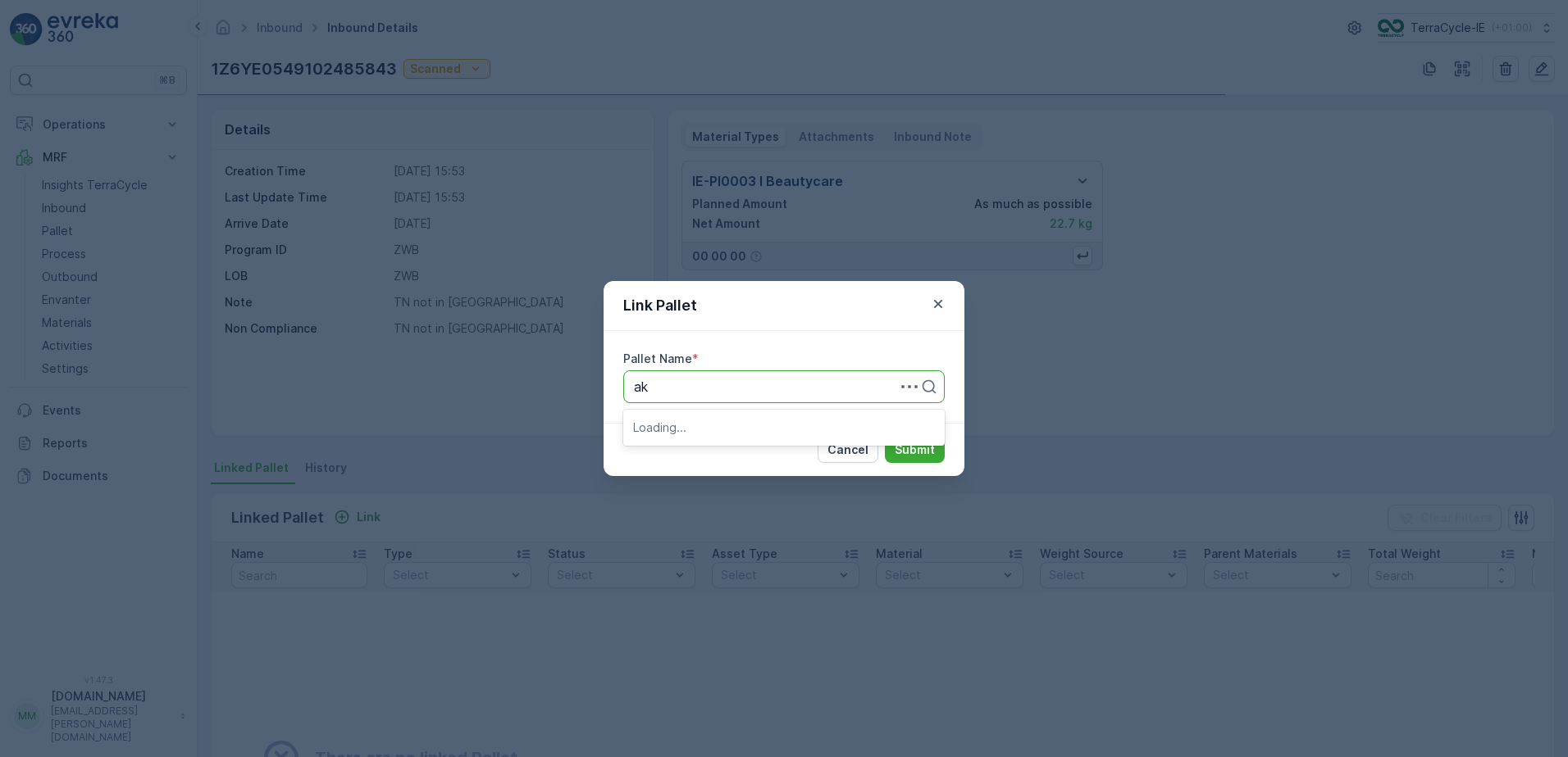
type input "a"
type input "pall"
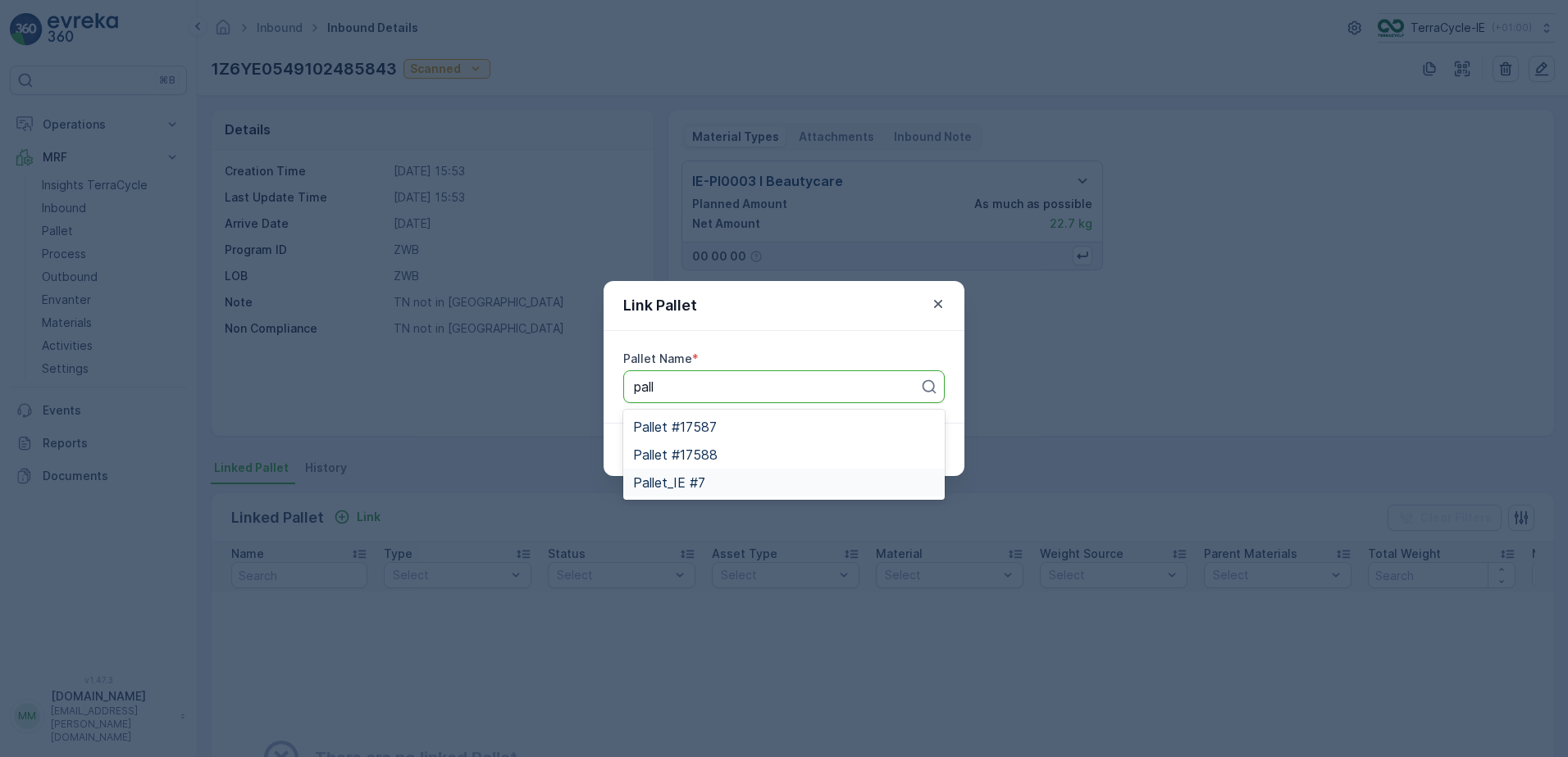
click at [696, 481] on span "Pallet_IE #7" at bounding box center [669, 482] width 73 height 14
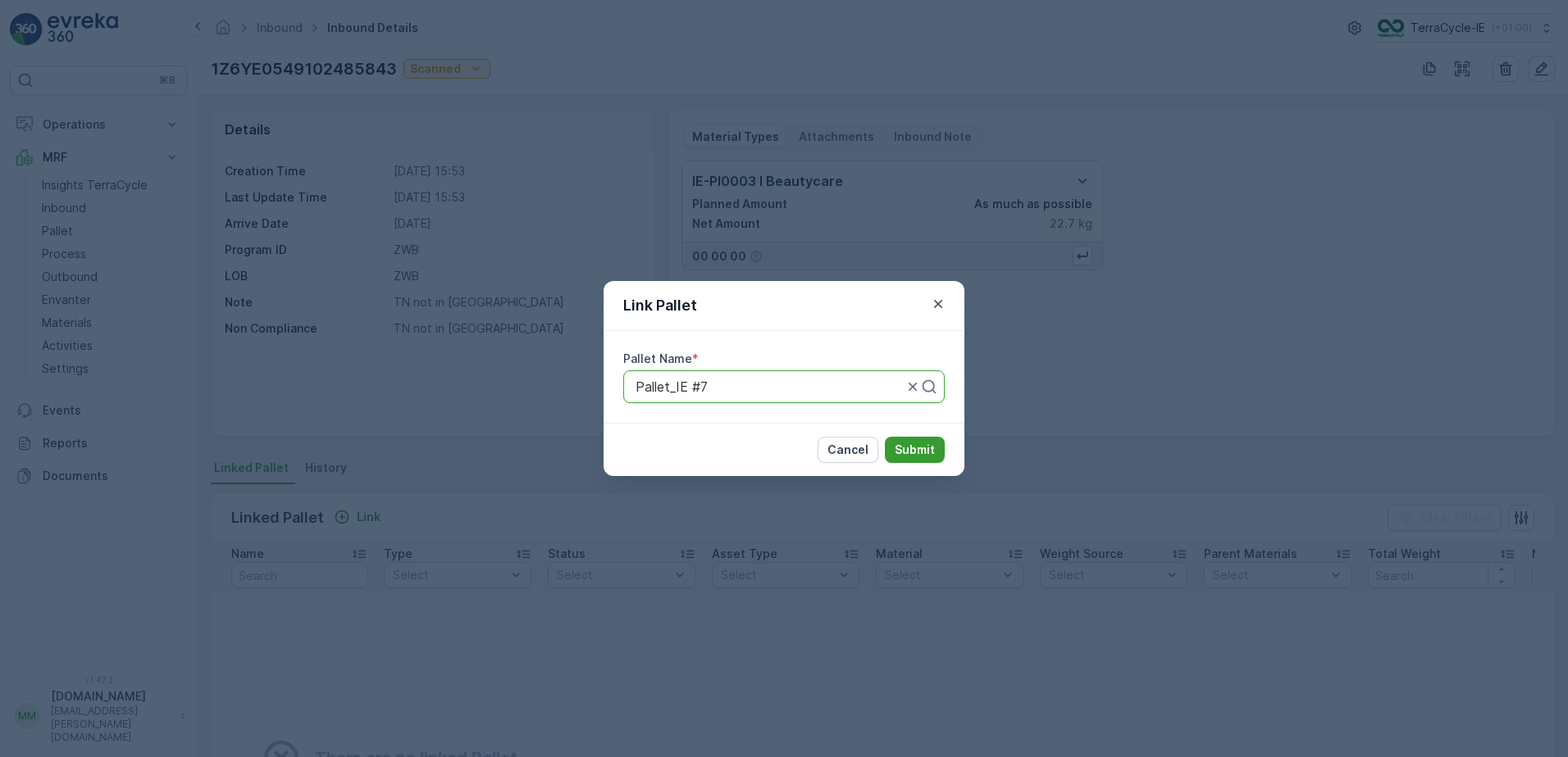
click at [907, 442] on p "Submit" at bounding box center [915, 450] width 40 height 16
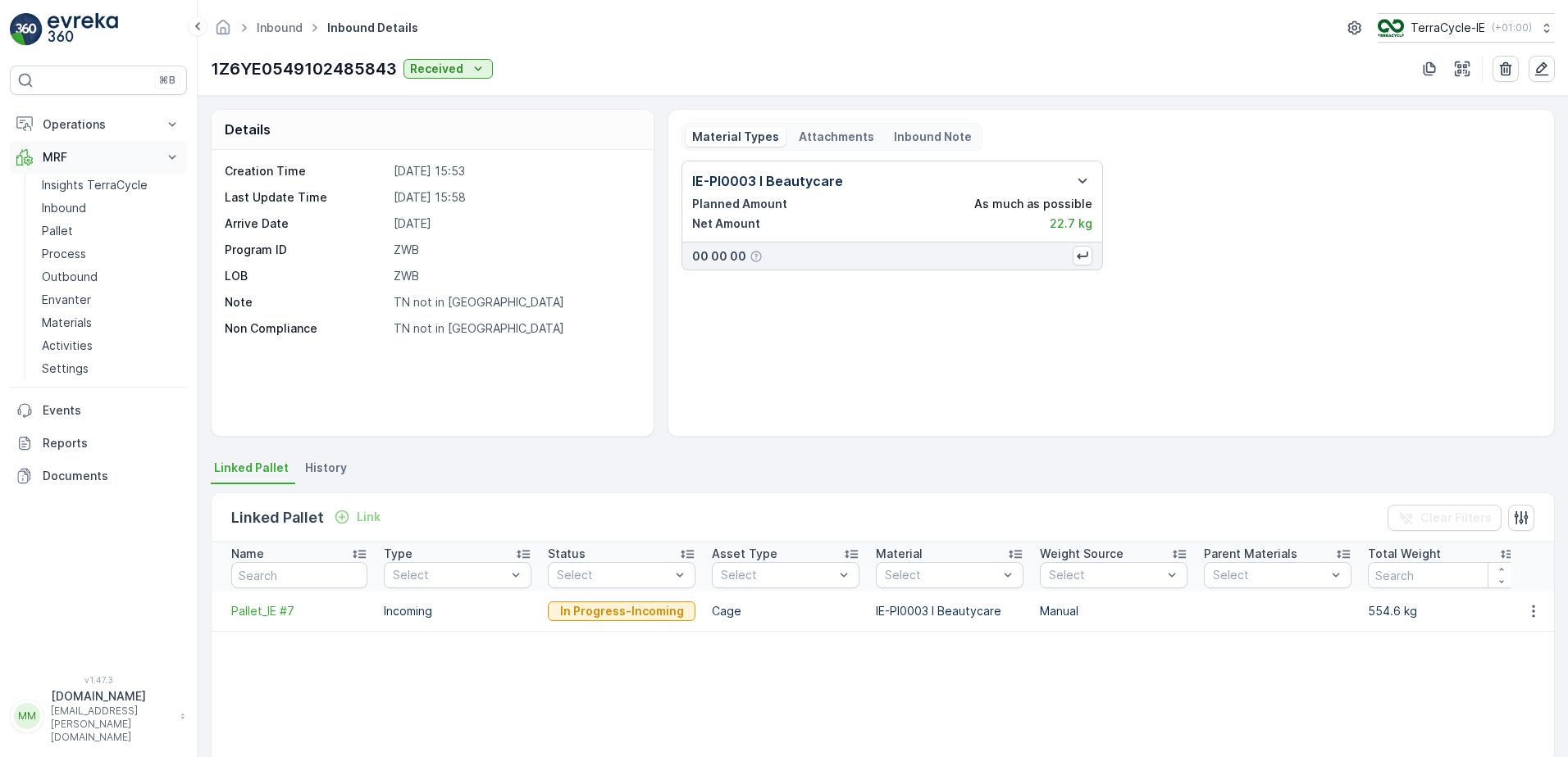
click at [104, 208] on link "Inbound" at bounding box center [111, 208] width 152 height 23
